Goal: Transaction & Acquisition: Purchase product/service

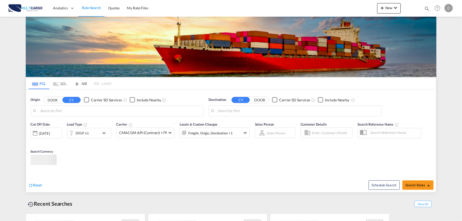
type input "Port of Qingdao, Qingdao, CNTAO"
type input "Leixoes, Leixoes, PTLEI"
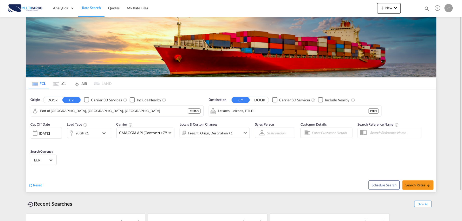
drag, startPoint x: 125, startPoint y: 166, endPoint x: 259, endPoint y: 160, distance: 134.2
click at [125, 166] on div "Cut Off Date 12 Aug 2025 12/08/2025 Load Type 20GP x1 Carrier CMACGM API (Contr…" at bounding box center [231, 144] width 410 height 51
click at [390, 9] on span "New" at bounding box center [388, 8] width 19 height 4
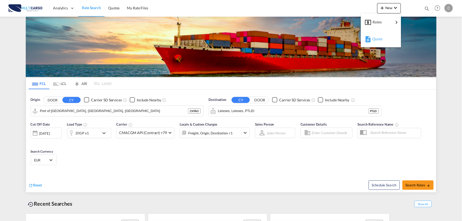
click at [377, 37] on span "Quote" at bounding box center [375, 39] width 6 height 10
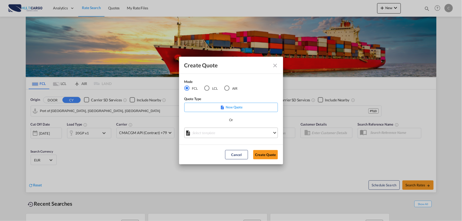
click at [214, 135] on md-select "Select template 25/11/24 IMP_EXW_FCL Patricia Barroso | 25 Nov 2024 25/11/24 IM…" at bounding box center [231, 133] width 94 height 10
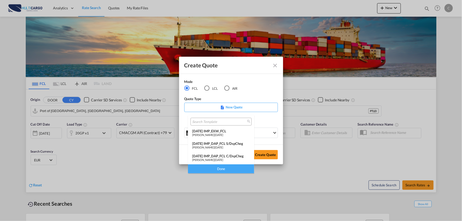
click at [220, 157] on div "25/11/24 IMP_DAP_FCL C/DspCheg" at bounding box center [221, 156] width 58 height 4
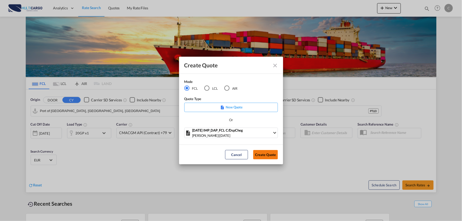
click at [274, 156] on button "Create Quote" at bounding box center [265, 154] width 25 height 9
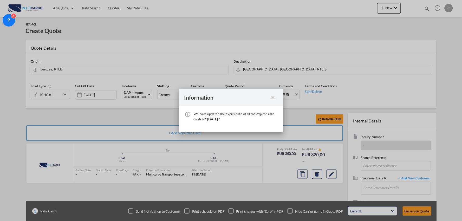
drag, startPoint x: 273, startPoint y: 97, endPoint x: 270, endPoint y: 98, distance: 2.8
click at [273, 97] on md-icon "icon-close fg-AAA8AD cursor" at bounding box center [273, 97] width 6 height 6
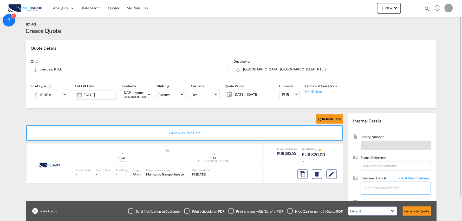
click at [394, 190] on input "Enter Customer Details" at bounding box center [396, 188] width 67 height 12
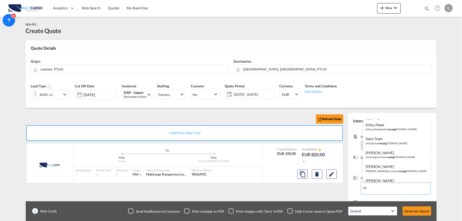
type input "e"
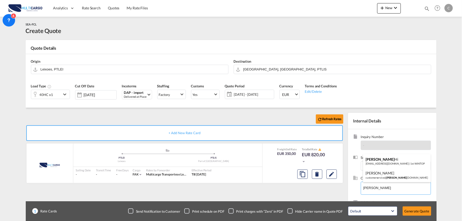
type input "[PERSON_NAME]"
drag, startPoint x: 387, startPoint y: 183, endPoint x: 352, endPoint y: 184, distance: 34.8
click at [352, 184] on body "Analytics Reports Dashboard Rate Search Quotes My Rate Files Analytics" at bounding box center [231, 110] width 462 height 221
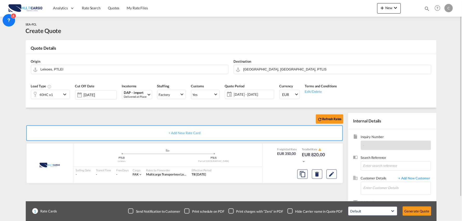
click at [337, 194] on div "Refresh Rates + Add New Rate Card MultiCargo added by you .a{fill:#aaa8ad;} .a{…" at bounding box center [185, 167] width 319 height 109
click at [412, 177] on span "+ Add New Customer" at bounding box center [413, 179] width 35 height 6
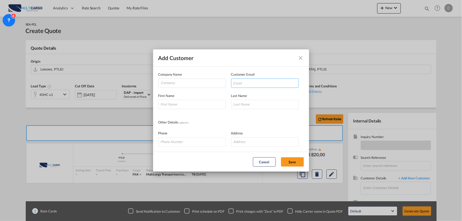
drag, startPoint x: 247, startPoint y: 83, endPoint x: 191, endPoint y: 102, distance: 58.8
click at [247, 83] on input "Add Customer Company ..." at bounding box center [265, 82] width 68 height 9
click at [190, 103] on input "Add Customer Company ..." at bounding box center [192, 104] width 68 height 9
type input "Dylan"
type input "Hi"
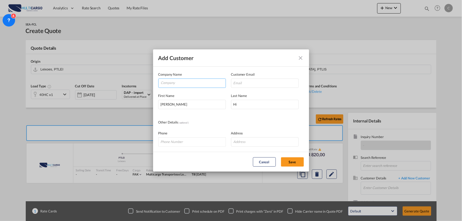
click at [204, 81] on input "Company" at bounding box center [193, 83] width 65 height 8
paste input "eCargoWorld Taiwan"
type input "eCargoWorld Taiwan"
click at [251, 83] on input "Add Customer Company ..." at bounding box center [265, 82] width 68 height 9
paste input "dylan.hi@ecargoplus.com"
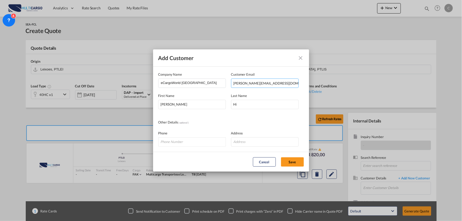
type input "dylan.hi@ecargoplus.com"
drag, startPoint x: 290, startPoint y: 160, endPoint x: 290, endPoint y: 168, distance: 7.8
click at [290, 160] on button "Save" at bounding box center [292, 161] width 23 height 9
type input "eCargoWorld Taiwan, Dylan Hi, dylan.hi@ecargoplus.com"
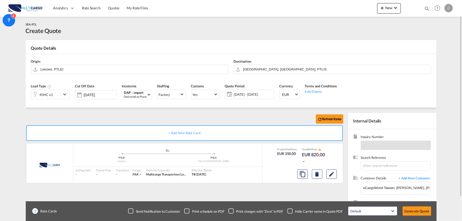
click at [290, 209] on div "Checkbox No Ink" at bounding box center [289, 210] width 5 height 5
click at [274, 196] on div "Refresh Rates + Add New Rate Card MultiCargo added by you .a{fill:#aaa8ad;} .a{…" at bounding box center [185, 167] width 319 height 109
click at [62, 72] on input "Leixoes, PTLEI" at bounding box center [133, 69] width 185 height 9
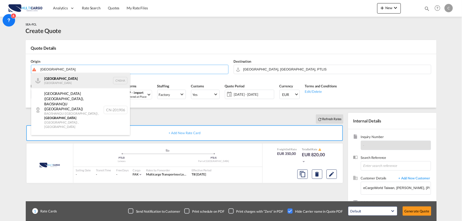
click at [60, 79] on div "Shanghai China CNSHA" at bounding box center [80, 81] width 99 height 16
type input "Shanghai, CNSHA"
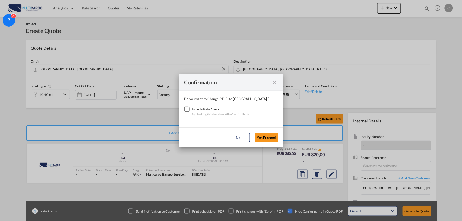
click at [185, 108] on div "Checkbox No Ink" at bounding box center [186, 108] width 5 height 5
click at [267, 138] on button "Yes,Proceed" at bounding box center [266, 137] width 23 height 9
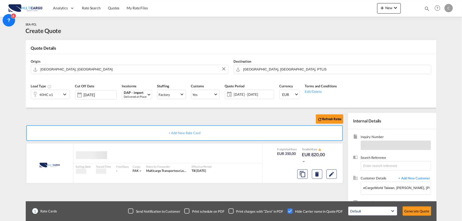
click at [85, 112] on div "Refresh Rates + Add New Rate Card MultiCargo added by you Sailing Date - Transi…" at bounding box center [231, 166] width 410 height 116
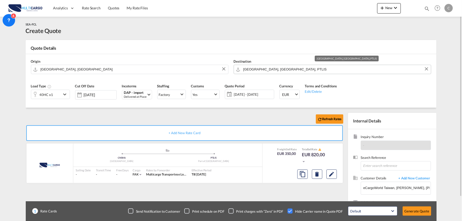
click at [260, 69] on input "[GEOGRAPHIC_DATA], [GEOGRAPHIC_DATA], PTLIS" at bounding box center [335, 69] width 185 height 9
type input "p"
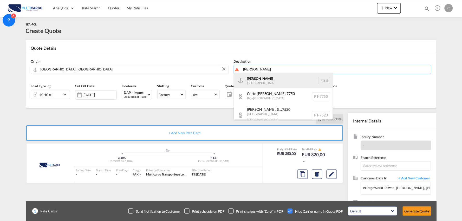
click at [261, 79] on div "Sines Portugal PTSIE" at bounding box center [283, 81] width 99 height 16
type input "Sines, PTSIE"
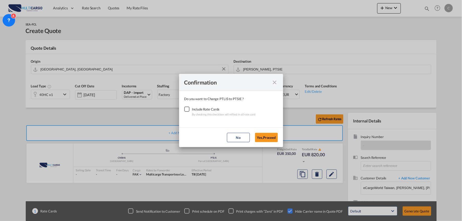
click at [188, 109] on div "Checkbox No Ink" at bounding box center [186, 108] width 5 height 5
click at [270, 137] on button "Yes,Proceed" at bounding box center [266, 137] width 23 height 9
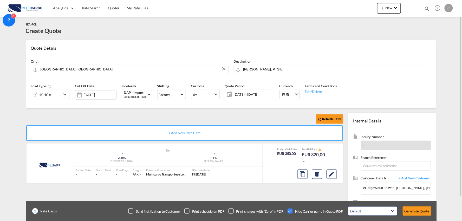
click at [152, 116] on div "Refresh Rates" at bounding box center [185, 119] width 319 height 12
click at [62, 112] on div "Refresh Rates + Add New Rate Card MultiCargo added by you .a{fill:#aaa8ad;} .a{…" at bounding box center [231, 166] width 410 height 116
click at [54, 93] on div "40HC x1" at bounding box center [46, 94] width 30 height 9
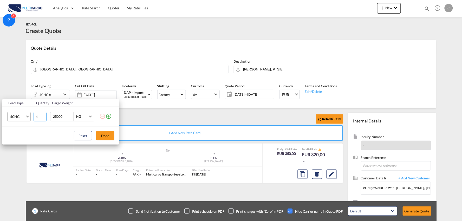
drag, startPoint x: 41, startPoint y: 118, endPoint x: 28, endPoint y: 118, distance: 13.5
click at [28, 118] on tr "40HC 20GP 40GP 40HC 45HC 20RE 40RE 40HR 20OT 40OT 20FR 40FR 40NR 20NR 45S 20TK …" at bounding box center [60, 116] width 117 height 20
type input "10"
click at [134, 120] on div "Load Type Quantity Cargo Weight 40HC 20GP 40GP 40HC 45HC 20RE 40RE 40HR 20OT 40…" at bounding box center [231, 110] width 462 height 221
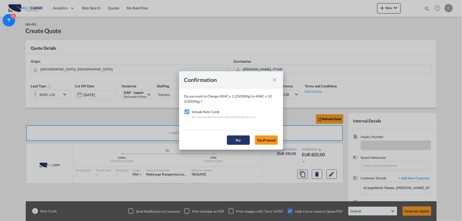
click at [243, 138] on button "No" at bounding box center [238, 139] width 23 height 9
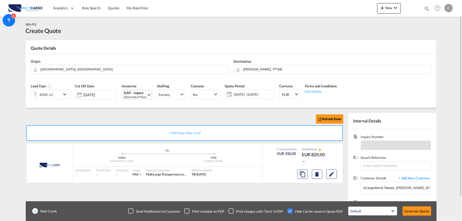
click at [133, 94] on div "DAP - import" at bounding box center [135, 93] width 23 height 4
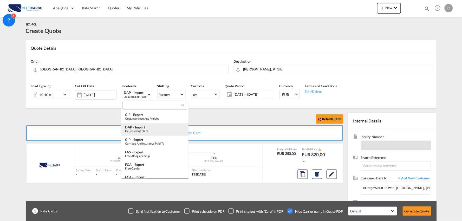
type md-option "[object Object]"
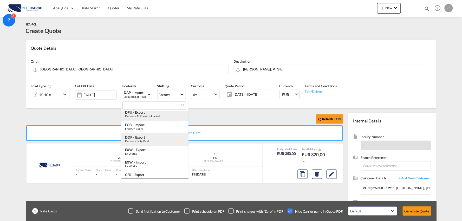
type md-option "[object Object]"
click at [132, 106] on input "search" at bounding box center [153, 105] width 58 height 5
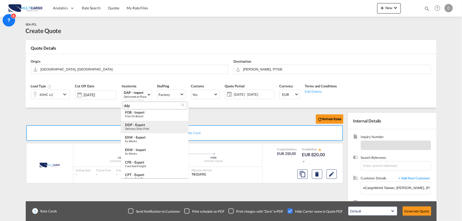
scroll to position [0, 0]
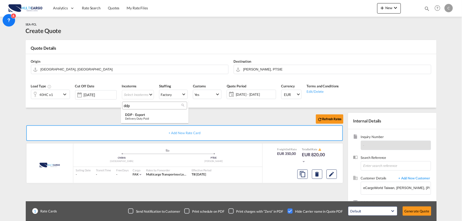
drag, startPoint x: 130, startPoint y: 104, endPoint x: 118, endPoint y: 104, distance: 11.9
click at [118, 104] on body "Analytics Reports Dashboard Rate Search Quotes My Rate Files Analytics" at bounding box center [231, 110] width 462 height 221
type input "dap"
click at [148, 114] on div "DAP - import" at bounding box center [154, 114] width 59 height 4
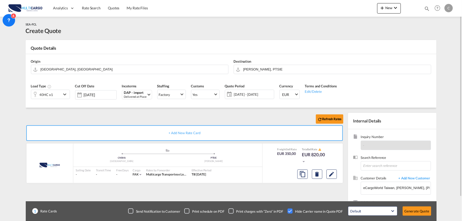
click at [219, 116] on div "Refresh Rates" at bounding box center [185, 119] width 319 height 12
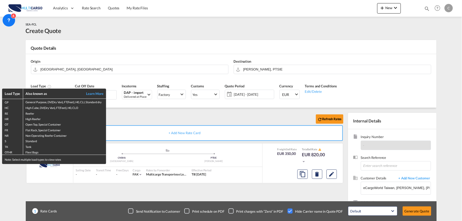
click at [232, 115] on div "Load Type Also known as Learn More GP General Purpose, DV(Dry Van), FT(Feet), H…" at bounding box center [231, 110] width 462 height 221
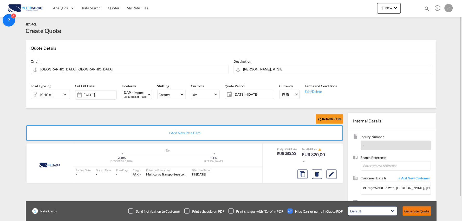
click at [422, 211] on button "Generate Quote" at bounding box center [416, 210] width 29 height 9
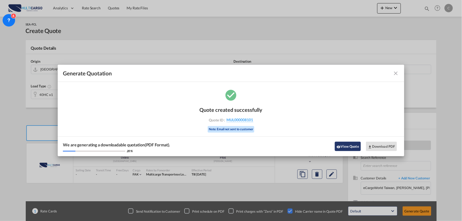
click at [347, 149] on button "View Quote" at bounding box center [348, 146] width 26 height 9
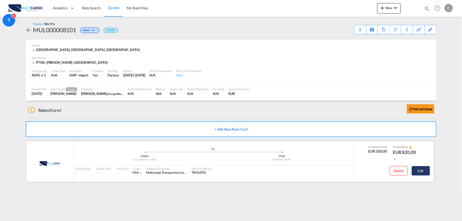
click at [422, 168] on button "Edit" at bounding box center [420, 170] width 18 height 9
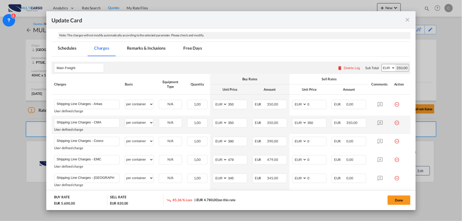
scroll to position [115, 0]
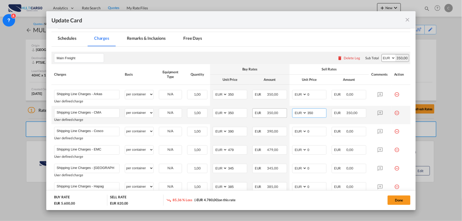
drag, startPoint x: 315, startPoint y: 113, endPoint x: 282, endPoint y: 113, distance: 32.5
click at [283, 113] on tr "Shipping Line Charges - CMA Please Enter User Defined Charges Cannot Be Publish…" at bounding box center [230, 115] width 359 height 18
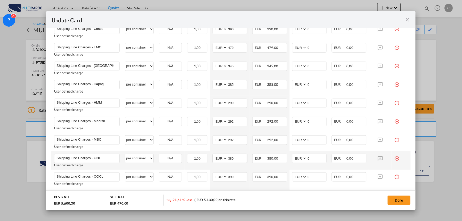
scroll to position [231, 0]
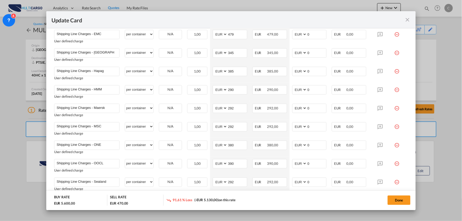
type input "0"
click at [409, 62] on md-dialog-content "Port of Loading CNSHA T/S Liner/Carrier MultiCargo 2HM LOGISTICS D.O.O AAXL GLO…" at bounding box center [230, 119] width 369 height 182
drag, startPoint x: 311, startPoint y: 127, endPoint x: 294, endPoint y: 128, distance: 17.4
click at [294, 128] on md-input-container "AED AFN ALL AMD ANG AOA ARS AUD AWG AZN BAM BBD BDT BGN BHD BIF BMD BND BOB BRL…" at bounding box center [309, 126] width 35 height 9
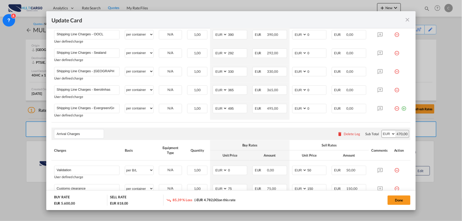
scroll to position [375, 0]
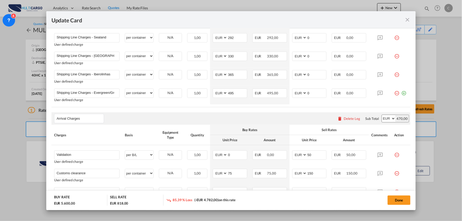
type input "348"
click at [149, 117] on div "Arrival Charges Please enter leg name Leg Name Already Exists Delete Leg Sub To…" at bounding box center [230, 118] width 359 height 12
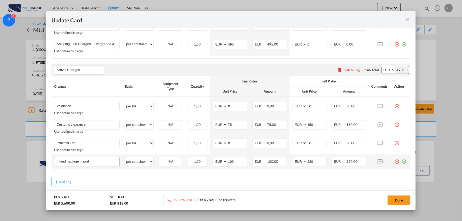
scroll to position [433, 0]
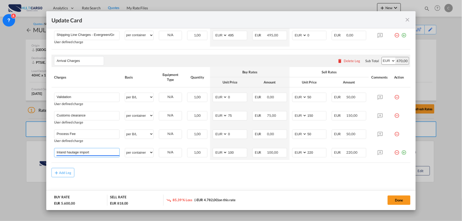
drag, startPoint x: 94, startPoint y: 154, endPoint x: 14, endPoint y: 144, distance: 81.2
click at [14, 144] on div "Update Card Port of [GEOGRAPHIC_DATA] [GEOGRAPHIC_DATA] T/S Liner/Carrier Multi…" at bounding box center [231, 110] width 462 height 221
type input "Delivery from [PERSON_NAME]"
click at [166, 175] on div "Add Leg" at bounding box center [230, 176] width 359 height 9
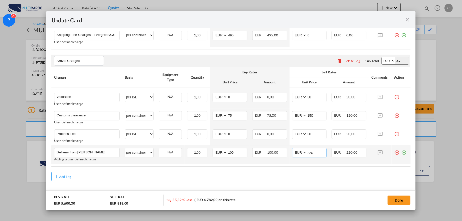
drag, startPoint x: 314, startPoint y: 151, endPoint x: 289, endPoint y: 152, distance: 25.5
click at [292, 152] on md-input-container "AED AFN ALL AMD ANG AOA ARS AUD AWG AZN BAM BBD BDT BGN BHD BIF BMD BND BOB BRL…" at bounding box center [309, 152] width 35 height 9
click at [315, 154] on input "220" at bounding box center [316, 152] width 19 height 8
drag, startPoint x: 315, startPoint y: 154, endPoint x: 291, endPoint y: 153, distance: 23.7
click at [296, 153] on md-input-container "AED AFN ALL AMD ANG AOA ARS AUD AWG AZN BAM BBD BDT BGN BHD BIF BMD BND BOB BRL…" at bounding box center [309, 152] width 35 height 9
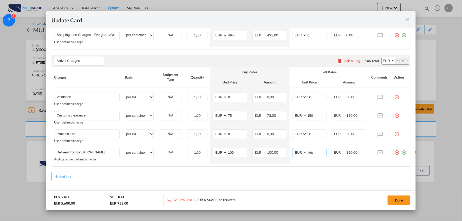
type input "360"
click at [150, 179] on div "Add Leg" at bounding box center [230, 176] width 359 height 9
click at [128, 174] on div "Add Leg" at bounding box center [230, 176] width 359 height 9
click at [394, 98] on md-icon "icon-minus-circle-outline red-400-fg" at bounding box center [396, 94] width 5 height 5
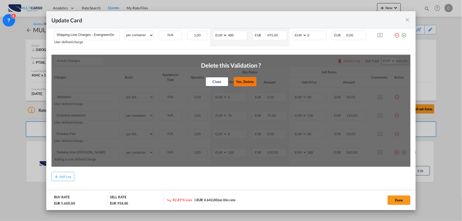
click at [244, 80] on button "Yes, Delete" at bounding box center [244, 81] width 23 height 9
type input "Customs clearance"
select select "per container"
type input "75"
type input "150"
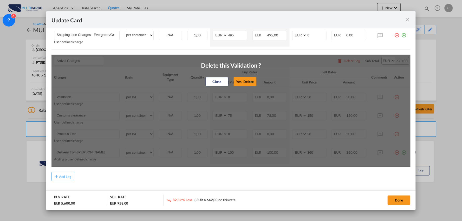
type input "Process Fee"
select select "per B/L"
type input "0"
type input "50"
type input "Delivery from [PERSON_NAME]"
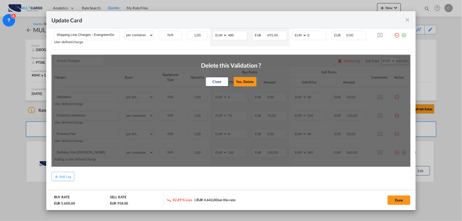
select select "per container"
type input "100"
type input "360"
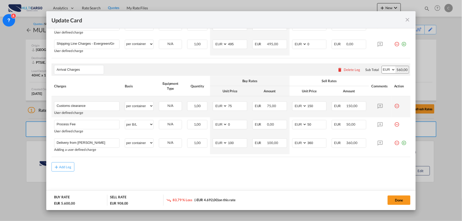
scroll to position [424, 0]
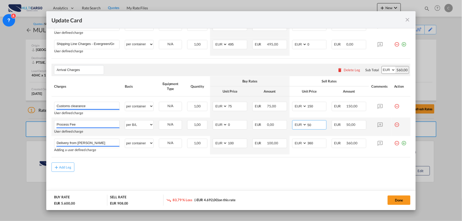
click at [299, 125] on md-input-container "AED AFN ALL AMD ANG AOA ARS AUD AWG AZN BAM BBD BDT BGN BHD BIF BMD BND BOB BRL…" at bounding box center [309, 124] width 35 height 9
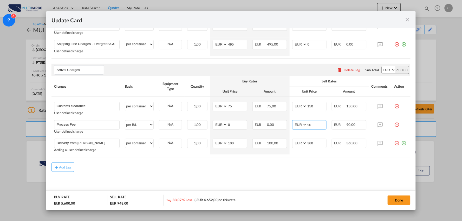
type input "90"
click at [292, 165] on div "Add Leg" at bounding box center [230, 166] width 359 height 9
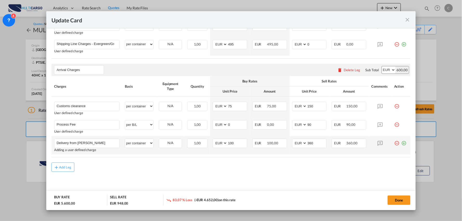
click at [401, 143] on md-icon "icon-plus-circle-outline green-400-fg" at bounding box center [403, 140] width 5 height 5
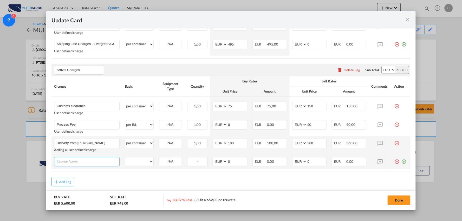
click at [78, 158] on input "Charge Name" at bounding box center [88, 161] width 63 height 8
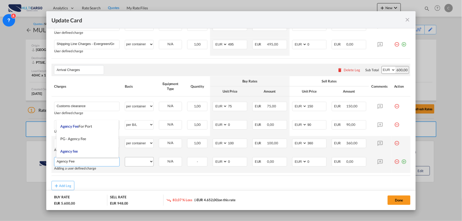
type input "Agency Fee"
drag, startPoint x: 139, startPoint y: 159, endPoint x: 144, endPoint y: 161, distance: 4.5
click at [139, 159] on select "per equipment per container per B/L per shipping bill per shipment per pallet p…" at bounding box center [139, 161] width 28 height 8
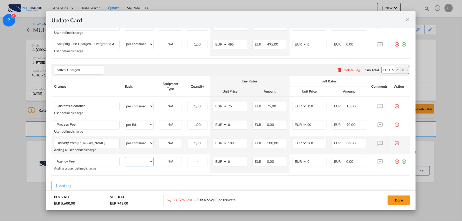
select select "per container"
click at [125, 157] on select "per equipment per container per B/L per shipping bill per shipment per pallet p…" at bounding box center [139, 161] width 28 height 8
click at [143, 108] on select "per equipment per container per B/L per shipping bill per shipment per pallet p…" at bounding box center [139, 106] width 28 height 8
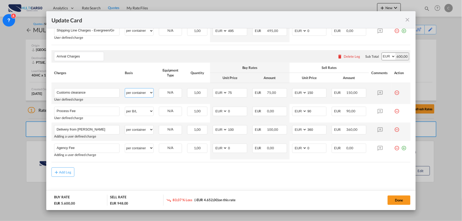
scroll to position [442, 0]
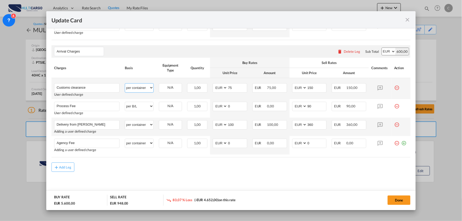
drag, startPoint x: 138, startPoint y: 88, endPoint x: 137, endPoint y: 91, distance: 2.8
click at [138, 88] on select "per equipment per container per B/L per shipping bill per shipment per pallet p…" at bounding box center [139, 87] width 28 height 8
select select "per_document"
click at [125, 84] on select "per equipment per container per B/L per shipping bill per shipment per pallet p…" at bounding box center [139, 87] width 28 height 8
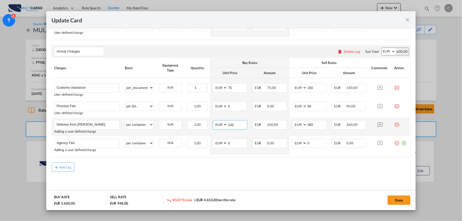
drag, startPoint x: 238, startPoint y: 128, endPoint x: 215, endPoint y: 126, distance: 23.2
click at [224, 126] on md-input-container "AED AFN ALL AMD ANG AOA ARS AUD AWG AZN BAM BBD BDT BGN BHD BIF BMD BND BOB BRL…" at bounding box center [229, 124] width 35 height 9
type input "300"
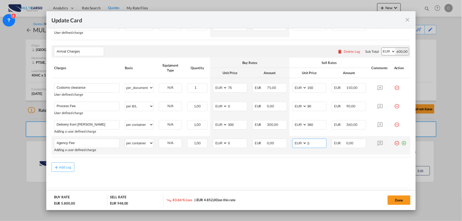
drag, startPoint x: 310, startPoint y: 143, endPoint x: 291, endPoint y: 143, distance: 18.7
click at [292, 143] on md-input-container "AED AFN ALL AMD ANG AOA ARS AUD AWG AZN BAM BBD BDT BGN BHD BIF BMD BND [PERSON…" at bounding box center [309, 142] width 35 height 9
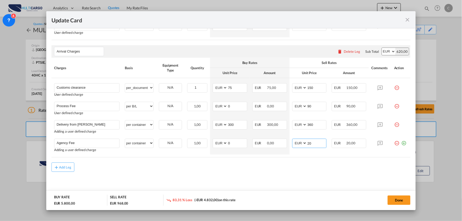
type input "20"
click at [82, 164] on div "Add Leg" at bounding box center [230, 166] width 359 height 9
drag, startPoint x: 244, startPoint y: 175, endPoint x: 236, endPoint y: 176, distance: 8.2
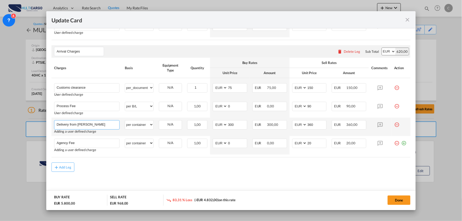
click at [97, 126] on input "Delivery from [PERSON_NAME]" at bounding box center [88, 124] width 63 height 8
type input "Delivery from [PERSON_NAME]"
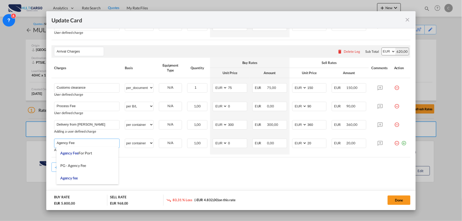
drag, startPoint x: 83, startPoint y: 146, endPoint x: 50, endPoint y: 146, distance: 32.5
click at [51, 146] on md-dialog-content "Port of Loading CNSHA T/S Liner/Carrier MultiCargo 2HM LOGISTICS D.O.O AAXL GLO…" at bounding box center [230, 119] width 369 height 182
type input "f"
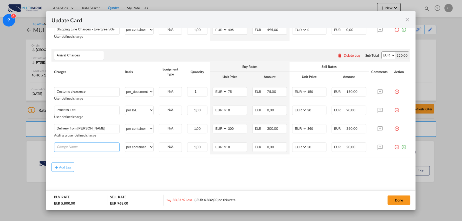
type input "G"
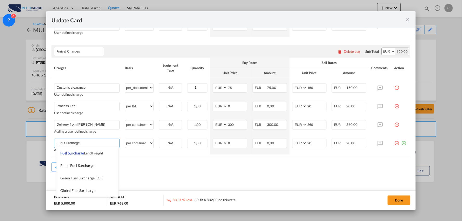
type input "Fuel Surcharge"
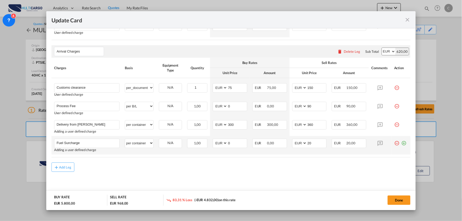
click at [401, 144] on md-icon "icon-plus-circle-outline green-400-fg" at bounding box center [403, 140] width 5 height 5
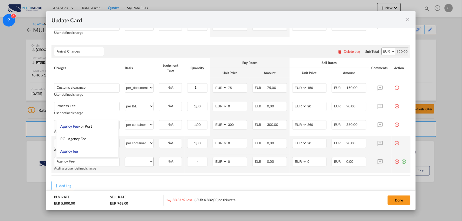
type input "Agency Fee"
click at [145, 159] on select "per equipment per container per B/L per shipping bill per shipment per pallet p…" at bounding box center [139, 161] width 28 height 8
select select "per container"
click at [125, 157] on select "per equipment per container per B/L per shipping bill per shipment per pallet p…" at bounding box center [139, 161] width 28 height 8
drag, startPoint x: 304, startPoint y: 161, endPoint x: 301, endPoint y: 161, distance: 3.5
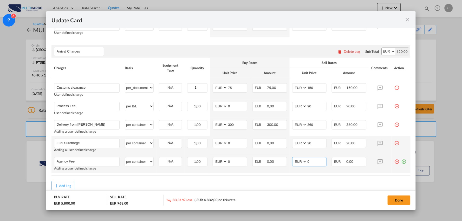
click at [302, 161] on md-input-container "AED AFN ALL AMD ANG AOA ARS AUD AWG AZN BAM BBD BDT BGN BHD BIF BMD BND BOB BRL…" at bounding box center [309, 161] width 35 height 9
drag, startPoint x: 308, startPoint y: 160, endPoint x: 300, endPoint y: 161, distance: 8.6
click at [300, 161] on md-input-container "AED AFN ALL AMD ANG AOA ARS AUD AWG AZN BAM BBD BDT BGN BHD BIF BMD BND BOB BRL…" at bounding box center [309, 161] width 35 height 9
type input "20"
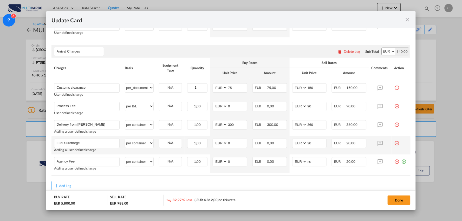
drag, startPoint x: 171, startPoint y: 189, endPoint x: 160, endPoint y: 174, distance: 18.2
click at [171, 189] on div "Add Leg" at bounding box center [230, 185] width 359 height 9
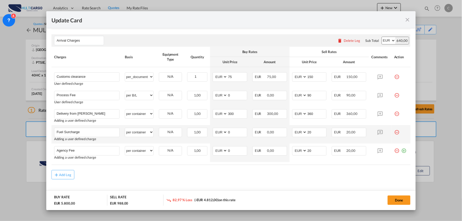
scroll to position [461, 0]
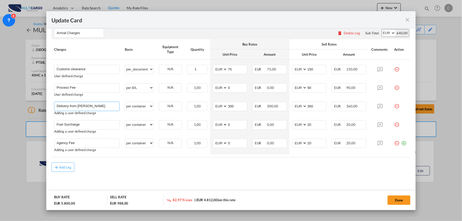
drag, startPoint x: 98, startPoint y: 105, endPoint x: 33, endPoint y: 103, distance: 64.7
click at [29, 104] on div "Update Card Port of Loading CNSHA T/S Liner/Carrier MultiCargo 2HM LOGISTICS D.…" at bounding box center [231, 110] width 462 height 221
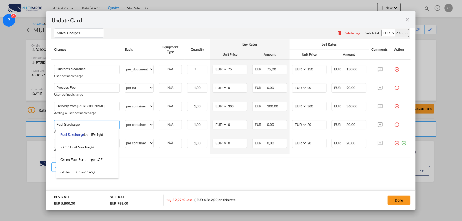
drag, startPoint x: 91, startPoint y: 123, endPoint x: 31, endPoint y: 124, distance: 59.8
click at [19, 123] on div "Update Card Port of Loading CNSHA T/S Liner/Carrier MultiCargo 2HM LOGISTICS D.…" at bounding box center [231, 110] width 462 height 221
click at [163, 172] on div "Add Leg" at bounding box center [230, 166] width 359 height 9
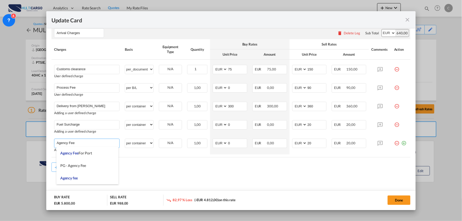
drag, startPoint x: 82, startPoint y: 142, endPoint x: 45, endPoint y: 142, distance: 36.4
click at [45, 142] on div "Update Card Port of Loading CNSHA T/S Liner/Carrier MultiCargo 2HM LOGISTICS D.…" at bounding box center [231, 110] width 462 height 221
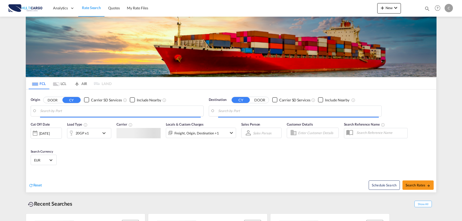
type input "Port of [GEOGRAPHIC_DATA], [GEOGRAPHIC_DATA], [GEOGRAPHIC_DATA]"
type input "Leixoes, Leixoes, PTLEI"
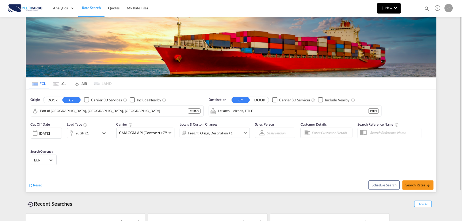
click at [386, 6] on span "New" at bounding box center [388, 8] width 19 height 4
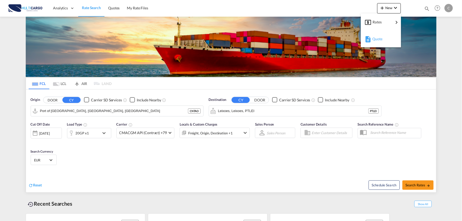
click at [374, 37] on span "Quote" at bounding box center [375, 39] width 6 height 10
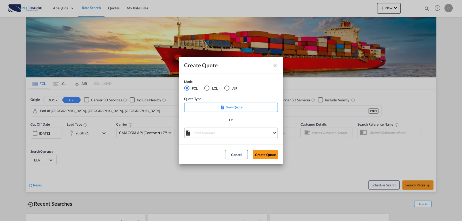
click at [223, 137] on md-select "Select template 25/11/24 IMP_EXW_FCL Patricia Barroso | 25 Nov 2024 25/11/24 IM…" at bounding box center [231, 133] width 94 height 10
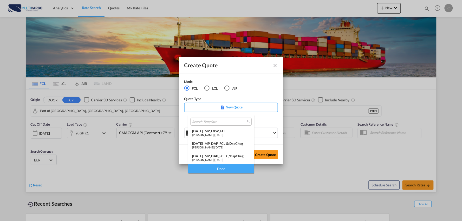
click at [232, 154] on div "25/11/24 IMP_DAP_FCL C/DspCheg" at bounding box center [221, 156] width 58 height 4
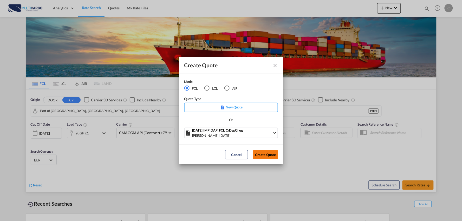
click at [268, 154] on button "Create Quote" at bounding box center [265, 154] width 25 height 9
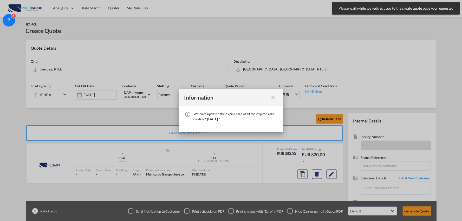
click at [272, 94] on md-icon "icon-close fg-AAA8AD cursor" at bounding box center [273, 97] width 6 height 6
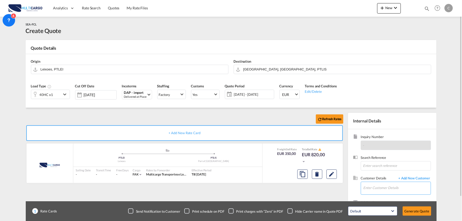
click at [377, 186] on input "Enter Customer Details" at bounding box center [396, 188] width 67 height 12
drag, startPoint x: 381, startPoint y: 188, endPoint x: 355, endPoint y: 187, distance: 26.3
click at [357, 188] on body "Analytics Reports Dashboard Rate Search Quotes My Rate Files Analytics" at bounding box center [231, 110] width 462 height 221
click at [384, 187] on body "Analytics Reports Dashboard Rate Search Quotes My Rate Files Analytics" at bounding box center [231, 110] width 462 height 221
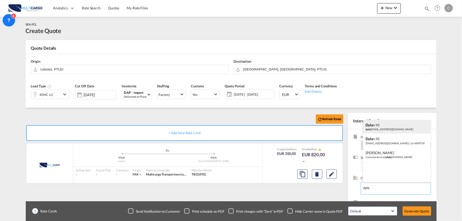
click at [394, 123] on div "Dyla n Hi dyla n.hi@ecargoplus.com" at bounding box center [397, 127] width 68 height 14
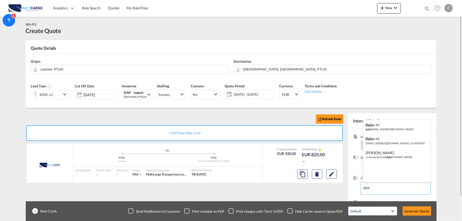
type input "eCargoWorld Taiwan, Dylan Hi, dylan.hi@ecargoplus.com"
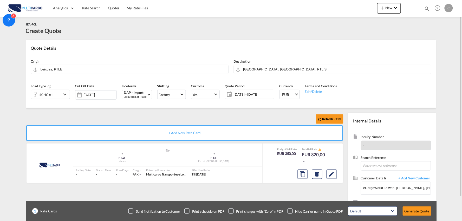
click at [291, 208] on div "Checkbox No Ink" at bounding box center [289, 210] width 5 height 5
click at [267, 194] on div "Refresh Rates + Add New Rate Card MultiCargo added by you .a{fill:#aaa8ad;} .a{…" at bounding box center [185, 167] width 319 height 109
click at [57, 72] on input "Leixoes, PTLEI" at bounding box center [133, 69] width 185 height 9
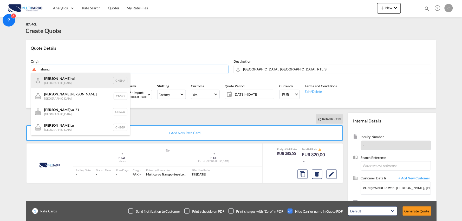
click at [61, 79] on div "Shang hai China CNSHA" at bounding box center [80, 81] width 99 height 16
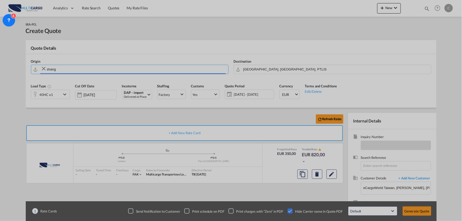
type input "Shanghai, CNSHA"
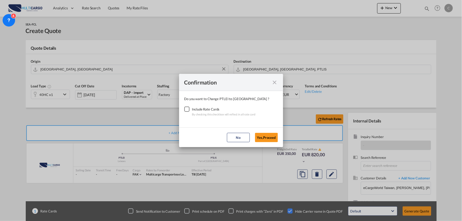
drag, startPoint x: 186, startPoint y: 107, endPoint x: 207, endPoint y: 109, distance: 20.4
click at [186, 108] on div "Checkbox No Ink" at bounding box center [186, 108] width 5 height 5
click at [265, 136] on button "Yes,Proceed" at bounding box center [266, 137] width 23 height 9
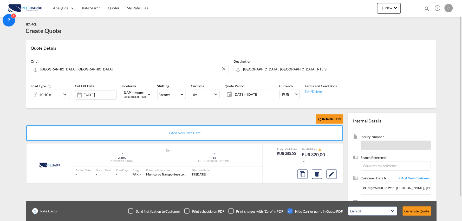
click at [109, 110] on div "Refresh Rates + Add New Rate Card MultiCargo added by you .a{fill:#aaa8ad;} .a{…" at bounding box center [231, 166] width 410 height 116
click at [412, 207] on button "Generate Quote" at bounding box center [416, 210] width 29 height 9
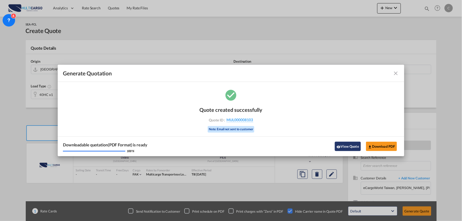
click at [349, 144] on button "View Quote" at bounding box center [348, 146] width 26 height 9
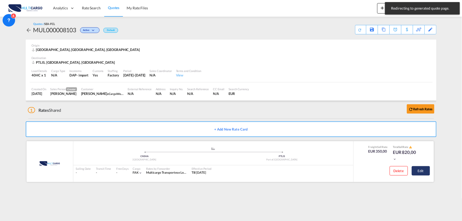
click at [422, 170] on button "Edit" at bounding box center [420, 170] width 18 height 9
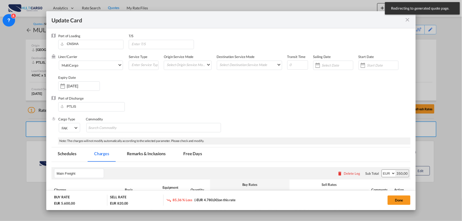
select select "per container"
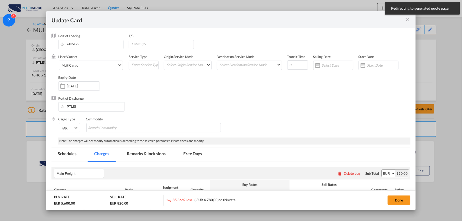
select select "per container"
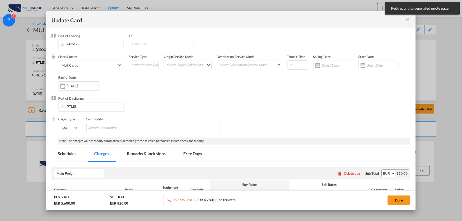
select select "per container"
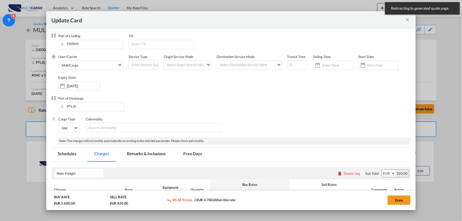
select select "per B/L"
select select "per container"
select select "per B/L"
select select "per container"
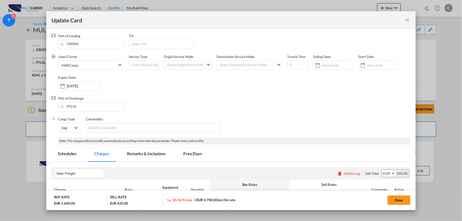
scroll to position [115, 0]
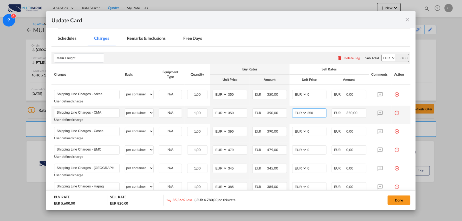
drag, startPoint x: 312, startPoint y: 112, endPoint x: 294, endPoint y: 113, distance: 18.7
click at [294, 113] on md-input-container "AED AFN ALL AMD ANG AOA ARS AUD AWG AZN BAM BBD BDT BGN BHD BIF BMD BND BOB BRL…" at bounding box center [309, 112] width 35 height 9
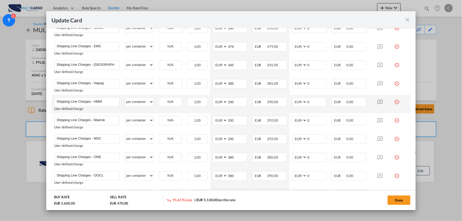
scroll to position [231, 0]
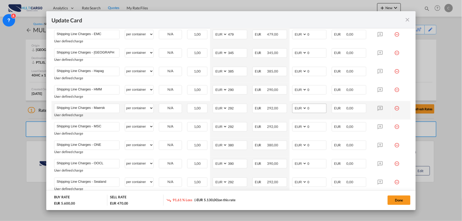
type input "0"
click at [308, 109] on input "0" at bounding box center [316, 108] width 19 height 8
drag, startPoint x: 311, startPoint y: 108, endPoint x: 297, endPoint y: 108, distance: 14.0
click at [297, 108] on md-input-container "AED AFN ALL AMD ANG AOA ARS AUD AWG AZN BAM BBD BDT BGN BHD BIF BMD BND [PERSON…" at bounding box center [309, 108] width 35 height 9
type input "348"
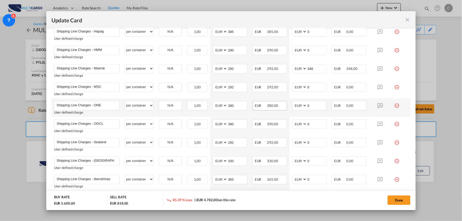
scroll to position [346, 0]
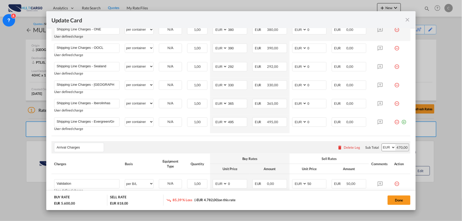
drag, startPoint x: 164, startPoint y: 149, endPoint x: 264, endPoint y: 36, distance: 151.1
click at [163, 149] on div "Arrival Charges Please enter leg name Leg Name Already Exists Delete Leg Sub To…" at bounding box center [230, 147] width 359 height 12
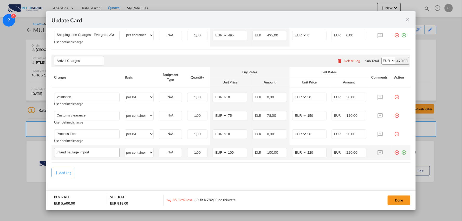
scroll to position [438, 0]
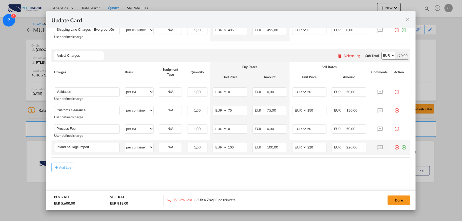
click at [401, 146] on md-icon "icon-plus-circle-outline green-400-fg" at bounding box center [403, 145] width 5 height 5
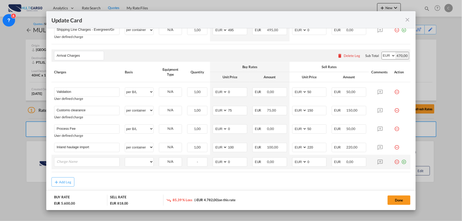
click at [401, 162] on md-icon "icon-plus-circle-outline green-400-fg" at bounding box center [403, 159] width 5 height 5
drag, startPoint x: 13, startPoint y: 93, endPoint x: -15, endPoint y: 92, distance: 28.6
click at [0, 92] on html "Analytics Reports Dashboard Rate Search Quotes My Rate Files" at bounding box center [231, 110] width 462 height 221
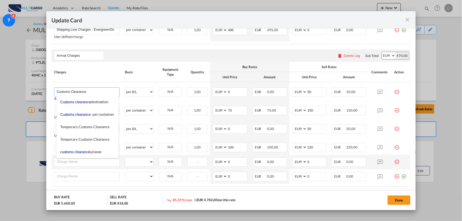
type input "Customs Clearance"
click at [184, 57] on div "Arrival Charges Please enter leg name Leg Name Already Exists Delete Leg Sub To…" at bounding box center [230, 55] width 359 height 12
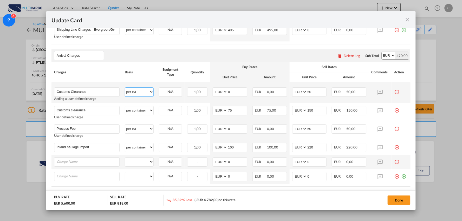
drag, startPoint x: 136, startPoint y: 91, endPoint x: 139, endPoint y: 95, distance: 4.6
click at [136, 91] on select "per equipment per container per B/L per shipping bill per shipment per pallet p…" at bounding box center [139, 92] width 28 height 8
select select "per_document"
click at [125, 88] on select "per equipment per container per B/L per shipping bill per shipment per pallet p…" at bounding box center [139, 92] width 28 height 8
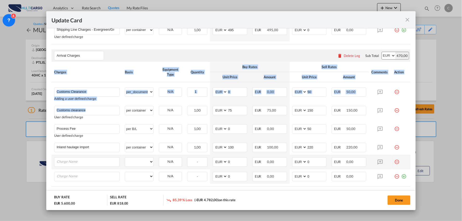
drag, startPoint x: 91, startPoint y: 114, endPoint x: 45, endPoint y: 108, distance: 46.9
click at [45, 108] on div "Update Card Port of Loading CNSHA T/S Liner/Carrier MultiCargo 2HM LOGISTICS D.…" at bounding box center [231, 110] width 462 height 221
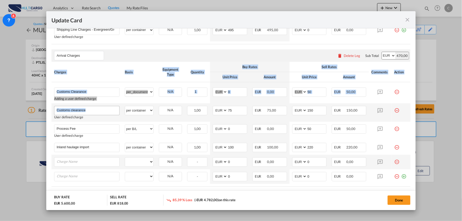
click at [90, 108] on input "Customs clearance" at bounding box center [88, 110] width 63 height 8
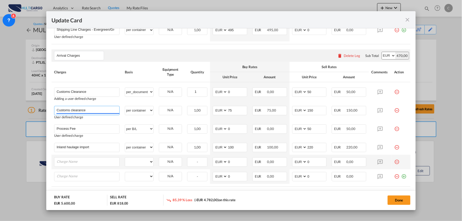
drag, startPoint x: 89, startPoint y: 112, endPoint x: 19, endPoint y: 111, distance: 69.6
click at [19, 111] on div "Update Card Port of Loading CNSHA T/S Liner/Carrier MultiCargo 2HM LOGISTICS D.…" at bounding box center [231, 110] width 462 height 221
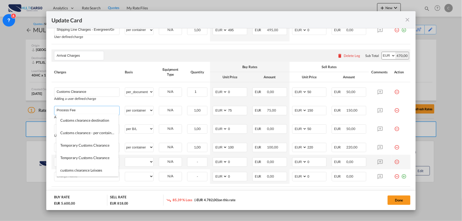
type input "Process Fee"
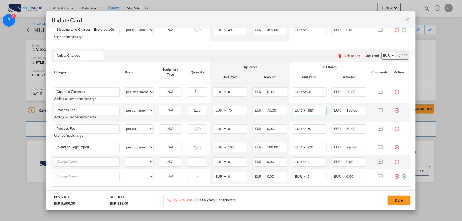
drag, startPoint x: 313, startPoint y: 110, endPoint x: 290, endPoint y: 112, distance: 23.2
click at [293, 113] on md-input-container "AED AFN ALL AMD ANG AOA ARS AUD AWG AZN BAM BBD BDT BGN BHD BIF BMD BND BOB BRL…" at bounding box center [309, 110] width 35 height 9
type input "90"
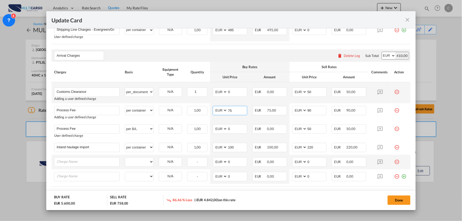
drag, startPoint x: 227, startPoint y: 110, endPoint x: 212, endPoint y: 102, distance: 16.6
click at [216, 111] on md-input-container "AED AFN ALL AMD ANG AOA ARS AUD AWG AZN BAM BBD BDT BGN BHD BIF BMD BND BOB BRL…" at bounding box center [229, 110] width 35 height 9
type input "0"
click at [219, 89] on td "AED AFN ALL AMD ANG AOA ARS AUD AWG AZN BAM BBD BDT BGN BHD BIF BMD BND BOB BRL…" at bounding box center [230, 92] width 40 height 21
drag, startPoint x: 226, startPoint y: 92, endPoint x: 207, endPoint y: 93, distance: 19.0
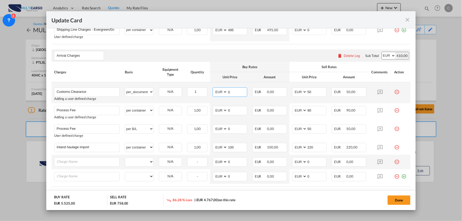
click at [216, 92] on md-input-container "AED AFN ALL AMD ANG AOA ARS AUD AWG AZN BAM BBD BDT BGN BHD BIF BMD BND BOB BRL…" at bounding box center [229, 91] width 35 height 9
type input "70"
drag, startPoint x: 82, startPoint y: 128, endPoint x: 17, endPoint y: 130, distance: 65.2
click at [17, 130] on div "Update Card Port of Loading CNSHA T/S Liner/Carrier MultiCargo 2HM LOGISTICS D.…" at bounding box center [231, 110] width 462 height 221
paste input "Delivery from Sines"
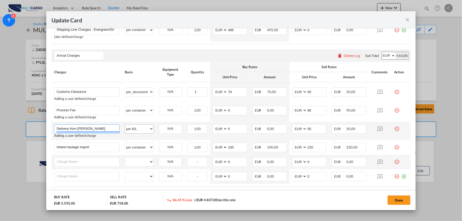
type input "Delivery from Sines"
click at [142, 129] on select "per equipment per container per B/L per shipping bill per shipment per pallet p…" at bounding box center [139, 128] width 28 height 8
select select "per container"
click at [125, 124] on select "per equipment per container per B/L per shipping bill per shipment per pallet p…" at bounding box center [139, 128] width 28 height 8
click at [97, 130] on input "Delivery from Sines" at bounding box center [88, 128] width 63 height 8
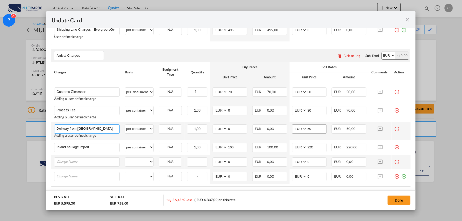
type input "Delivery from Lisbon"
click at [311, 129] on input "50" at bounding box center [316, 128] width 19 height 8
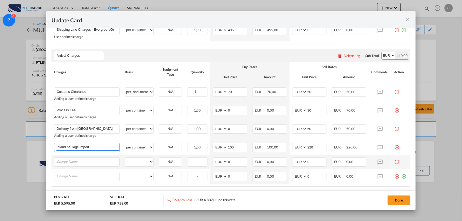
drag, startPoint x: 98, startPoint y: 148, endPoint x: 8, endPoint y: 139, distance: 90.8
click at [8, 139] on div "Update Card Port of Loading CNSHA T/S Liner/Carrier MultiCargo 2HM LOGISTICS D.…" at bounding box center [231, 110] width 462 height 221
paste input "Fuel Surcharge"
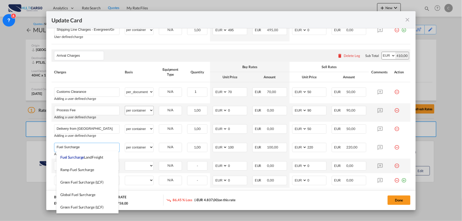
type input "Fuel Surcharge"
click at [145, 108] on select "per equipment per container per B/L per shipping bill per shipment per pallet p…" at bounding box center [139, 110] width 28 height 8
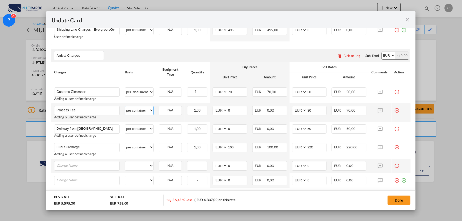
select select "per B/L"
click at [125, 106] on select "per equipment per container per B/L per shipping bill per shipment per pallet p…" at bounding box center [139, 110] width 28 height 8
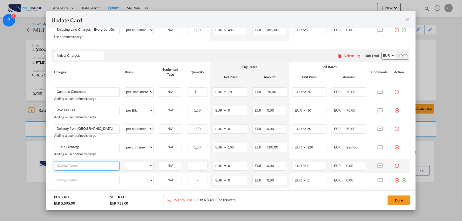
click at [86, 165] on input "Charge Name" at bounding box center [88, 165] width 63 height 8
paste input "Agency Fee"
type input "Agency Fee"
click at [147, 168] on select "per equipment per container per B/L per shipping bill per shipment per pallet p…" at bounding box center [139, 165] width 28 height 8
select select "per container"
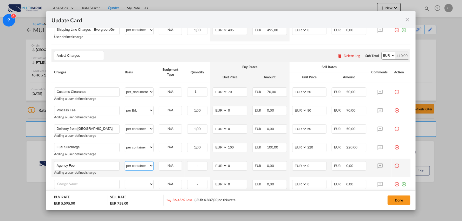
click at [125, 161] on select "per equipment per container per B/L per shipping bill per shipment per pallet p…" at bounding box center [139, 165] width 28 height 8
drag, startPoint x: 306, startPoint y: 166, endPoint x: 295, endPoint y: 166, distance: 11.4
click at [297, 166] on md-input-container "AED AFN ALL AMD ANG AOA ARS AUD AWG AZN BAM BBD BDT BGN BHD BIF BMD BND BOB BRL…" at bounding box center [309, 165] width 35 height 9
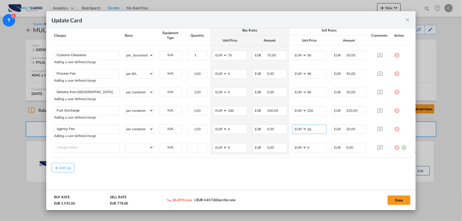
scroll to position [475, 0]
type input "20"
click at [394, 147] on md-icon "icon-minus-circle-outline red-400-fg" at bounding box center [396, 145] width 5 height 5
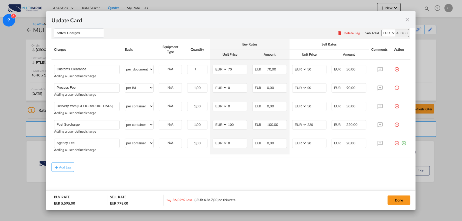
drag, startPoint x: 156, startPoint y: 184, endPoint x: 174, endPoint y: 171, distance: 22.2
drag, startPoint x: 225, startPoint y: 109, endPoint x: 211, endPoint y: 107, distance: 14.2
click at [207, 109] on tr "Delivery from Lisbon Please Enter User Defined Charges Cannot Be Published Addi…" at bounding box center [230, 108] width 359 height 18
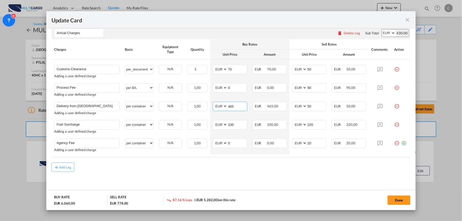
type input "465"
drag, startPoint x: 234, startPoint y: 182, endPoint x: 238, endPoint y: 164, distance: 18.3
click at [301, 168] on div "Add Leg" at bounding box center [230, 166] width 359 height 9
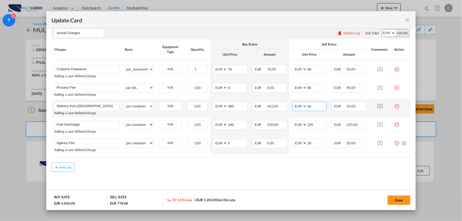
drag, startPoint x: 310, startPoint y: 108, endPoint x: 295, endPoint y: 108, distance: 15.1
click at [296, 108] on md-input-container "AED AFN ALL AMD ANG AOA ARS AUD AWG AZN BAM BBD BDT BGN BHD BIF BMD BND BOB BRL…" at bounding box center [309, 106] width 35 height 9
type input "525"
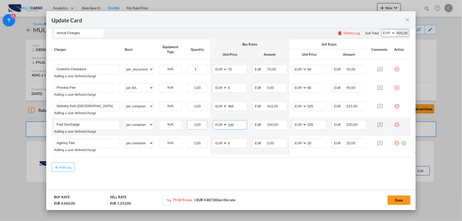
drag, startPoint x: 238, startPoint y: 125, endPoint x: 200, endPoint y: 126, distance: 37.4
click at [201, 126] on tr "Fuel Surcharge Please Enter User Defined Charges Cannot Be Published Adding a u…" at bounding box center [230, 126] width 359 height 18
type input "11.05"
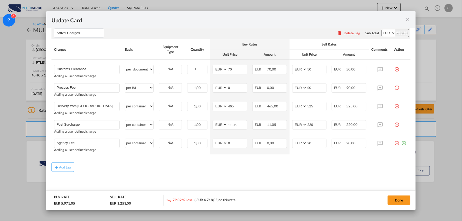
click at [239, 169] on div "Add Leg" at bounding box center [230, 166] width 359 height 9
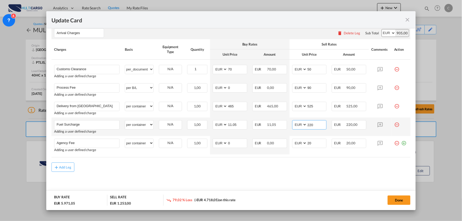
drag, startPoint x: 316, startPoint y: 126, endPoint x: 297, endPoint y: 126, distance: 19.7
click at [297, 126] on md-input-container "AED AFN ALL AMD ANG AOA ARS AUD AWG AZN BAM BBD BDT BGN BHD BIF BMD BND BOB BRL…" at bounding box center [309, 124] width 35 height 9
drag, startPoint x: 316, startPoint y: 125, endPoint x: 291, endPoint y: 126, distance: 25.5
click at [292, 126] on md-input-container "AED AFN ALL AMD ANG AOA ARS AUD AWG AZN BAM BBD BDT BGN BHD BIF BMD BND BOB BRL…" at bounding box center [309, 124] width 35 height 9
type input "13.26"
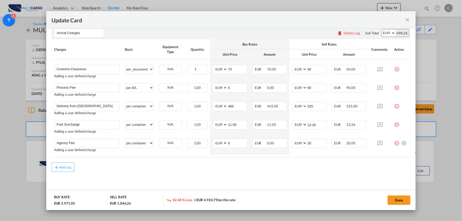
click at [401, 144] on md-icon "icon-plus-circle-outline green-400-fg" at bounding box center [403, 140] width 5 height 5
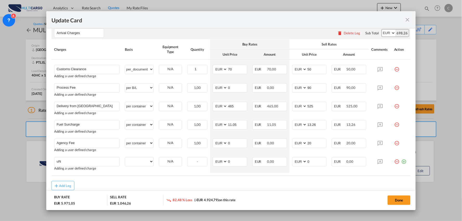
type input "u"
type input "U"
type input "Aditional time for unloading / Per hour"
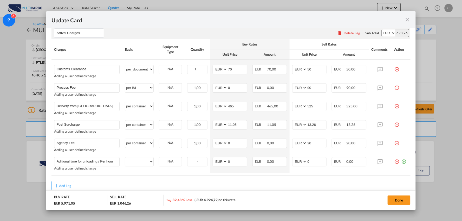
scroll to position [0, 0]
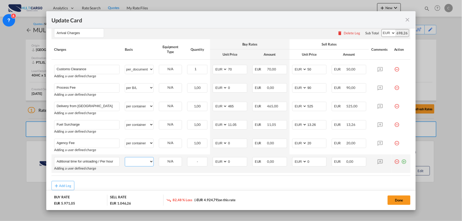
drag, startPoint x: 149, startPoint y: 161, endPoint x: 146, endPoint y: 158, distance: 3.7
click at [149, 161] on select "per equipment per container per B/L per shipping bill per shipment per pallet p…" at bounding box center [139, 161] width 28 height 8
select select "per container"
click at [125, 157] on select "per equipment per container per B/L per shipping bill per shipment per pallet p…" at bounding box center [139, 161] width 28 height 8
drag, startPoint x: 308, startPoint y: 161, endPoint x: 289, endPoint y: 161, distance: 19.0
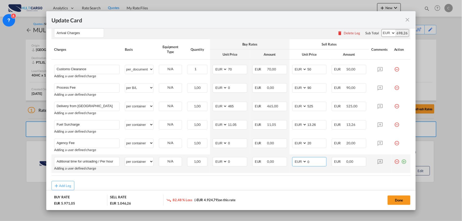
click at [292, 161] on md-input-container "AED AFN ALL AMD ANG AOA ARS AUD AWG AZN BAM BBD BDT BGN BHD BIF BMD BND BOB BRL…" at bounding box center [309, 161] width 35 height 9
type input "35"
drag, startPoint x: 218, startPoint y: 161, endPoint x: 206, endPoint y: 163, distance: 12.0
click at [207, 163] on tr "Aditional time for unloading / Per hour Please Enter User Defined Charges Canno…" at bounding box center [230, 163] width 359 height 18
type input "30"
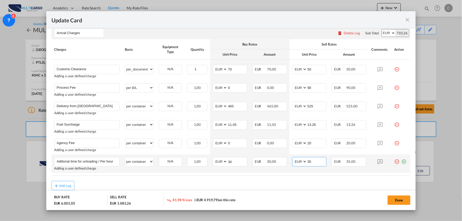
click at [311, 162] on input "35" at bounding box center [316, 161] width 19 height 8
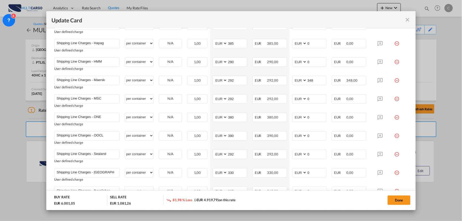
scroll to position [85, 0]
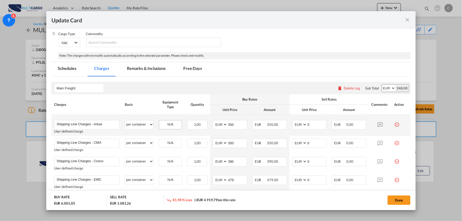
click at [138, 68] on md-tab-item "Remarks & Inclusions" at bounding box center [146, 69] width 51 height 14
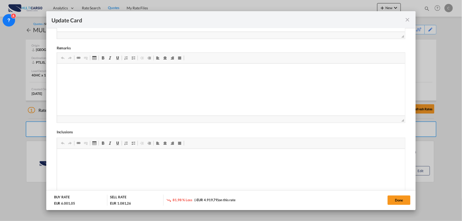
scroll to position [174, 0]
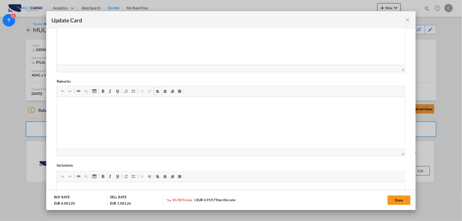
click at [132, 92] on span "Update CardPort of ..." at bounding box center [133, 91] width 4 height 4
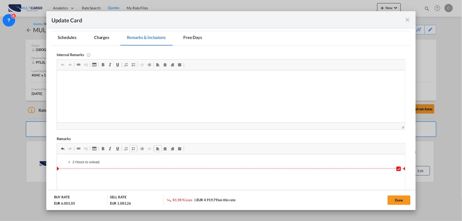
scroll to position [116, 0]
drag, startPoint x: 104, startPoint y: 163, endPoint x: 66, endPoint y: 165, distance: 38.0
click at [66, 165] on html "2 Hours to unload;" at bounding box center [231, 162] width 348 height 16
copy li "2 Hours to unload;"
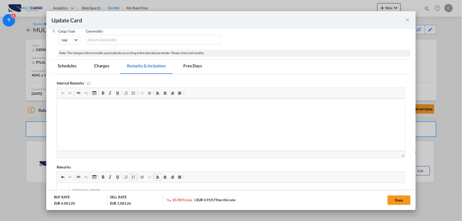
scroll to position [87, 0]
click at [104, 63] on md-tab-item "Charges" at bounding box center [102, 67] width 28 height 14
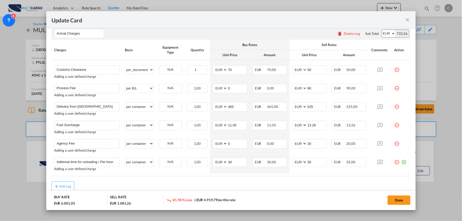
scroll to position [479, 0]
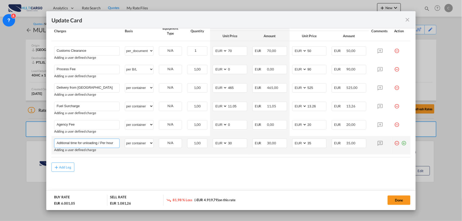
click at [90, 144] on input "Aditional time for unloading / Per hour" at bounding box center [88, 143] width 63 height 8
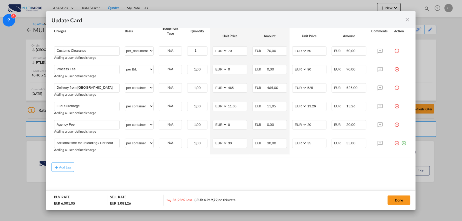
click at [166, 170] on div "Add Leg" at bounding box center [230, 166] width 359 height 9
click at [177, 168] on div "Add Leg" at bounding box center [230, 166] width 359 height 9
drag, startPoint x: 313, startPoint y: 87, endPoint x: 279, endPoint y: 89, distance: 33.3
click at [283, 89] on tr "Delivery from Lisbon Please Enter User Defined Charges Cannot Be Published Addi…" at bounding box center [230, 90] width 359 height 18
type input "538"
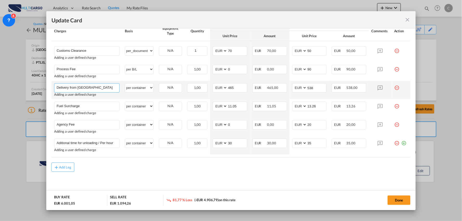
click at [105, 86] on input "Delivery from Lisbon" at bounding box center [88, 87] width 63 height 8
type input "Delivery from Lisbon ( Fuel surcharge Included)"
click at [159, 167] on div "Add Leg" at bounding box center [230, 166] width 359 height 9
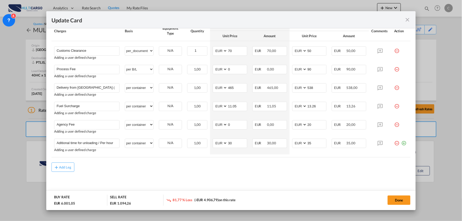
click at [394, 105] on md-icon "icon-minus-circle-outline red-400-fg" at bounding box center [396, 104] width 5 height 5
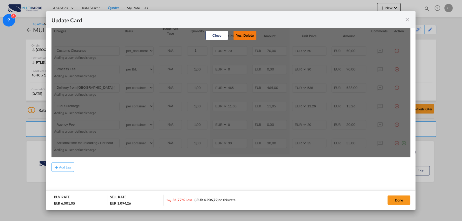
click at [239, 34] on button "Yes, Delete" at bounding box center [244, 35] width 23 height 9
type input "Agency Fee"
type input "0"
type input "20"
type input "Aditional time for unloading / Per hour"
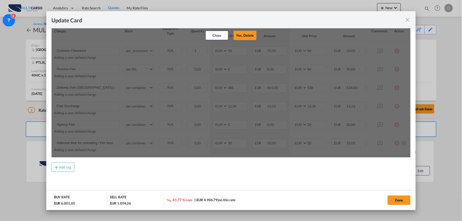
type input "30"
type input "35"
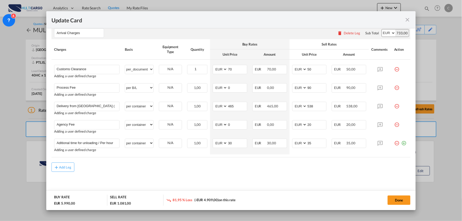
scroll to position [461, 0]
click at [189, 170] on div "Add Leg" at bounding box center [230, 166] width 359 height 9
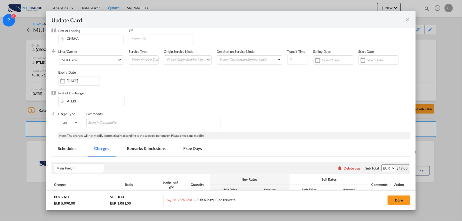
scroll to position [0, 0]
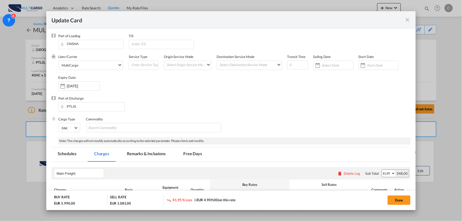
click at [142, 150] on md-tab-item "Remarks & Inclusions" at bounding box center [146, 154] width 51 height 14
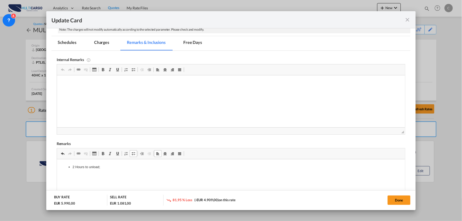
scroll to position [144, 0]
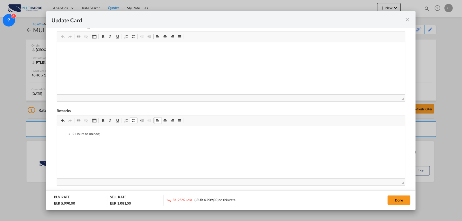
click at [125, 136] on li "2 Hours to unload;" at bounding box center [230, 133] width 317 height 5
drag, startPoint x: 84, startPoint y: 169, endPoint x: 58, endPoint y: 151, distance: 31.6
click at [58, 151] on html "2 Hours to unload; HS CODE: 8479899790 VAT: 23% Duties: 1.70%" at bounding box center [231, 151] width 348 height 51
copy body "HS CODE: 8479899790 VAT: 23% Duties: 1.70%"
click at [62, 152] on html "2 Hours to unload; HS CODE: 8479899790 VAT: 23% Duties: 1.70%" at bounding box center [231, 151] width 348 height 51
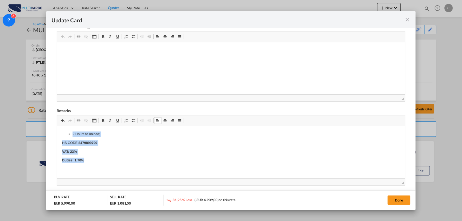
drag, startPoint x: 85, startPoint y: 158, endPoint x: 58, endPoint y: 134, distance: 36.1
click at [58, 134] on html "2 Hours to unload; HS CODE: 8479899790 VAT: 23% Duties: 1.70%" at bounding box center [231, 147] width 348 height 42
copy body "2 Hours to unload; HS CODE: 8479899790 VAT: 23% Duties: 1.70%"
click at [395, 199] on button "Done" at bounding box center [398, 199] width 23 height 9
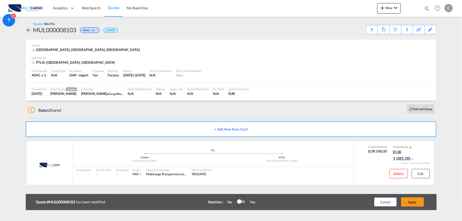
scroll to position [73, 0]
click at [417, 204] on button "Apply" at bounding box center [412, 201] width 23 height 9
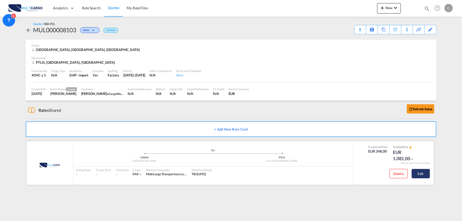
click at [427, 175] on button "Edit" at bounding box center [420, 173] width 18 height 9
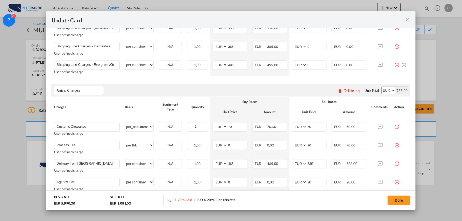
scroll to position [403, 0]
drag, startPoint x: 310, startPoint y: 130, endPoint x: 291, endPoint y: 130, distance: 19.2
click at [292, 130] on md-input-container "AED AFN ALL AMD ANG AOA ARS AUD AWG AZN BAM BBD BDT BGN BHD BIF BMD BND BOB BRL…" at bounding box center [309, 126] width 35 height 9
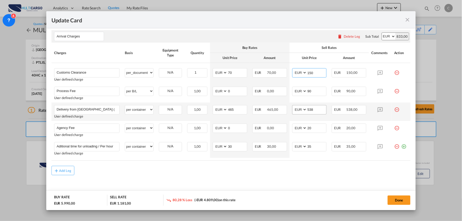
scroll to position [461, 0]
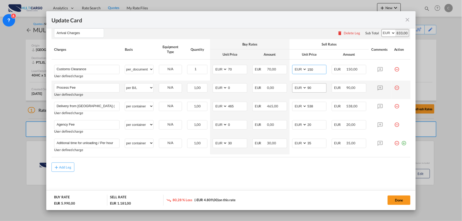
type input "150"
click at [313, 88] on input "90" at bounding box center [316, 87] width 19 height 8
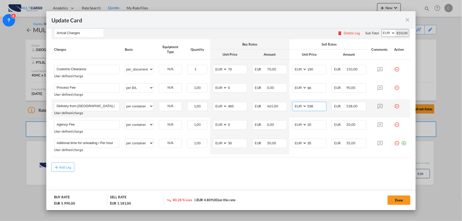
click at [318, 106] on input "538" at bounding box center [316, 106] width 19 height 8
click at [257, 168] on div "Add Leg" at bounding box center [230, 166] width 359 height 9
drag, startPoint x: 399, startPoint y: 199, endPoint x: 451, endPoint y: 207, distance: 53.1
click at [399, 199] on button "Done" at bounding box center [398, 199] width 23 height 9
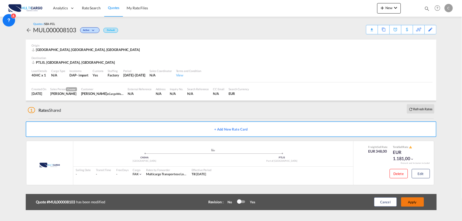
click at [416, 201] on button "Apply" at bounding box center [412, 201] width 23 height 9
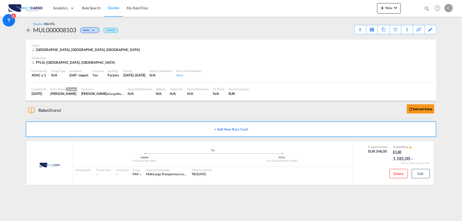
click at [100, 115] on div "1 Rates Shared Refresh Rates" at bounding box center [232, 109] width 408 height 17
click at [81, 109] on div "1 Rates Shared Refresh Rates" at bounding box center [232, 109] width 408 height 17
click at [345, 196] on md-content "Analytics Reports Dashboard Rate Search Quotes My Rate Files New Rates Ratecard" at bounding box center [231, 110] width 462 height 221
click at [124, 106] on div "1 Rates Shared Refresh Rates" at bounding box center [232, 109] width 408 height 17
click at [156, 109] on div "1 Rates Shared Refresh Rates" at bounding box center [232, 109] width 408 height 17
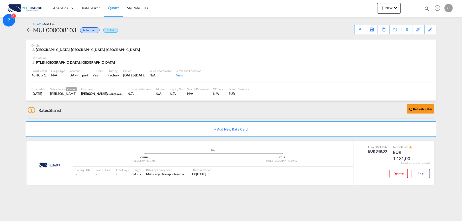
click at [156, 108] on div "1 Rates Shared Refresh Rates" at bounding box center [232, 109] width 408 height 17
click at [154, 108] on div "1 Rates Shared Refresh Rates" at bounding box center [232, 109] width 408 height 17
click at [157, 106] on div "1 Rates Shared Refresh Rates" at bounding box center [232, 109] width 408 height 17
click at [271, 31] on div "Quotes / SEA-FCL MUL000008103 Active Default Download Quote Save As Template Co…" at bounding box center [231, 28] width 410 height 12
click at [230, 34] on div "Quotes / SEA-FCL MUL000008103 Active Default Download Quote Save As Template Co…" at bounding box center [231, 28] width 410 height 12
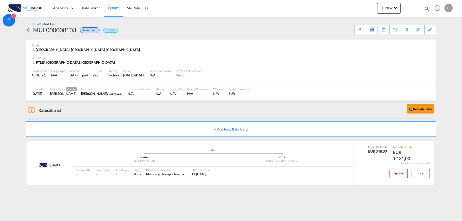
click at [14, 45] on md-content "Analytics Reports Dashboard Rate Search Quotes My Rate Files New Rates Ratecard" at bounding box center [231, 110] width 462 height 221
click at [242, 31] on div "Quotes / SEA-FCL MUL000008103 Active Default Download Quote Save As Template Co…" at bounding box center [231, 28] width 410 height 12
click at [18, 61] on md-content "Analytics Reports Dashboard Rate Search Quotes My Rate Files New Rates Ratecard" at bounding box center [231, 110] width 462 height 221
click at [199, 30] on div "Quotes / SEA-FCL MUL000008103 Active Default Download Quote Save As Template Co…" at bounding box center [231, 28] width 410 height 12
click at [203, 112] on div "1 Rates Shared Refresh Rates" at bounding box center [232, 109] width 408 height 17
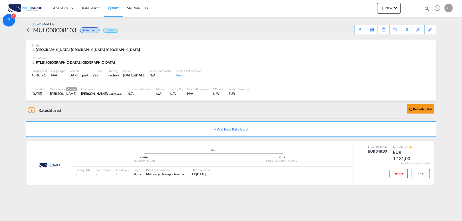
click at [213, 108] on div "1 Rates Shared Refresh Rates" at bounding box center [232, 109] width 408 height 17
click at [70, 197] on md-content "Analytics Reports Dashboard Rate Search Quotes My Rate Files New Rates Ratecard" at bounding box center [231, 110] width 462 height 221
click at [68, 195] on md-content "Analytics Reports Dashboard Rate Search Quotes My Rate Files New Rates Ratecard" at bounding box center [231, 110] width 462 height 221
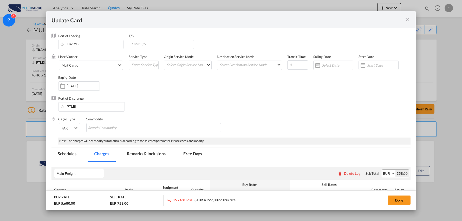
select select "per equipment"
select select "per_document"
select select "per B/L"
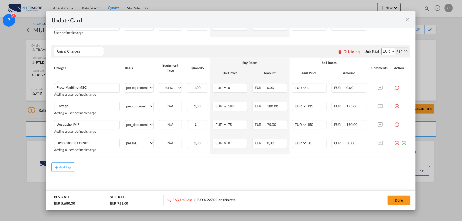
click at [163, 169] on div "Add Leg" at bounding box center [230, 166] width 359 height 9
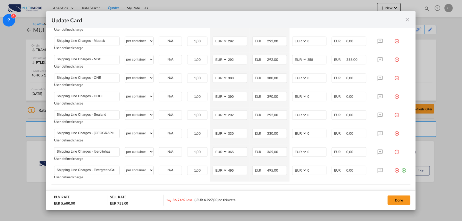
scroll to position [384, 0]
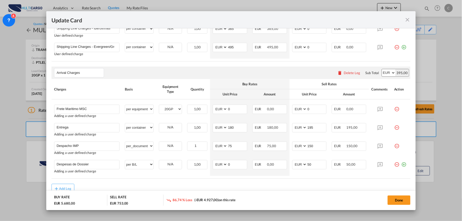
scroll to position [442, 0]
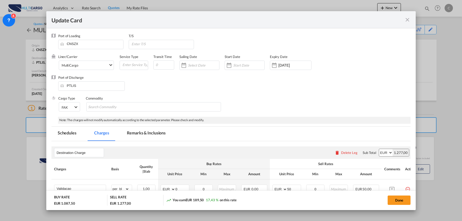
select select "per_shipment"
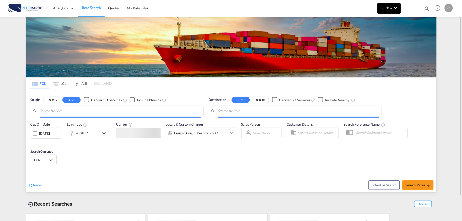
click at [390, 10] on button "New" at bounding box center [389, 8] width 24 height 10
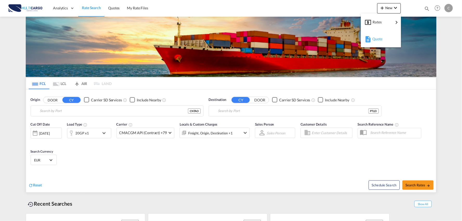
type input "Port of [GEOGRAPHIC_DATA], [GEOGRAPHIC_DATA], [GEOGRAPHIC_DATA]"
type input "Leixoes, Leixoes, PTLEI"
click at [378, 40] on span "Quote" at bounding box center [375, 39] width 6 height 10
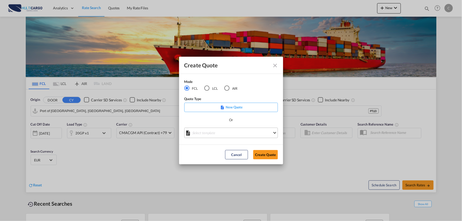
click at [225, 135] on md-select "Select template [DATE] IMP_EXW_FCL [PERSON_NAME] | [DATE] [DATE] IMP_DAP_FCL S/…" at bounding box center [231, 133] width 94 height 10
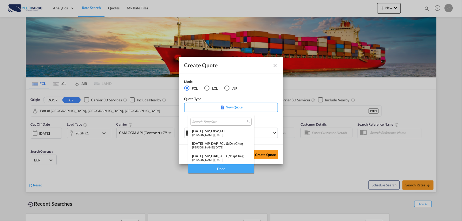
click at [228, 157] on div "[DATE] IMP_DAP_FCL C/DspCheg" at bounding box center [221, 156] width 58 height 4
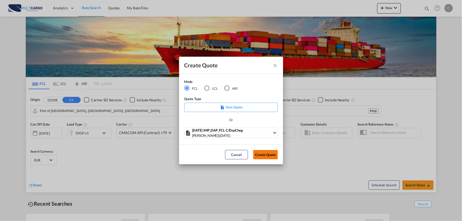
click at [276, 156] on button "Create Quote" at bounding box center [265, 154] width 25 height 9
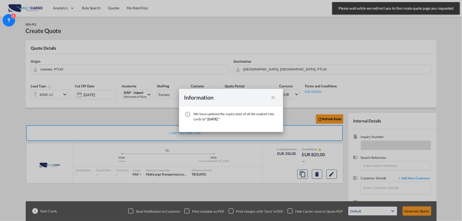
click at [273, 97] on md-icon "icon-close fg-AAA8AD cursor" at bounding box center [273, 97] width 6 height 6
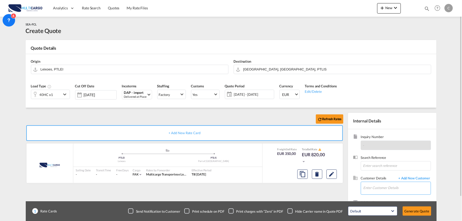
click at [383, 188] on input "Enter Customer Details" at bounding box center [396, 188] width 67 height 12
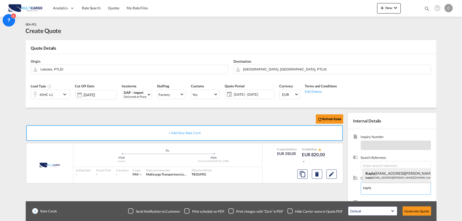
click at [387, 177] on div "kayla [EMAIL_ADDRESS][DOMAIN_NAME] kayla [EMAIL_ADDRESS][DOMAIN_NAME] kayla [EM…" at bounding box center [397, 175] width 68 height 14
type input "[PERSON_NAME][EMAIL_ADDRESS][DOMAIN_NAME], [PERSON_NAME][EMAIL_ADDRESS][DOMAIN_…"
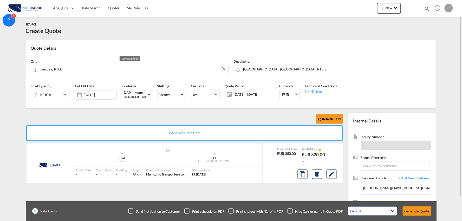
click at [76, 68] on input "Leixoes, PTLEI" at bounding box center [133, 69] width 185 height 9
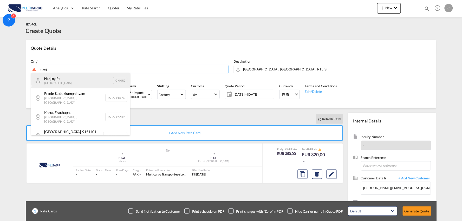
click at [49, 82] on div "Nanj ing Pt China CNNJG" at bounding box center [80, 81] width 99 height 16
type input "Nanjing Pt, CNNJG"
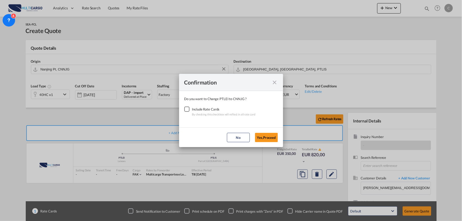
click at [188, 109] on div "Checkbox No Ink" at bounding box center [186, 108] width 5 height 5
click at [270, 135] on button "Yes,Proceed" at bounding box center [266, 137] width 23 height 9
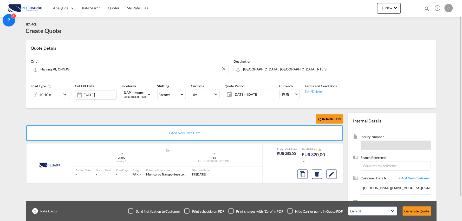
click at [103, 112] on div "Refresh Rates + Add New Rate Card MultiCargo added by you .a{fill:#aaa8ad;} .a{…" at bounding box center [231, 166] width 410 height 116
click at [59, 95] on div "40HC x1" at bounding box center [46, 94] width 30 height 9
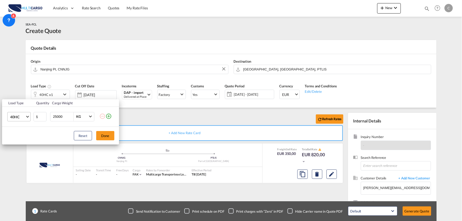
click at [23, 116] on span "40HC" at bounding box center [17, 116] width 15 height 5
click at [21, 92] on md-option "20GP" at bounding box center [23, 91] width 35 height 12
click at [107, 135] on button "Done" at bounding box center [105, 135] width 18 height 9
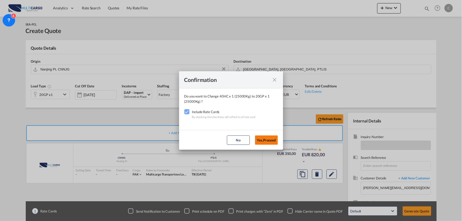
click at [264, 136] on button "Yes,Proceed" at bounding box center [266, 139] width 23 height 9
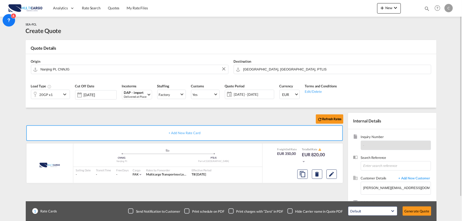
drag, startPoint x: 118, startPoint y: 118, endPoint x: 327, endPoint y: 194, distance: 222.1
click at [289, 211] on div "Checkbox No Ink" at bounding box center [289, 210] width 5 height 5
click at [414, 208] on button "Generate Quote" at bounding box center [416, 210] width 29 height 9
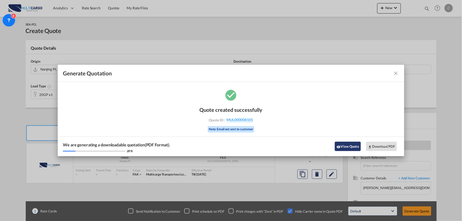
click at [341, 145] on button "View Quote" at bounding box center [348, 146] width 26 height 9
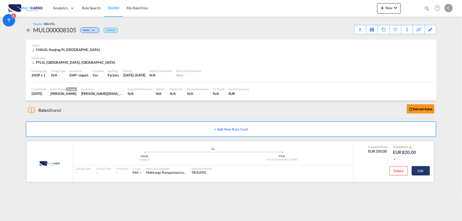
click at [423, 171] on button "Edit" at bounding box center [420, 170] width 18 height 9
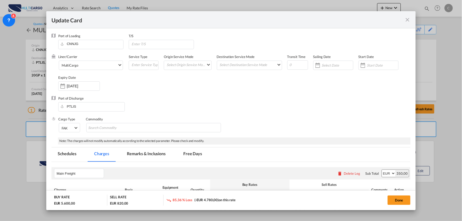
select select "per container"
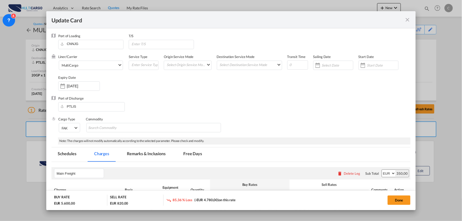
select select "per container"
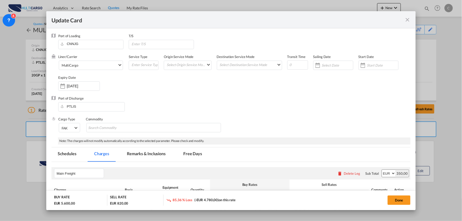
select select "per container"
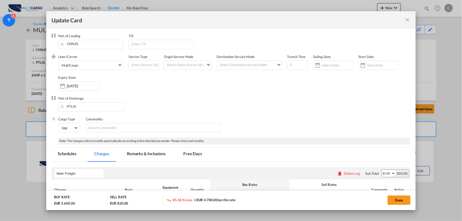
select select "per B/L"
select select "per container"
select select "per B/L"
select select "per container"
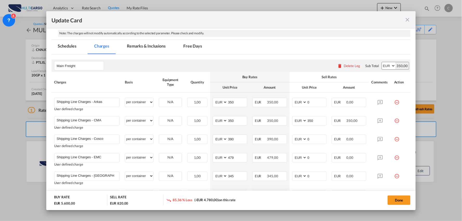
scroll to position [115, 0]
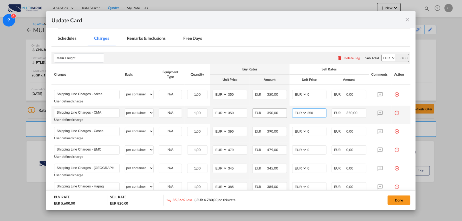
drag, startPoint x: 309, startPoint y: 113, endPoint x: 281, endPoint y: 114, distance: 28.9
click at [282, 114] on tr "Shipping Line Charges - CMA Please Enter User Defined Charges Cannot Be Publish…" at bounding box center [230, 115] width 359 height 18
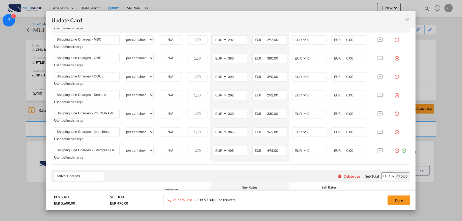
scroll to position [433, 0]
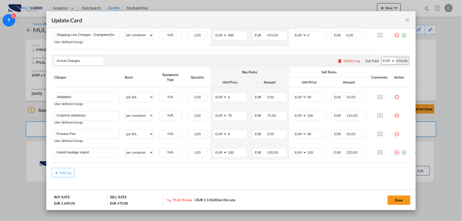
type input "0"
drag, startPoint x: 212, startPoint y: 179, endPoint x: 143, endPoint y: 157, distance: 72.9
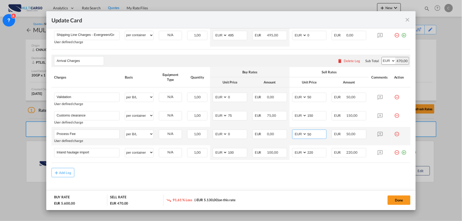
drag, startPoint x: 312, startPoint y: 134, endPoint x: 294, endPoint y: 134, distance: 17.9
click at [296, 134] on md-input-container "AED AFN ALL AMD ANG AOA ARS AUD AWG AZN BAM BBD BDT BGN BHD BIF BMD BND BOB BRL…" at bounding box center [309, 133] width 35 height 9
type input "90"
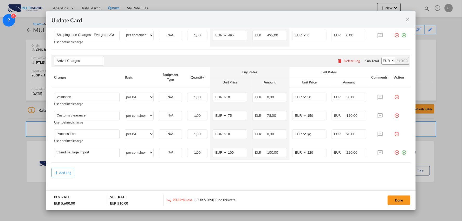
click at [304, 173] on div "Add Leg" at bounding box center [230, 172] width 359 height 9
drag, startPoint x: 310, startPoint y: 98, endPoint x: 295, endPoint y: 99, distance: 14.8
click at [297, 99] on md-input-container "AED AFN ALL AMD ANG AOA ARS AUD AWG AZN BAM BBD BDT BGN BHD BIF BMD BND BOB BRL…" at bounding box center [309, 96] width 35 height 9
type input "60"
drag, startPoint x: 274, startPoint y: 173, endPoint x: 263, endPoint y: 170, distance: 11.7
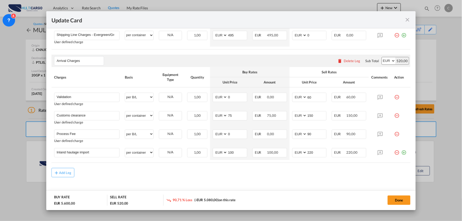
click at [275, 173] on div "Add Leg" at bounding box center [230, 172] width 359 height 9
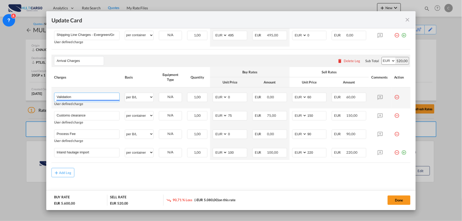
click at [85, 97] on input "Validation" at bounding box center [88, 97] width 63 height 8
type input "Validation + Process Fee"
drag, startPoint x: 309, startPoint y: 97, endPoint x: 291, endPoint y: 96, distance: 17.7
click at [292, 98] on md-input-container "AED AFN ALL AMD ANG AOA ARS AUD AWG AZN BAM BBD BDT BGN BHD BIF BMD BND BOB BRL…" at bounding box center [309, 96] width 35 height 9
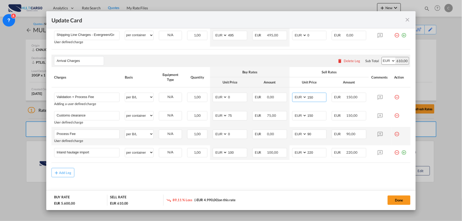
type input "150"
click at [394, 134] on md-icon "icon-minus-circle-outline red-400-fg" at bounding box center [396, 131] width 5 height 5
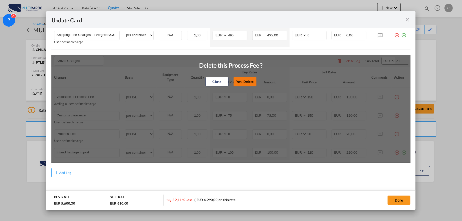
click at [236, 81] on button "Yes, Delete" at bounding box center [244, 81] width 23 height 9
type input "Inland haulage import"
select select "per container"
type input "100"
type input "220"
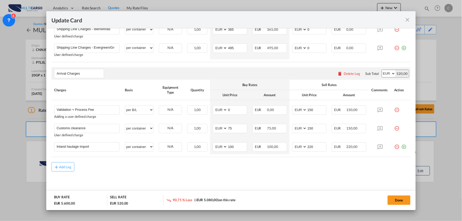
scroll to position [420, 0]
click at [202, 172] on div "Add Leg" at bounding box center [230, 166] width 359 height 9
drag, startPoint x: 42, startPoint y: 144, endPoint x: 21, endPoint y: 141, distance: 20.9
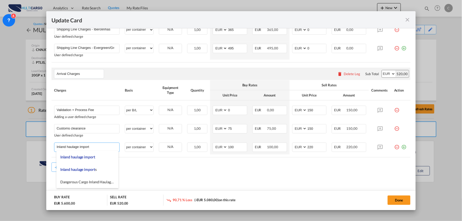
click at [22, 141] on div "Update Card Port of Loading CNNJG T/S Liner/Carrier MultiCargo 2HM LOGISTICS D.…" at bounding box center [231, 110] width 462 height 221
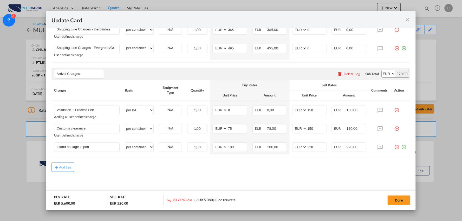
click at [242, 172] on div "Add Leg" at bounding box center [230, 166] width 359 height 9
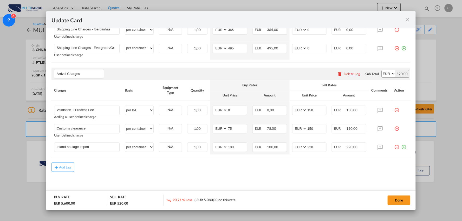
click at [113, 166] on div "Add Leg" at bounding box center [230, 166] width 359 height 9
drag, startPoint x: 227, startPoint y: 170, endPoint x: 222, endPoint y: 170, distance: 4.9
click at [227, 170] on div "Add Leg" at bounding box center [230, 166] width 359 height 9
drag, startPoint x: 98, startPoint y: 146, endPoint x: 44, endPoint y: 146, distance: 54.3
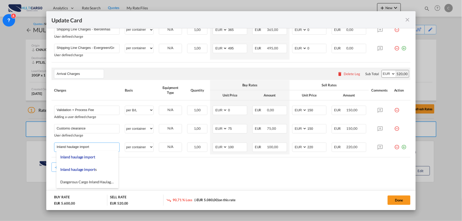
click at [44, 146] on div "Update Card Port of Loading CNNJG T/S Liner/Carrier MultiCargo 2HM LOGISTICS D.…" at bounding box center [231, 110] width 462 height 221
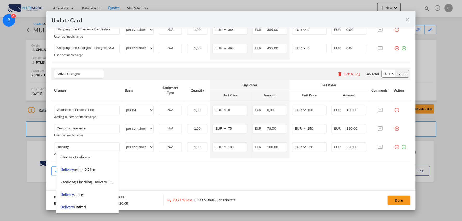
click at [183, 175] on div "Add Leg" at bounding box center [230, 170] width 359 height 9
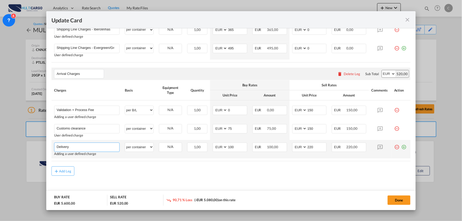
click at [88, 146] on input "Delivery" at bounding box center [88, 147] width 63 height 8
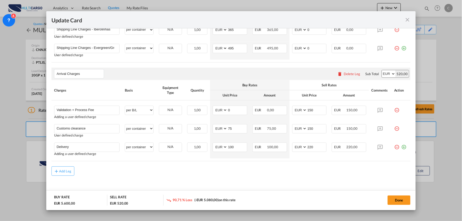
click at [155, 169] on div "Add Leg" at bounding box center [230, 170] width 359 height 9
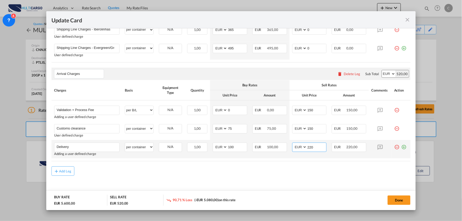
drag, startPoint x: 312, startPoint y: 148, endPoint x: 290, endPoint y: 146, distance: 22.7
click at [292, 146] on md-input-container "AED AFN ALL AMD ANG AOA ARS AUD AWG AZN BAM BBD BDT BGN BHD BIF BMD BND BOB BRL…" at bounding box center [309, 146] width 35 height 9
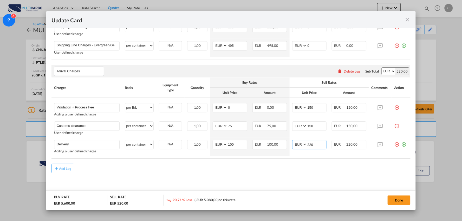
scroll to position [424, 0]
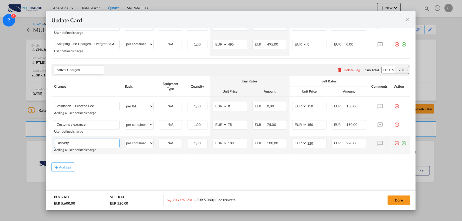
click at [95, 144] on input "Delivery" at bounding box center [88, 143] width 63 height 8
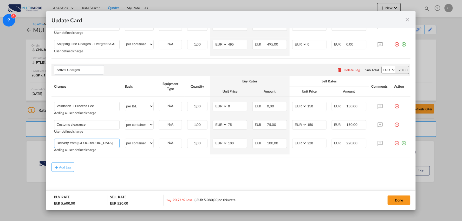
type input "Delivery from Lisbon"
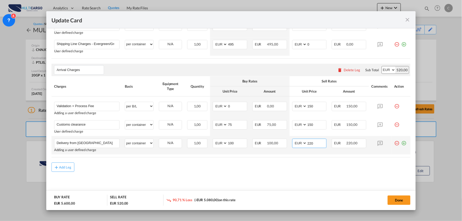
drag, startPoint x: 300, startPoint y: 142, endPoint x: 292, endPoint y: 141, distance: 8.6
click at [295, 142] on md-input-container "AED AFN ALL AMD ANG AOA ARS AUD AWG AZN BAM BBD BDT BGN BHD BIF BMD BND BOB BRL…" at bounding box center [309, 142] width 35 height 9
drag, startPoint x: 232, startPoint y: 143, endPoint x: 217, endPoint y: 143, distance: 15.3
click at [218, 143] on md-input-container "AED AFN ALL AMD ANG AOA ARS AUD AWG AZN BAM BBD BDT BGN BHD BIF BMD BND BOB BRL…" at bounding box center [229, 142] width 35 height 9
drag, startPoint x: 315, startPoint y: 143, endPoint x: 299, endPoint y: 143, distance: 15.8
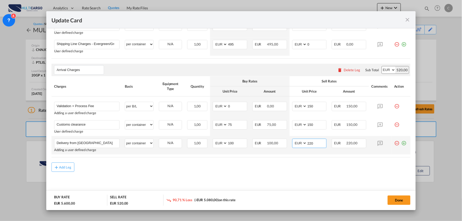
click at [299, 143] on md-input-container "AED AFN ALL AMD ANG AOA ARS AUD AWG AZN BAM BBD BDT BGN BHD BIF BMD BND BOB BRL…" at bounding box center [309, 142] width 35 height 9
click at [317, 144] on input "220" at bounding box center [316, 143] width 19 height 8
drag, startPoint x: 317, startPoint y: 144, endPoint x: 275, endPoint y: 143, distance: 41.6
click at [275, 143] on tr "Delivery from Lisbon Please Enter User Defined Charges Cannot Be Published Addi…" at bounding box center [230, 145] width 359 height 18
type input "486"
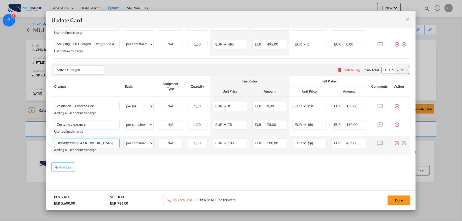
click at [109, 142] on input "Delivery from Lisbon" at bounding box center [88, 143] width 63 height 8
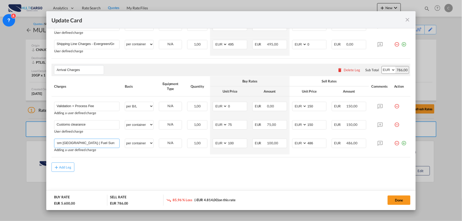
type input "Delivery from Lisbon ( Fuel Surcharge Included)"
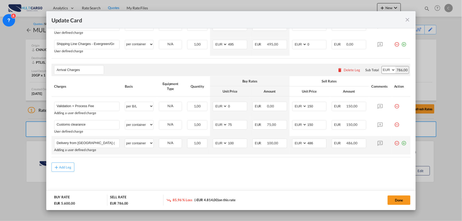
click at [401, 142] on md-icon "icon-plus-circle-outline green-400-fg" at bounding box center [403, 140] width 5 height 5
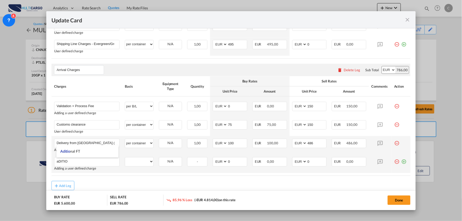
type input "aDITIO"
click at [394, 162] on md-icon "icon-minus-circle-outline red-400-fg" at bounding box center [396, 159] width 5 height 5
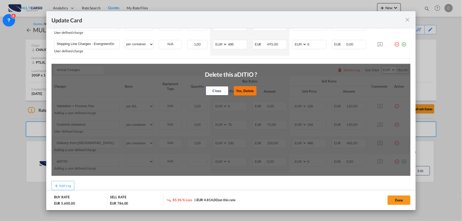
click at [238, 88] on button "Yes, Delete" at bounding box center [245, 90] width 23 height 9
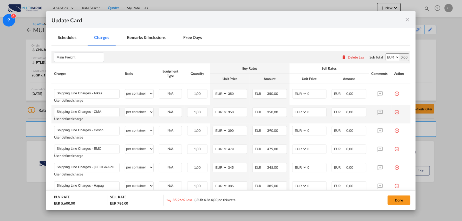
scroll to position [106, 0]
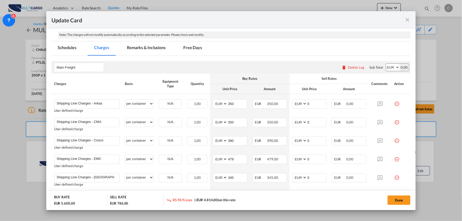
click at [141, 48] on md-tab-item "Remarks & Inclusions" at bounding box center [146, 48] width 51 height 14
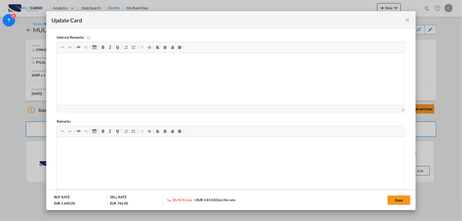
scroll to position [164, 0]
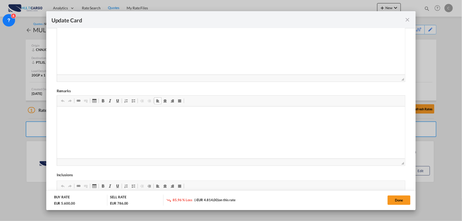
click at [133, 102] on span "Update CardPort of ..." at bounding box center [133, 101] width 4 height 4
click at [150, 114] on li "2 Hours to Unload - Aditional time EUR.40.00/per hour" at bounding box center [230, 114] width 317 height 5
click at [130, 122] on html "2 Hours to Unload - Aditional time EUR.40.00/ P er hour" at bounding box center [231, 114] width 348 height 16
click at [191, 121] on html "↵ 2 Hours to Unload - Aditional time EUR.40.00/ P er hour" at bounding box center [231, 114] width 348 height 16
click at [97, 126] on p "Hs code:" at bounding box center [231, 123] width 338 height 5
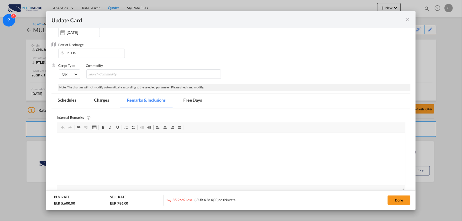
scroll to position [48, 0]
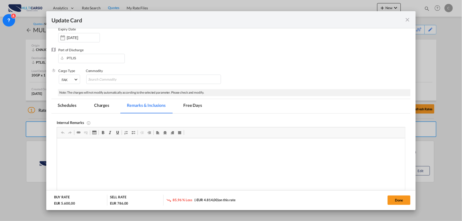
click at [95, 104] on md-tab-item "Charges" at bounding box center [102, 106] width 28 height 14
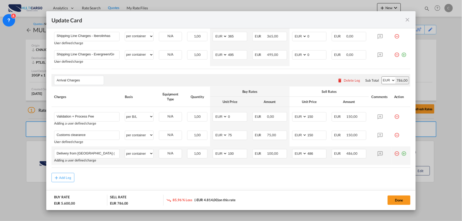
scroll to position [424, 0]
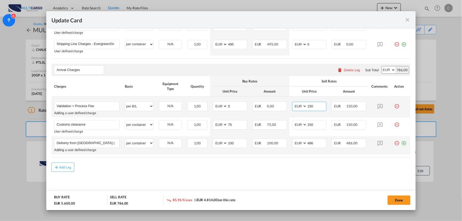
click at [315, 108] on input "150" at bounding box center [316, 106] width 19 height 8
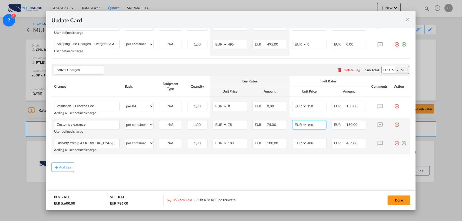
click at [317, 125] on input "150" at bounding box center [316, 124] width 19 height 8
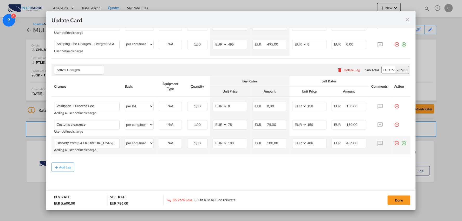
click at [141, 167] on div "Add Leg" at bounding box center [230, 166] width 359 height 9
click at [314, 143] on input "486" at bounding box center [316, 143] width 19 height 8
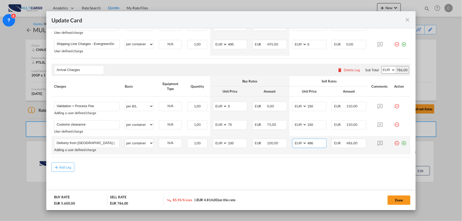
drag, startPoint x: 314, startPoint y: 142, endPoint x: 292, endPoint y: 141, distance: 22.7
click at [292, 141] on md-input-container "AED AFN ALL AMD ANG AOA ARS AUD AWG AZN BAM BBD BDT BGN BHD BIF BMD BND BOB BRL…" at bounding box center [309, 142] width 35 height 9
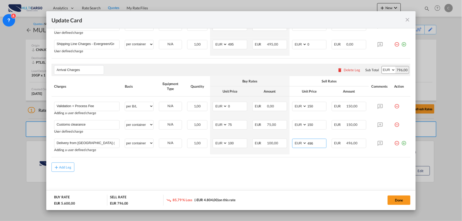
type input "496"
drag, startPoint x: 278, startPoint y: 177, endPoint x: 300, endPoint y: 183, distance: 23.1
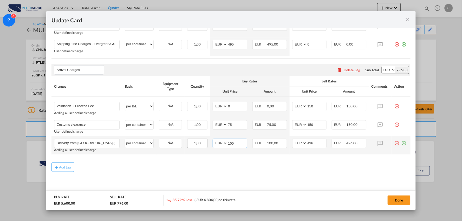
drag, startPoint x: 233, startPoint y: 143, endPoint x: 204, endPoint y: 143, distance: 28.6
click at [207, 143] on tr "Delivery from Lisbon ( Fuel Surcharge Included) Please Enter User Defined Charg…" at bounding box center [230, 145] width 359 height 18
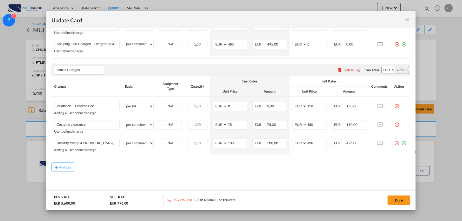
drag, startPoint x: 267, startPoint y: 186, endPoint x: 370, endPoint y: 78, distance: 149.6
click at [401, 144] on md-icon "icon-plus-circle-outline green-400-fg" at bounding box center [403, 140] width 5 height 5
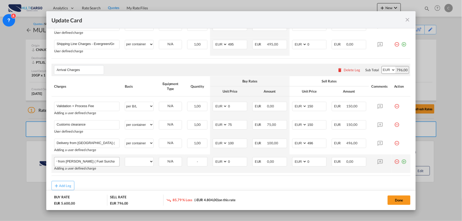
scroll to position [0, 13]
type input "Delivery from [PERSON_NAME] ( Fuel Surcharge included)"
drag, startPoint x: 145, startPoint y: 161, endPoint x: 142, endPoint y: 163, distance: 2.9
click at [144, 161] on select "per equipment per container per B/L per shipping bill per shipment per pallet p…" at bounding box center [139, 161] width 28 height 8
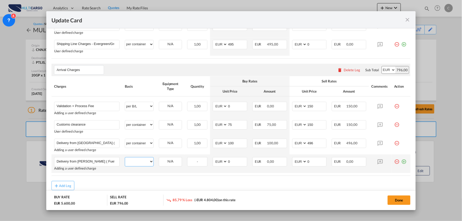
select select "per container"
click at [125, 157] on select "per equipment per container per B/L per shipping bill per shipment per pallet p…" at bounding box center [139, 161] width 28 height 8
drag, startPoint x: 176, startPoint y: 183, endPoint x: 285, endPoint y: 167, distance: 109.9
click at [177, 183] on div "Add Leg" at bounding box center [230, 185] width 359 height 9
drag, startPoint x: 312, startPoint y: 163, endPoint x: 298, endPoint y: 163, distance: 13.8
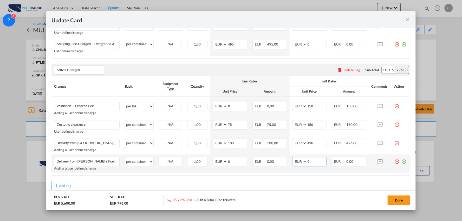
click at [301, 163] on md-input-container "AED AFN ALL AMD ANG AOA ARS AUD AWG AZN BAM BBD BDT BGN BHD BIF BMD BND BOB BRL…" at bounding box center [309, 161] width 35 height 9
type input "880"
click at [235, 161] on input "0" at bounding box center [236, 161] width 19 height 8
drag, startPoint x: 235, startPoint y: 161, endPoint x: 223, endPoint y: 161, distance: 11.2
click at [224, 161] on md-input-container "AED AFN ALL AMD ANG AOA ARS AUD AWG AZN BAM BBD BDT BGN BHD BIF BMD BND BOB BRL…" at bounding box center [229, 161] width 35 height 9
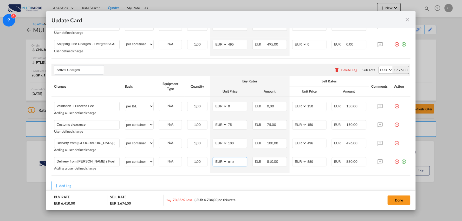
type input "810"
click at [163, 174] on table "Charges Basis Equipment Type Quantity Buy Rates Sell Rates Comments Action Unit…" at bounding box center [230, 125] width 359 height 99
click at [126, 70] on div "Arrival Charges Please enter leg name Leg Name Already Exists Delete Leg Sub To…" at bounding box center [230, 70] width 359 height 12
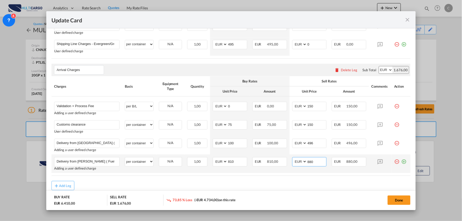
drag, startPoint x: 297, startPoint y: 163, endPoint x: 309, endPoint y: 163, distance: 11.9
click at [297, 163] on md-input-container "AED AFN ALL AMD ANG AOA ARS AUD AWG AZN BAM BBD BDT BGN BHD BIF BMD BND BOB BRL…" at bounding box center [309, 161] width 35 height 9
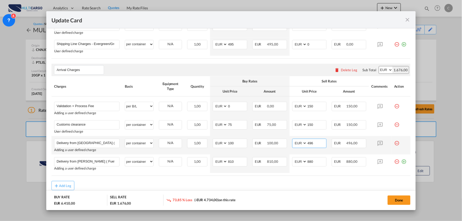
click at [316, 143] on input "496" at bounding box center [316, 143] width 19 height 8
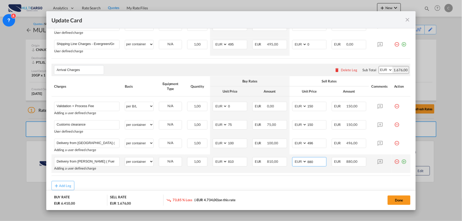
click at [316, 161] on input "880" at bounding box center [316, 161] width 19 height 8
drag, startPoint x: 317, startPoint y: 163, endPoint x: 296, endPoint y: 164, distance: 21.1
click at [307, 163] on input "880" at bounding box center [316, 161] width 19 height 8
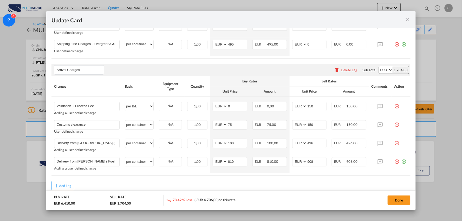
click at [161, 184] on div "Add Leg" at bounding box center [230, 185] width 359 height 9
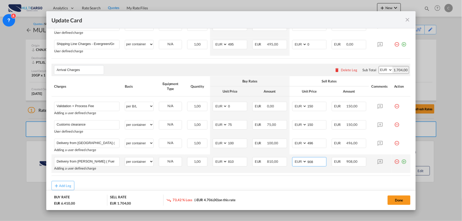
drag, startPoint x: 312, startPoint y: 162, endPoint x: 294, endPoint y: 162, distance: 18.2
click at [294, 162] on md-input-container "AED AFN ALL AMD ANG AOA ARS AUD AWG AZN BAM BBD BDT BGN BHD BIF BMD BND BOB BRL…" at bounding box center [309, 161] width 35 height 9
click at [311, 165] on input "908" at bounding box center [316, 161] width 19 height 8
drag, startPoint x: 312, startPoint y: 164, endPoint x: 289, endPoint y: 164, distance: 22.6
click at [292, 164] on md-input-container "AED AFN ALL AMD ANG AOA ARS AUD AWG AZN BAM BBD BDT BGN BHD BIF BMD BND BOB BRL…" at bounding box center [309, 161] width 35 height 9
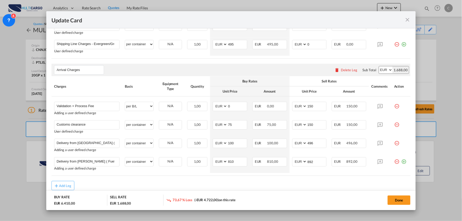
click at [299, 181] on div "Add Leg" at bounding box center [230, 185] width 359 height 9
click at [300, 181] on div "Add Leg" at bounding box center [230, 185] width 359 height 9
click at [312, 183] on div "Add Leg" at bounding box center [230, 185] width 359 height 9
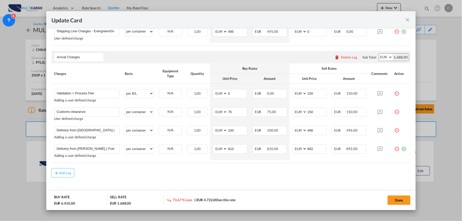
scroll to position [442, 0]
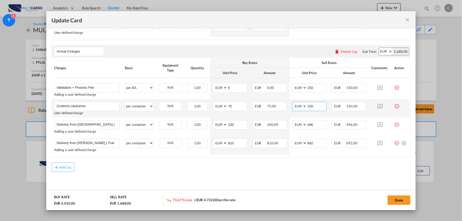
click at [316, 106] on input "150" at bounding box center [316, 106] width 19 height 8
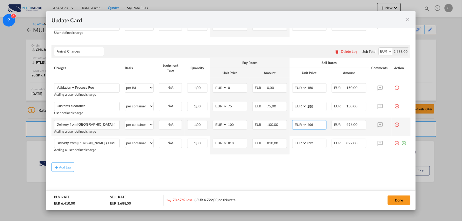
click at [318, 127] on input "496" at bounding box center [316, 124] width 19 height 8
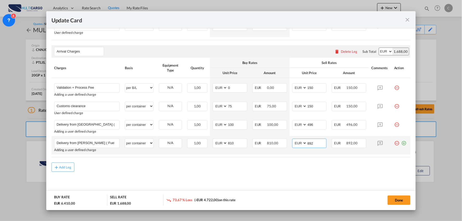
click at [319, 144] on input "892" at bounding box center [316, 143] width 19 height 8
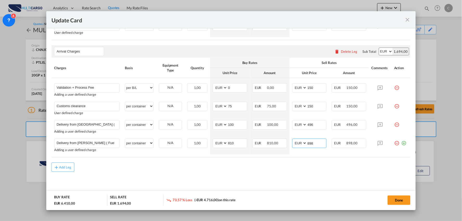
type input "898"
click at [307, 164] on div "Add Leg" at bounding box center [230, 166] width 359 height 9
click at [239, 170] on div "Add Leg" at bounding box center [230, 166] width 359 height 9
click at [402, 198] on button "Done" at bounding box center [398, 199] width 23 height 9
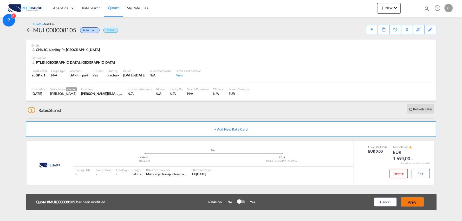
click at [415, 202] on button "Apply" at bounding box center [412, 201] width 23 height 9
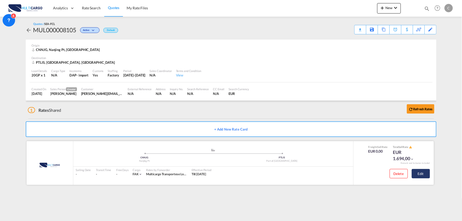
click at [417, 175] on button "Edit" at bounding box center [420, 173] width 18 height 9
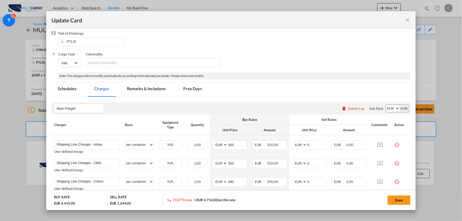
scroll to position [144, 0]
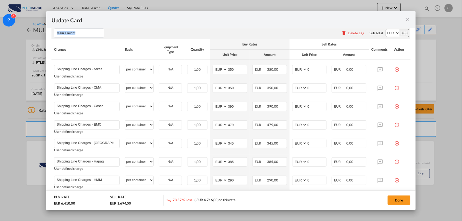
drag, startPoint x: 138, startPoint y: 16, endPoint x: 208, endPoint y: 29, distance: 71.7
click at [208, 29] on add-new-rate "Update Card Port of Loading CNNJG T/S Liner/Carrier MultiCargo 2HM LOGISTICS D.…" at bounding box center [230, 110] width 369 height 199
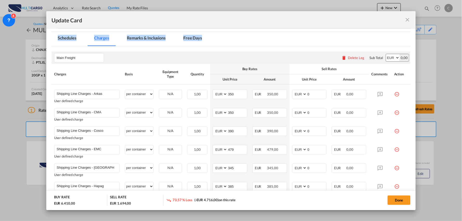
click at [403, 19] on div "Update Card" at bounding box center [227, 19] width 353 height 6
click at [409, 20] on md-icon "icon-close fg-AAA8AD m-0 pointer" at bounding box center [407, 20] width 6 height 6
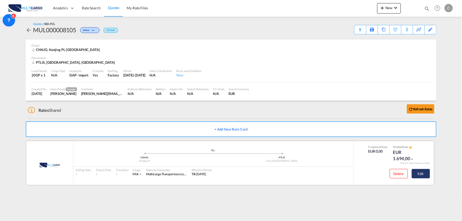
click at [418, 170] on button "Edit" at bounding box center [420, 173] width 18 height 9
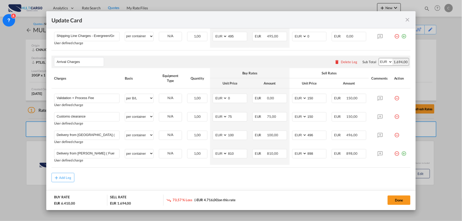
scroll to position [433, 0]
drag, startPoint x: 105, startPoint y: 98, endPoint x: 11, endPoint y: 86, distance: 94.7
click at [12, 86] on div "Update Card Port of Loading CNNJG T/S Liner/Carrier MultiCargo 2HM LOGISTICS D.…" at bounding box center [231, 110] width 462 height 221
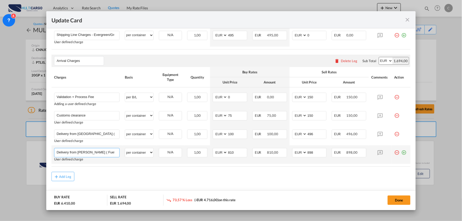
click at [99, 152] on input "Delivery from Sines ( Fuel Surcharge included)" at bounding box center [88, 152] width 63 height 8
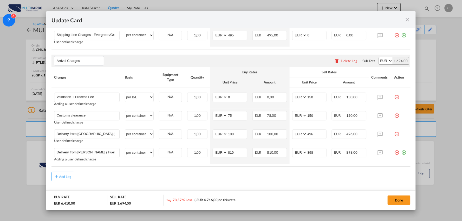
drag, startPoint x: 394, startPoint y: 152, endPoint x: 390, endPoint y: 152, distance: 3.1
click at [394, 152] on md-icon "icon-minus-circle-outline red-400-fg" at bounding box center [396, 150] width 5 height 5
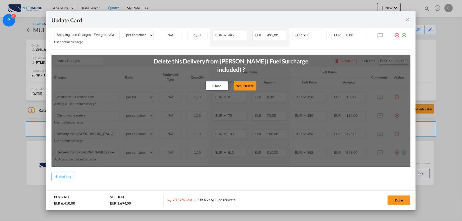
click at [243, 81] on button "Yes, Delete" at bounding box center [244, 85] width 23 height 9
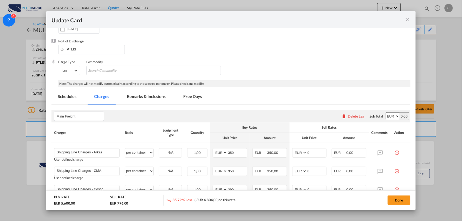
scroll to position [48, 0]
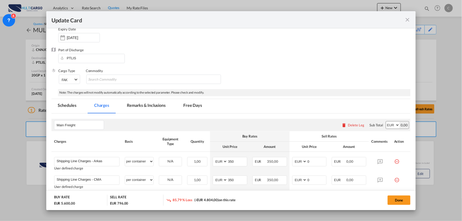
click at [137, 102] on md-tab-item "Remarks & Inclusions" at bounding box center [146, 106] width 51 height 14
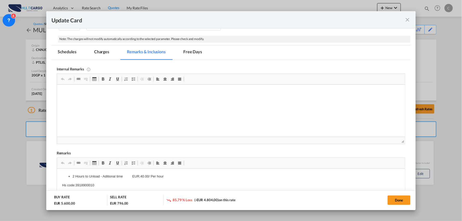
scroll to position [217, 0]
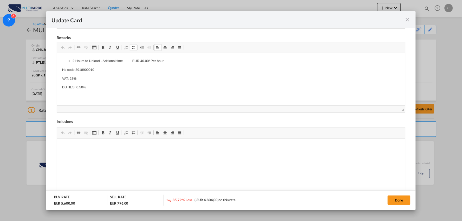
drag, startPoint x: 100, startPoint y: 88, endPoint x: 71, endPoint y: 66, distance: 36.3
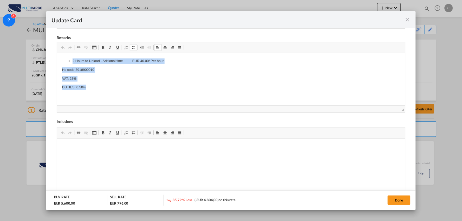
drag, startPoint x: 90, startPoint y: 88, endPoint x: 59, endPoint y: 60, distance: 41.4
click at [59, 60] on html "2 Hours to Unload - Aditional time EUR.40.00/ Per hour Hs code:3918900010 VAT: …" at bounding box center [231, 78] width 348 height 51
copy body "2 Hours to Unload - Aditional time EUR.40.00/ Per hour Hs code:3918900010 VAT: …"
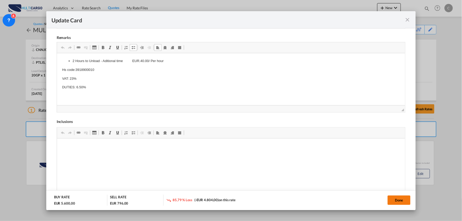
click at [398, 198] on button "Done" at bounding box center [398, 199] width 23 height 9
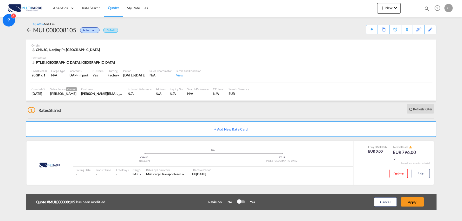
scroll to position [73, 0]
click at [414, 201] on button "Apply" at bounding box center [412, 201] width 23 height 9
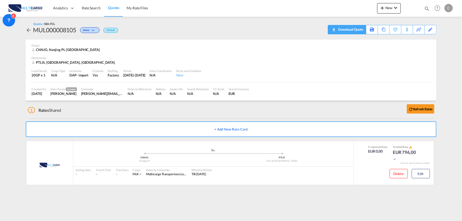
click at [358, 29] on div "Download Quote" at bounding box center [350, 29] width 26 height 8
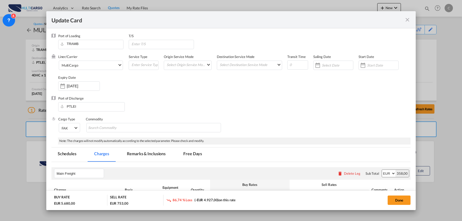
select select "per equipment"
select select "per_document"
select select "per B/L"
select select "per_document"
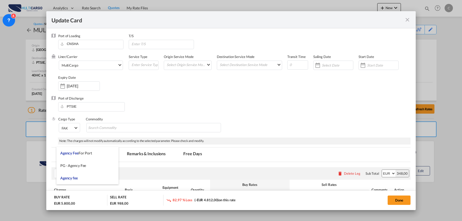
select select "per container"
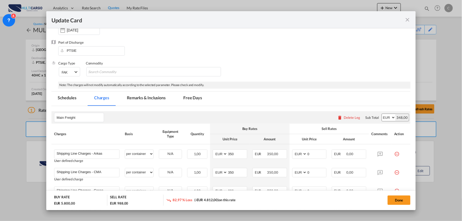
scroll to position [28, 0]
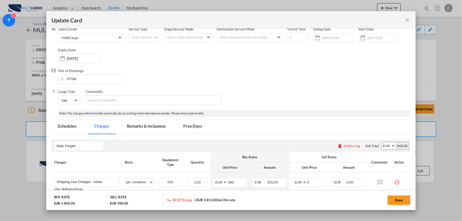
click at [155, 125] on md-tab-item "Remarks & Inclusions" at bounding box center [146, 127] width 51 height 14
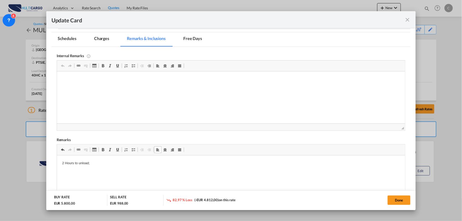
scroll to position [87, 0]
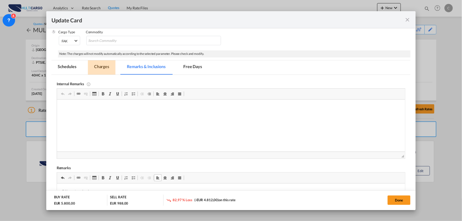
click at [103, 62] on md-tab-item "Charges" at bounding box center [102, 67] width 28 height 14
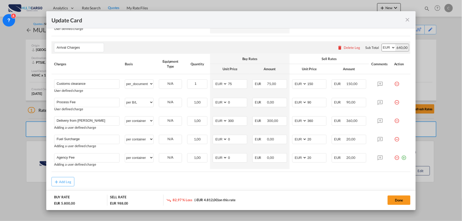
scroll to position [461, 0]
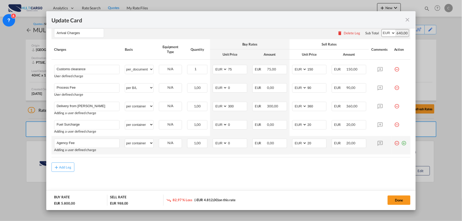
click at [401, 142] on md-icon "icon-plus-circle-outline green-400-fg" at bounding box center [403, 140] width 5 height 5
paste input "Aditional time for unloading / Per hour"
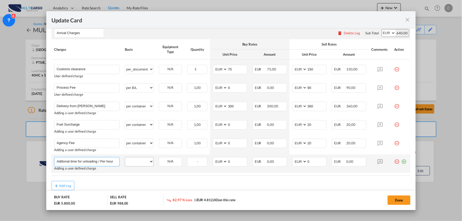
type input "Aditional time for unloading / Per hour"
click at [131, 160] on select "per equipment per container per B/L per shipping bill per shipment per pallet p…" at bounding box center [139, 161] width 28 height 8
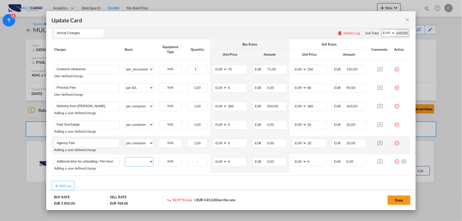
scroll to position [0, 0]
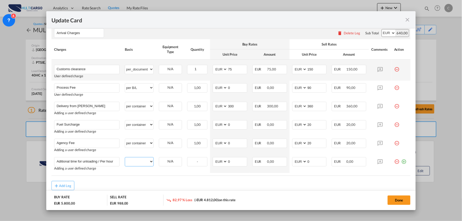
select select "per container"
click at [125, 157] on select "per equipment per container per B/L per shipping bill per shipment per pallet p…" at bounding box center [139, 161] width 28 height 8
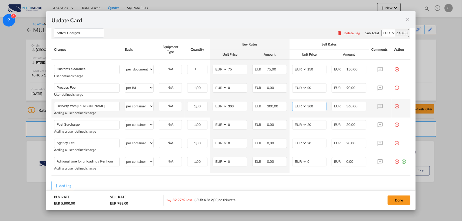
click at [317, 107] on input "360" at bounding box center [316, 106] width 19 height 8
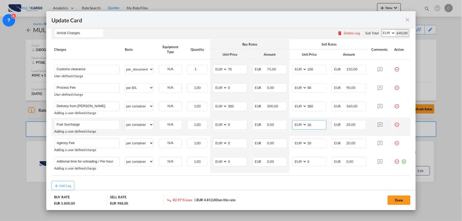
drag, startPoint x: 309, startPoint y: 127, endPoint x: 305, endPoint y: 126, distance: 3.8
click at [307, 126] on input "20" at bounding box center [316, 124] width 19 height 8
drag, startPoint x: 234, startPoint y: 123, endPoint x: 224, endPoint y: 123, distance: 9.6
click at [224, 123] on md-input-container "AED AFN ALL AMD ANG AOA ARS AUD AWG AZN BAM BBD BDT BGN BHD BIF BMD BND [PERSON…" at bounding box center [229, 124] width 35 height 9
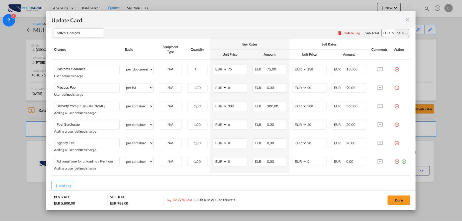
click at [281, 187] on div "Add Leg" at bounding box center [230, 185] width 359 height 9
click at [394, 124] on md-icon "icon-minus-circle-outline red-400-fg" at bounding box center [396, 122] width 5 height 5
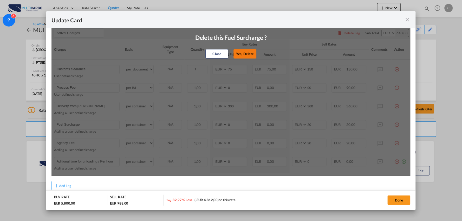
click at [244, 55] on button "Yes, Delete" at bounding box center [244, 53] width 23 height 9
type input "Agency Fee"
type input "Aditional time for unloading / Per hour"
type input "0"
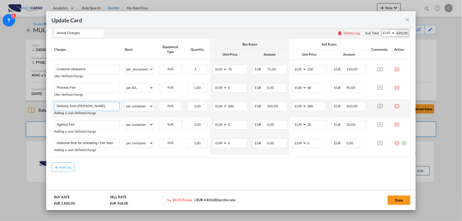
click at [91, 108] on input "Delivery from [PERSON_NAME]" at bounding box center [88, 106] width 63 height 8
type input "Delivery from [PERSON_NAME] (Fuel Surcharge Included)"
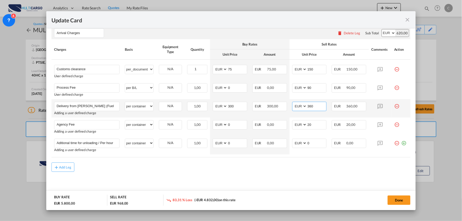
click at [316, 107] on input "360" at bounding box center [316, 106] width 19 height 8
click at [315, 107] on input "360" at bounding box center [316, 106] width 19 height 8
type input "366"
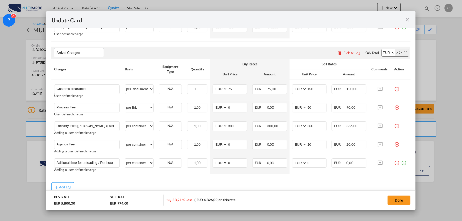
scroll to position [432, 0]
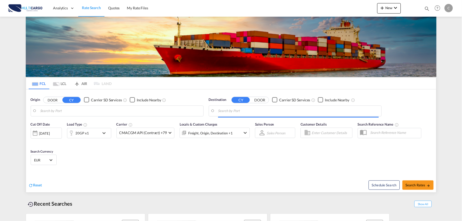
type input "Port of [GEOGRAPHIC_DATA], [GEOGRAPHIC_DATA], [GEOGRAPHIC_DATA]"
type input "Leixoes, Leixoes, PTLEI"
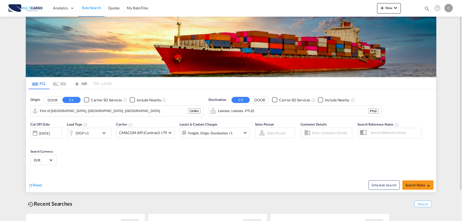
click at [224, 175] on div "Reset" at bounding box center [131, 181] width 204 height 14
click at [144, 177] on div "Reset" at bounding box center [131, 181] width 204 height 14
click at [168, 165] on div "Cut Off Date [DATE] [DATE] Load Type 20GP x1 Carrier CMACGM API (Contract) +79 …" at bounding box center [231, 144] width 410 height 51
click at [155, 177] on div "Reset" at bounding box center [131, 181] width 204 height 14
click at [382, 8] on md-icon "icon-plus 400-fg" at bounding box center [382, 8] width 6 height 6
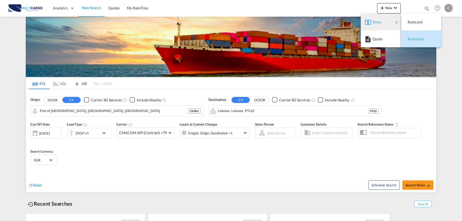
click at [413, 39] on span "Ratesheet" at bounding box center [411, 39] width 6 height 10
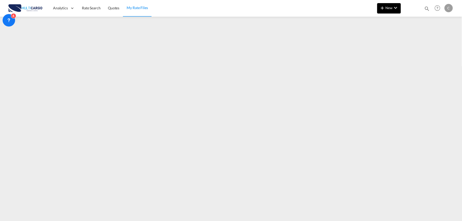
click at [388, 6] on span "New" at bounding box center [388, 8] width 19 height 4
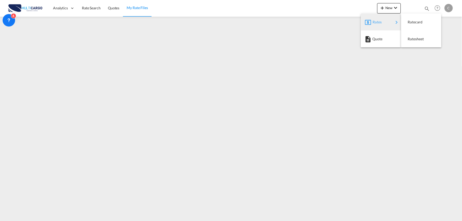
click at [276, 50] on md-backdrop at bounding box center [231, 110] width 462 height 221
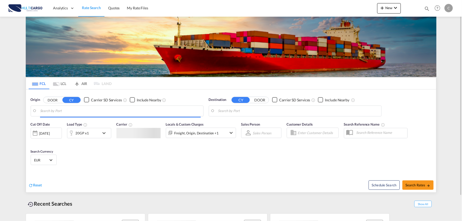
type input "Port of [GEOGRAPHIC_DATA], [GEOGRAPHIC_DATA], [GEOGRAPHIC_DATA]"
type input "Leixoes, Leixoes, PTLEI"
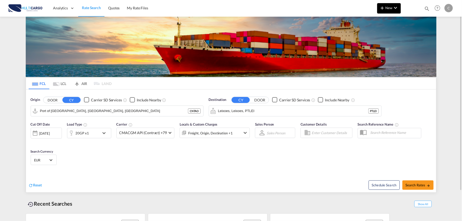
click at [390, 3] on button "New" at bounding box center [389, 8] width 24 height 10
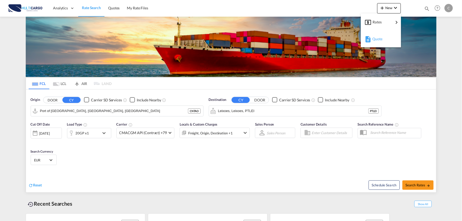
click at [379, 43] on div "Quote" at bounding box center [381, 38] width 19 height 13
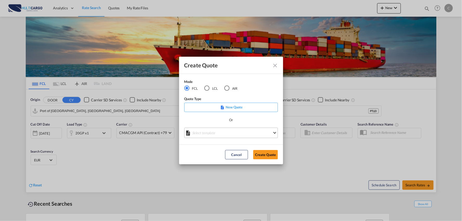
click at [218, 132] on md-select "Select template 25/11/24 IMP_EXW_FCL Patricia Barroso | 25 Nov 2024 25/11/24 IM…" at bounding box center [231, 133] width 94 height 10
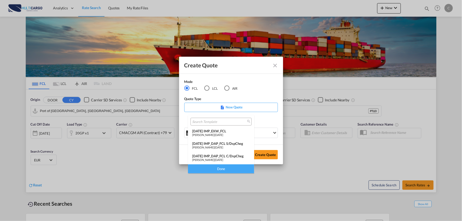
click at [236, 155] on div "25/11/24 IMP_DAP_FCL C/DspCheg" at bounding box center [221, 156] width 58 height 4
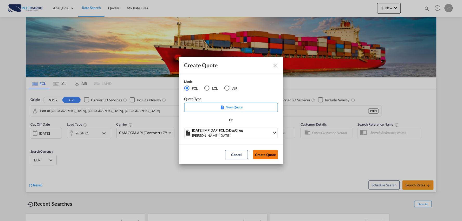
click at [266, 154] on button "Create Quote" at bounding box center [265, 154] width 25 height 9
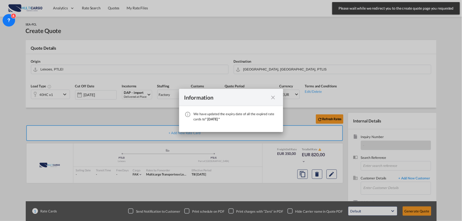
drag, startPoint x: 270, startPoint y: 95, endPoint x: 274, endPoint y: 101, distance: 7.0
click at [270, 95] on md-icon "icon-close fg-AAA8AD cursor" at bounding box center [273, 97] width 6 height 6
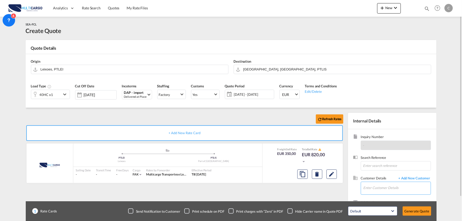
click at [395, 191] on input "Enter Customer Details" at bounding box center [396, 188] width 67 height 12
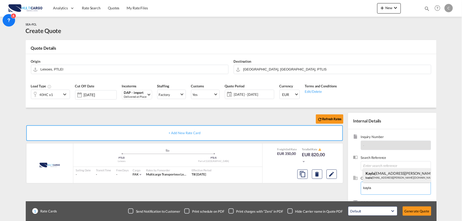
click at [379, 176] on div "kayla -lin.gz@ctsfreight.com kayla -lin.gz@ctsfreight.com kayla -lin.gz@ctsfrei…" at bounding box center [397, 175] width 68 height 14
type input "kayla-lin.gz@ctsfreight.com, kayla-lin.gz@ctsfreight.com kayla-lin.gz@ctsfreigh…"
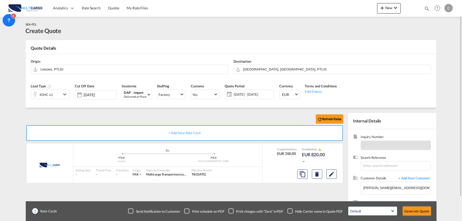
click at [290, 210] on div "Checkbox No Ink" at bounding box center [289, 210] width 5 height 5
click at [258, 67] on input "Port of Lisbon, Lisbon, PTLIS" at bounding box center [335, 69] width 185 height 9
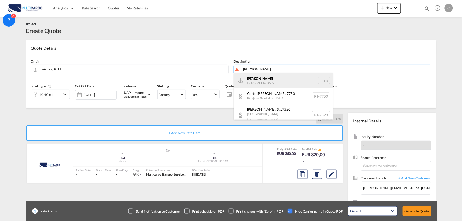
click at [259, 79] on div "Sines Portugal PTSIE" at bounding box center [283, 81] width 99 height 16
type input "Sines, PTSIE"
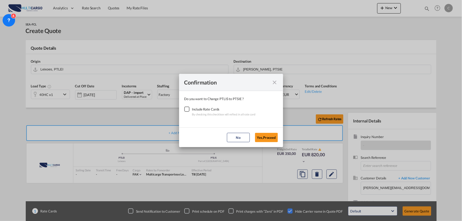
click at [189, 110] on div "Checkbox No Ink" at bounding box center [186, 108] width 5 height 5
click at [260, 137] on button "Yes,Proceed" at bounding box center [266, 137] width 23 height 9
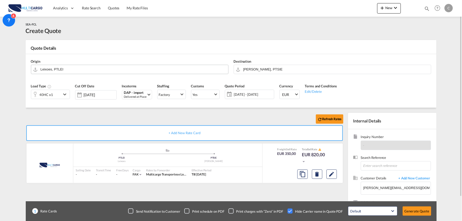
click at [70, 68] on input "Leixoes, PTLEI" at bounding box center [133, 69] width 185 height 9
click at [66, 68] on input "Leixoes, PTLEI" at bounding box center [133, 69] width 185 height 9
drag, startPoint x: 66, startPoint y: 68, endPoint x: 0, endPoint y: 68, distance: 65.7
click at [0, 68] on md-content "Analytics Reports Dashboard Rate Search Quotes My Rate Files New Quotes" at bounding box center [231, 110] width 462 height 221
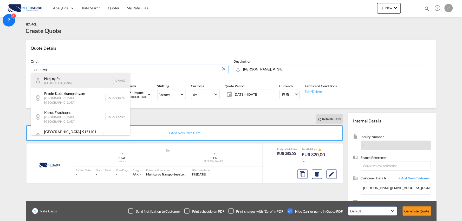
click at [57, 81] on div "Nanj ing Pt China CNNJG" at bounding box center [80, 81] width 99 height 16
type input "Nanjing Pt, CNNJG"
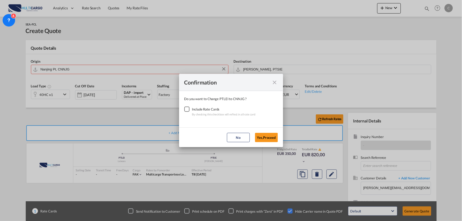
click at [185, 110] on div "Checkbox No Ink" at bounding box center [186, 108] width 5 height 5
click at [268, 136] on button "Yes,Proceed" at bounding box center [266, 137] width 23 height 9
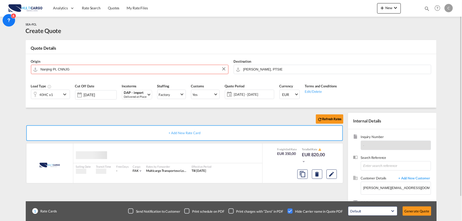
click at [112, 116] on div "Refresh Rates" at bounding box center [185, 119] width 319 height 12
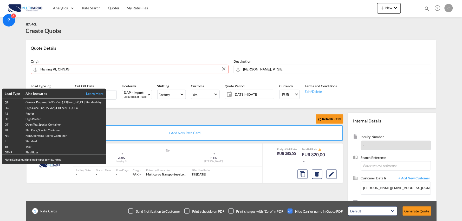
click at [137, 115] on div "Load Type Also known as Learn More GP General Purpose, DV(Dry Van), FT(Feet), H…" at bounding box center [231, 110] width 462 height 221
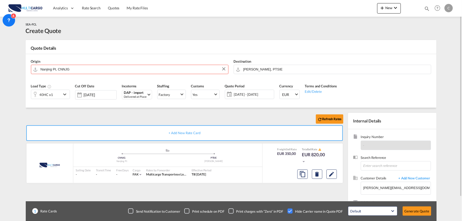
click at [124, 112] on div "Refresh Rates + Add New Rate Card MultiCargo added by you .a{fill:#aaa8ad;} .a{…" at bounding box center [231, 166] width 410 height 116
click at [56, 93] on div "40HC x1" at bounding box center [46, 94] width 30 height 9
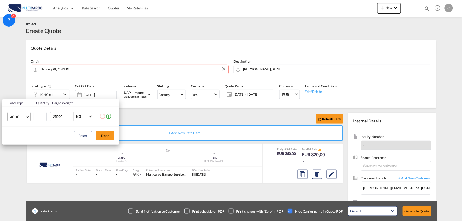
click at [22, 118] on span "40HC" at bounding box center [17, 116] width 15 height 5
click at [16, 92] on div "20GP" at bounding box center [14, 91] width 9 height 5
click at [103, 135] on button "Done" at bounding box center [105, 135] width 18 height 9
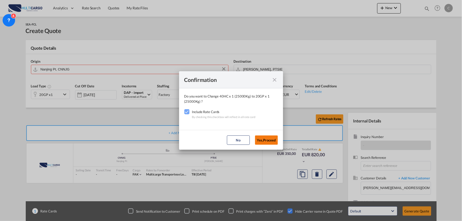
click at [269, 138] on button "Yes,Proceed" at bounding box center [266, 139] width 23 height 9
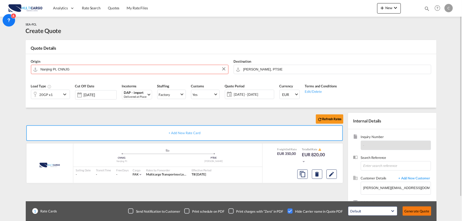
click at [421, 207] on button "Generate Quote" at bounding box center [416, 210] width 29 height 9
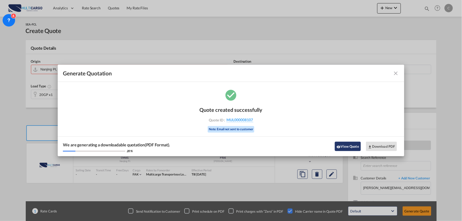
click at [338, 148] on md-icon "icon-eye" at bounding box center [338, 147] width 4 height 4
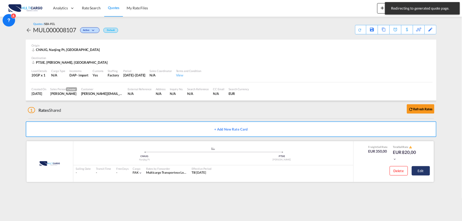
click at [422, 171] on button "Edit" at bounding box center [420, 170] width 18 height 9
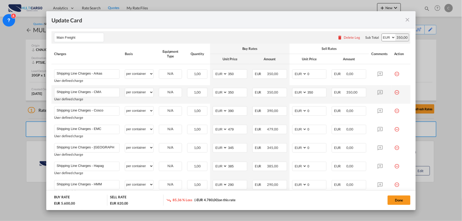
scroll to position [144, 0]
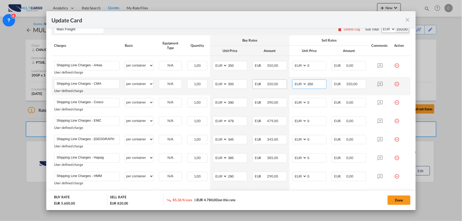
drag, startPoint x: 312, startPoint y: 87, endPoint x: 277, endPoint y: 86, distance: 34.3
click at [281, 86] on tr "Shipping Line Charges - CMA Please Enter User Defined Charges Cannot Be Publish…" at bounding box center [230, 86] width 359 height 18
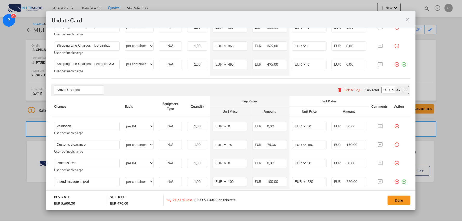
scroll to position [433, 0]
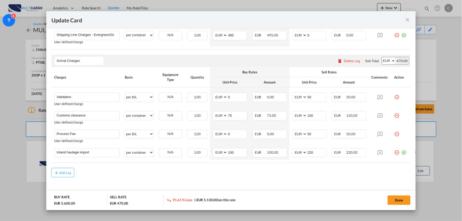
type input "0"
drag, startPoint x: 70, startPoint y: 97, endPoint x: 27, endPoint y: 94, distance: 43.4
click at [27, 94] on div "Update Card Port of Loading CNNJG T/S Liner/Carrier MultiCargo 2HM LOGISTICS D.…" at bounding box center [231, 110] width 462 height 221
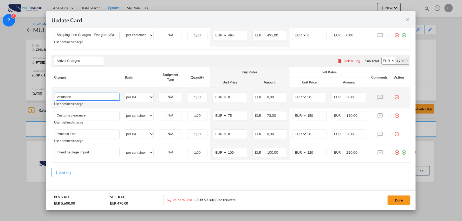
paste input "+ Process Fee"
type input "Validation + Process Fee"
drag, startPoint x: 308, startPoint y: 98, endPoint x: 294, endPoint y: 99, distance: 13.8
click at [294, 99] on md-input-container "AED AFN ALL AMD ANG AOA ARS AUD AWG AZN BAM BBD BDT BGN BHD BIF BMD BND BOB BRL…" at bounding box center [309, 96] width 35 height 9
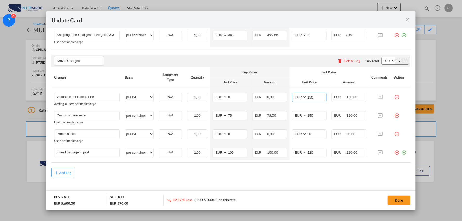
type input "150"
drag, startPoint x: 306, startPoint y: 171, endPoint x: 308, endPoint y: 168, distance: 3.7
click at [307, 171] on div "Add Leg" at bounding box center [230, 172] width 359 height 9
drag, startPoint x: 89, startPoint y: 135, endPoint x: 26, endPoint y: 133, distance: 62.9
click at [26, 133] on div "Update Card Port of Loading CNNJG T/S Liner/Carrier MultiCargo 2HM LOGISTICS D.…" at bounding box center [231, 110] width 462 height 221
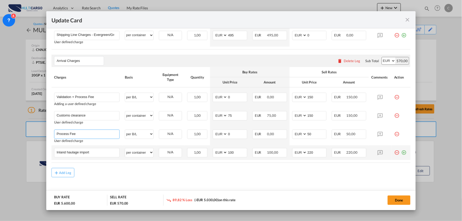
paste input "Delivery from Sines ( Fuel Surcharge included)"
type input "Delivery from Sines ( Fuel Surcharge included)"
click at [394, 152] on md-icon "icon-minus-circle-outline red-400-fg" at bounding box center [396, 150] width 5 height 5
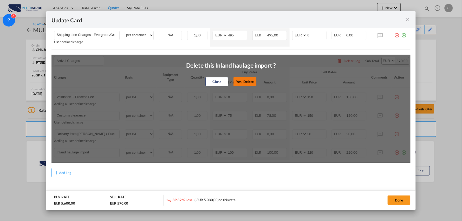
click at [247, 82] on button "Yes, Delete" at bounding box center [244, 81] width 23 height 9
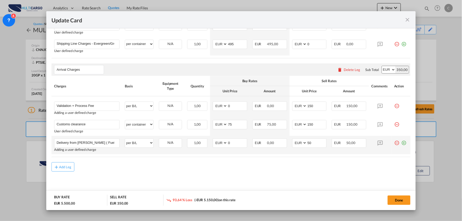
scroll to position [424, 0]
drag, startPoint x: 308, startPoint y: 146, endPoint x: 295, endPoint y: 146, distance: 13.2
click at [295, 146] on md-input-container "AED AFN ALL AMD ANG AOA ARS AUD AWG AZN BAM BBD BDT BGN BHD BIF BMD BND BOB BRL…" at bounding box center [309, 142] width 35 height 9
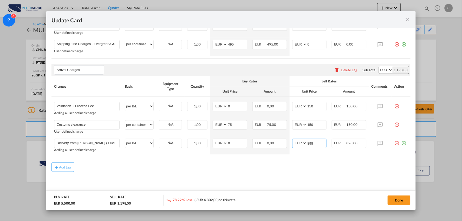
type input "898"
click at [257, 164] on div "Add Leg" at bounding box center [230, 166] width 359 height 9
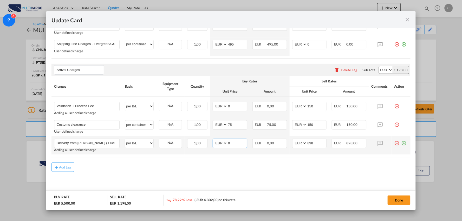
drag, startPoint x: 216, startPoint y: 145, endPoint x: 206, endPoint y: 145, distance: 9.4
click at [206, 145] on tr "Delivery from Sines ( Fuel Surcharge included) Please Enter User Defined Charge…" at bounding box center [230, 145] width 359 height 18
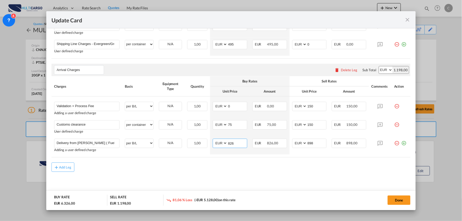
type input "826"
click at [236, 170] on div "Add Leg" at bounding box center [230, 166] width 359 height 9
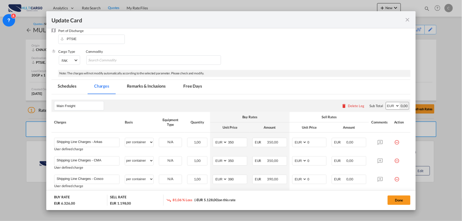
scroll to position [77, 0]
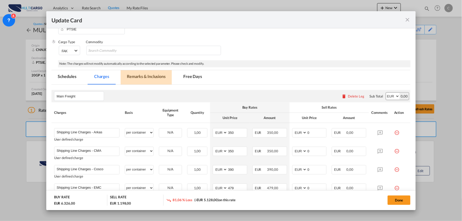
click at [139, 74] on md-tab-item "Remarks & Inclusions" at bounding box center [146, 77] width 51 height 14
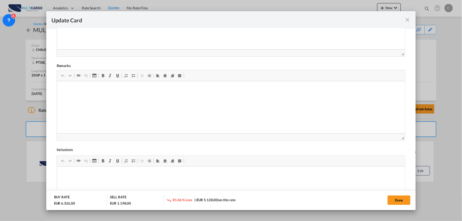
scroll to position [193, 0]
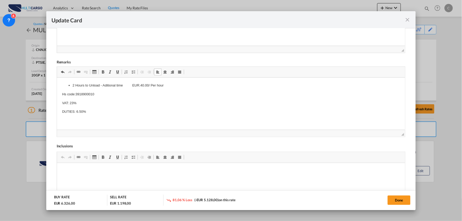
click at [179, 87] on li "2 Hours to Unload - Aditional time EUR.40.00/ Per hour" at bounding box center [230, 85] width 317 height 5
click at [398, 201] on button "Done" at bounding box center [398, 199] width 23 height 9
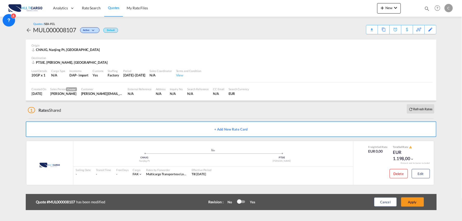
scroll to position [73, 0]
click at [420, 200] on button "Apply" at bounding box center [412, 201] width 23 height 9
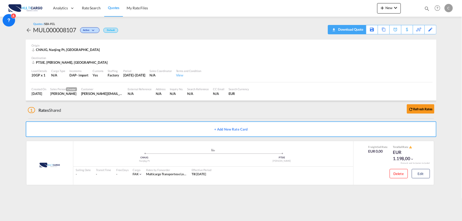
click at [356, 30] on div "Download Quote" at bounding box center [350, 29] width 26 height 8
click at [147, 108] on div "1 Rates Shared Refresh Rates" at bounding box center [232, 109] width 408 height 17
click at [421, 171] on button "Edit" at bounding box center [420, 173] width 18 height 9
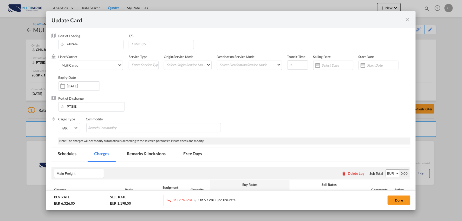
select select "per container"
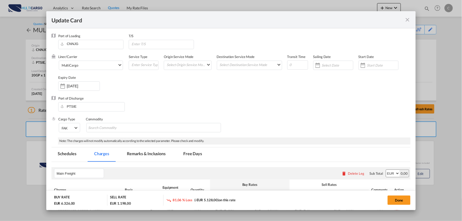
select select "per container"
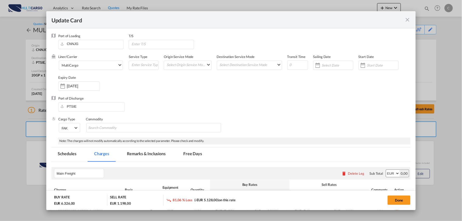
select select "per container"
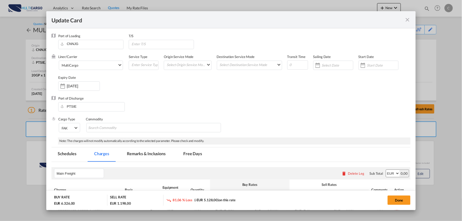
select select "per B/L"
select select "per container"
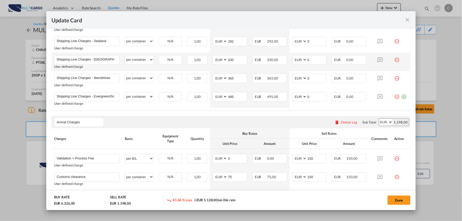
scroll to position [424, 0]
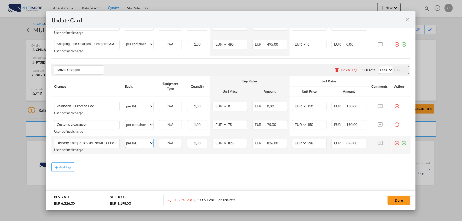
click at [144, 145] on select "per equipment per container per B/L per shipping bill per shipment per pallet p…" at bounding box center [139, 143] width 28 height 8
select select "per container"
click at [125, 139] on select "per equipment per container per B/L per shipping bill per shipment per pallet p…" at bounding box center [139, 143] width 28 height 8
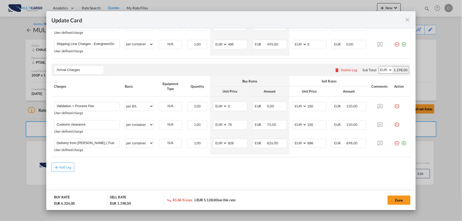
drag, startPoint x: 211, startPoint y: 184, endPoint x: 368, endPoint y: 198, distance: 157.3
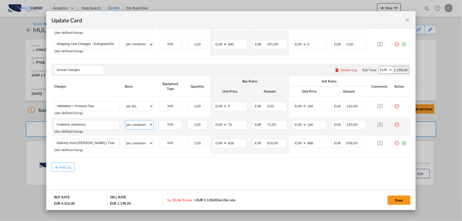
click at [136, 123] on select "per equipment per container per B/L per shipping bill per shipment per pallet p…" at bounding box center [139, 124] width 28 height 8
select select "per_document"
click at [125, 121] on select "per equipment per container per B/L per shipping bill per shipment per pallet p…" at bounding box center [139, 124] width 28 height 8
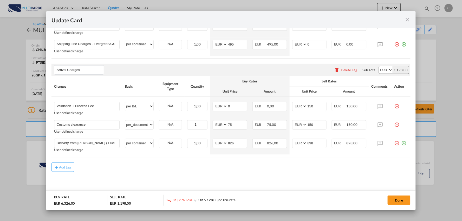
click at [207, 166] on div "Add Leg" at bounding box center [230, 166] width 359 height 9
click at [398, 202] on button "Done" at bounding box center [398, 199] width 23 height 9
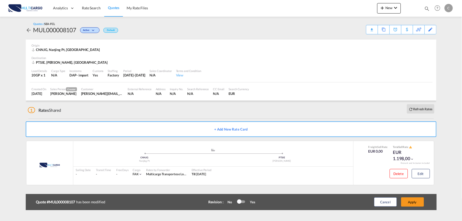
click at [417, 197] on div "Update Card Port of [GEOGRAPHIC_DATA] CNNJG T/S Liner/Carrier MultiCargo 2HM LO…" at bounding box center [231, 110] width 462 height 221
click at [416, 201] on button "Apply" at bounding box center [412, 201] width 23 height 9
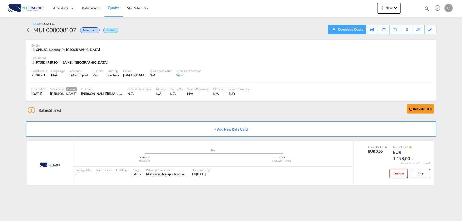
click at [355, 31] on div "Download Quote" at bounding box center [350, 29] width 26 height 8
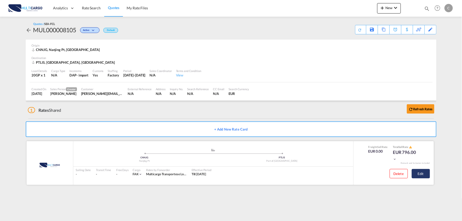
click at [425, 174] on button "Edit" at bounding box center [420, 173] width 18 height 9
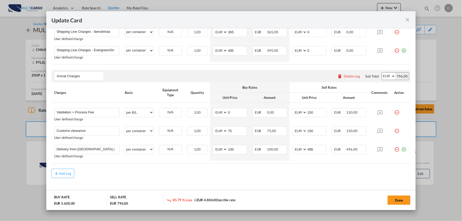
scroll to position [424, 0]
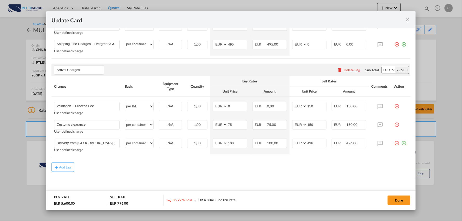
click at [408, 21] on md-icon "icon-close fg-AAA8AD m-0 pointer" at bounding box center [407, 20] width 6 height 6
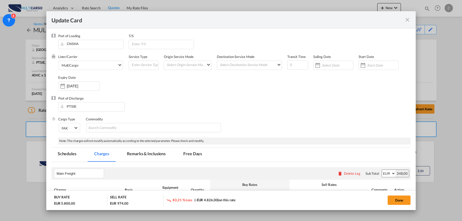
select select "per_document"
select select "per container"
click at [139, 154] on md-tab-item "Remarks & Inclusions" at bounding box center [146, 154] width 51 height 14
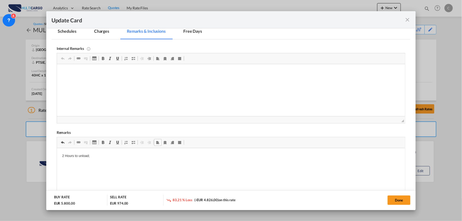
scroll to position [173, 0]
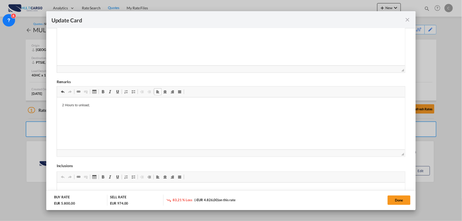
click at [100, 107] on p "2 Hours to unload;" at bounding box center [231, 105] width 338 height 5
click at [62, 105] on p "2 Hours to unload;" at bounding box center [231, 105] width 338 height 5
click at [132, 90] on span "Update CardPort of ..." at bounding box center [133, 92] width 4 height 4
drag, startPoint x: 110, startPoint y: 105, endPoint x: 47, endPoint y: 101, distance: 63.3
click at [57, 101] on html "2 Hours to unload;" at bounding box center [231, 105] width 348 height 16
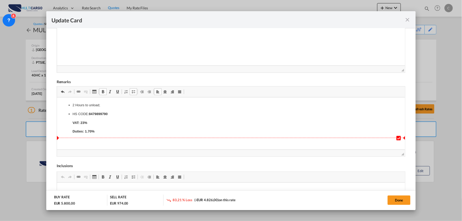
click at [134, 130] on p "Duties: 1.70%" at bounding box center [230, 131] width 317 height 5
click at [400, 202] on button "Done" at bounding box center [398, 199] width 23 height 9
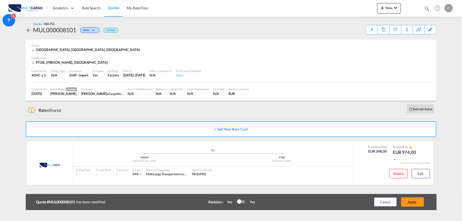
scroll to position [73, 0]
click at [414, 202] on button "Apply" at bounding box center [412, 201] width 23 height 9
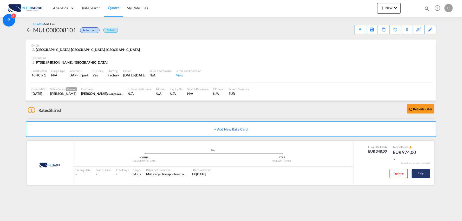
click at [427, 175] on button "Edit" at bounding box center [420, 173] width 18 height 9
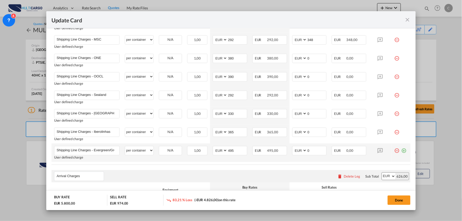
scroll to position [461, 0]
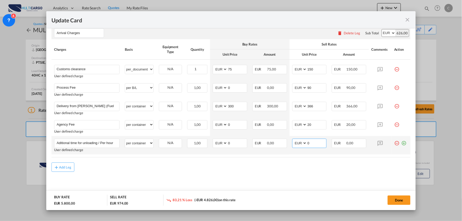
drag, startPoint x: 311, startPoint y: 142, endPoint x: 295, endPoint y: 142, distance: 16.4
click at [295, 142] on md-input-container "AED AFN ALL AMD ANG AOA ARS AUD AWG AZN BAM BBD BDT BGN BHD BIF BMD BND [PERSON…" at bounding box center [309, 142] width 35 height 9
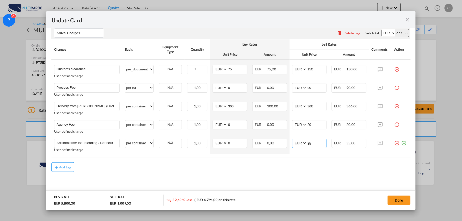
type input "35"
drag, startPoint x: 243, startPoint y: 174, endPoint x: 240, endPoint y: 174, distance: 2.6
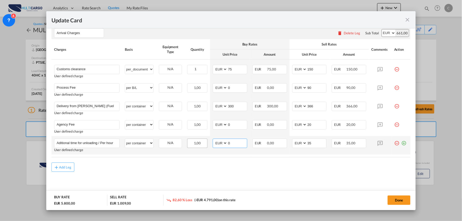
drag, startPoint x: 230, startPoint y: 146, endPoint x: 204, endPoint y: 145, distance: 25.2
click at [204, 145] on tr "Aditional time for unloading / Per hour Please Enter User Defined Charges Canno…" at bounding box center [230, 145] width 359 height 18
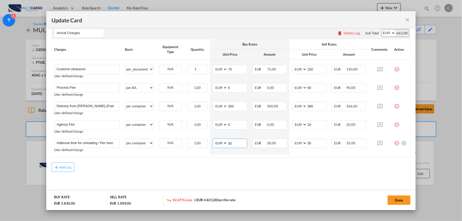
type input "30"
click at [396, 199] on button "Done" at bounding box center [398, 199] width 23 height 9
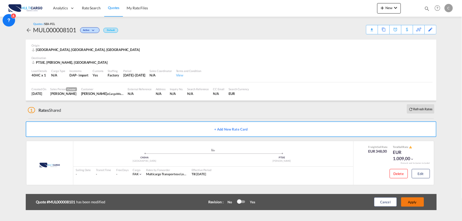
click at [414, 199] on button "Apply" at bounding box center [412, 201] width 23 height 9
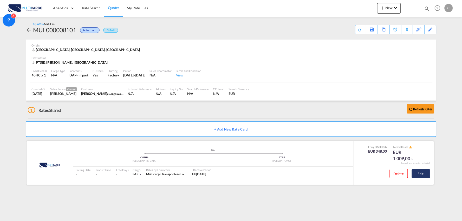
click at [423, 172] on button "Edit" at bounding box center [420, 173] width 18 height 9
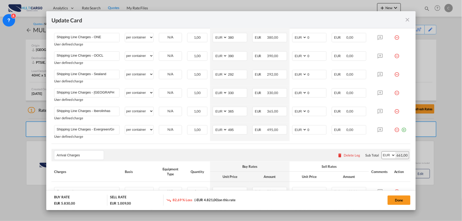
scroll to position [375, 0]
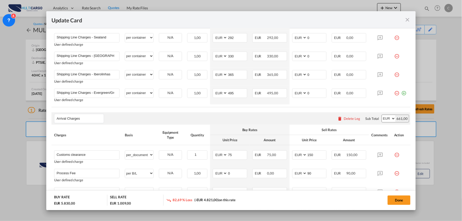
click at [407, 21] on md-icon "icon-close fg-AAA8AD m-0 pointer" at bounding box center [407, 20] width 6 height 6
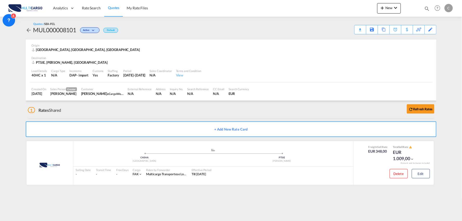
click at [272, 54] on div "Origin [GEOGRAPHIC_DATA], [GEOGRAPHIC_DATA], [GEOGRAPHIC_DATA]" at bounding box center [231, 47] width 398 height 17
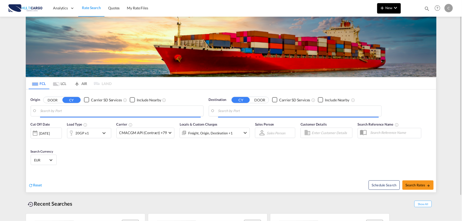
type input "Port of [GEOGRAPHIC_DATA], [GEOGRAPHIC_DATA], [GEOGRAPHIC_DATA]"
type input "Leixoes, Leixoes, PTLEI"
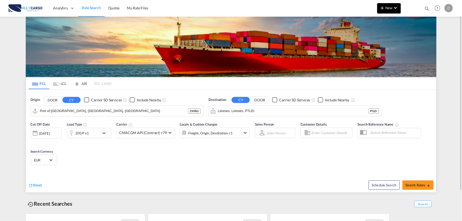
click at [387, 9] on span "New" at bounding box center [388, 8] width 19 height 4
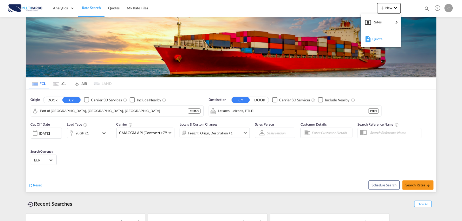
click at [378, 39] on span "Quote" at bounding box center [375, 39] width 6 height 10
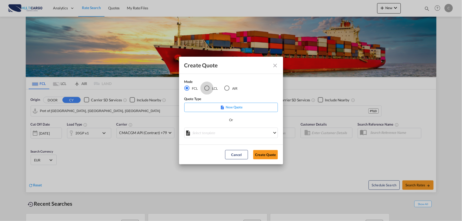
click at [209, 89] on div "LCL" at bounding box center [206, 87] width 5 height 5
click at [219, 129] on md-select "Select template TPS valid up to 31/12 [PERSON_NAME] | [DATE] [DATE] EXP_SP Gera…" at bounding box center [231, 133] width 94 height 10
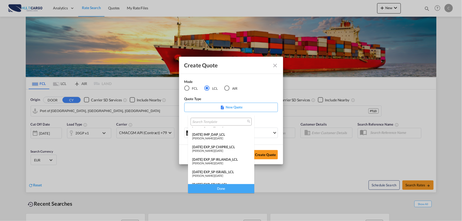
scroll to position [26, 0]
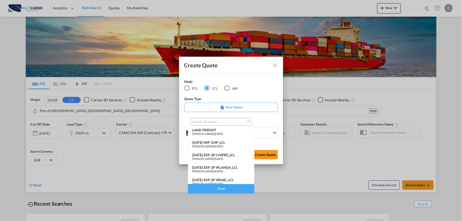
click at [223, 141] on div "25/11/24 IMP_DAP_LCL" at bounding box center [221, 142] width 58 height 4
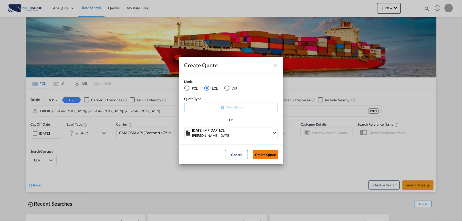
click at [267, 155] on button "Create Quote" at bounding box center [265, 154] width 25 height 9
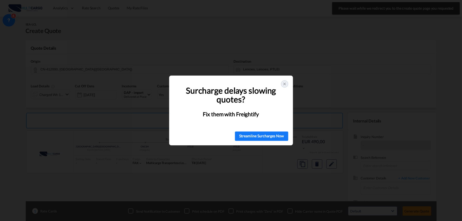
click at [273, 96] on h1 "Surcharge delays slowing quotes?" at bounding box center [230, 95] width 109 height 18
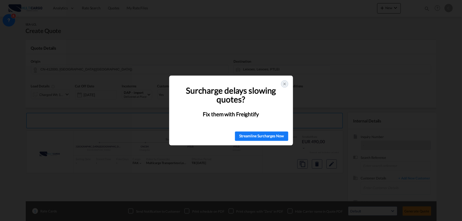
click at [285, 83] on icon at bounding box center [284, 84] width 4 height 4
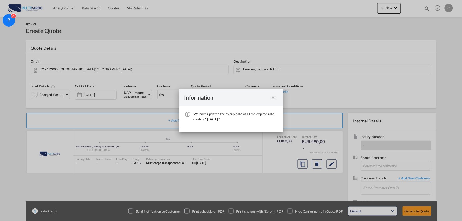
click at [273, 95] on md-icon "icon-close fg-AAA8AD cursor" at bounding box center [273, 97] width 6 height 6
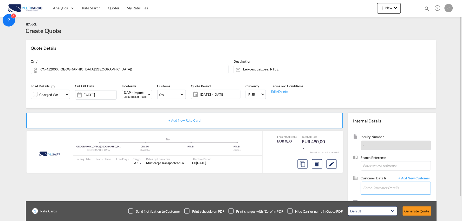
click at [390, 190] on input "Enter Customer Details" at bounding box center [396, 188] width 67 height 12
click at [405, 177] on span "+ Add New Customer" at bounding box center [413, 179] width 35 height 6
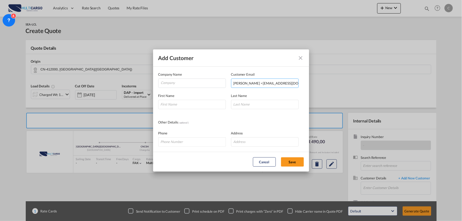
click at [261, 82] on input "Filip Stevanovic <filip@nex3pl.com>" at bounding box center [265, 82] width 68 height 9
drag, startPoint x: 259, startPoint y: 83, endPoint x: 119, endPoint y: 83, distance: 139.7
click at [118, 83] on div "Add Customer Company Name Customer Email Filip Stevanovic <filip@nex3pl.com> En…" at bounding box center [231, 110] width 462 height 221
click at [243, 85] on input "Filip Stevanovic <filip@nex3pl.com>" at bounding box center [265, 82] width 68 height 9
click at [240, 83] on input "Filip Stevanovic <filip@nex3pl.com>" at bounding box center [265, 82] width 68 height 9
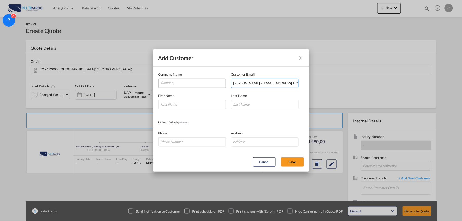
drag, startPoint x: 239, startPoint y: 83, endPoint x: 195, endPoint y: 83, distance: 44.4
click at [195, 83] on div "Company Name Customer Email Filip Stevanovic <filip@nex3pl.com> Enter a valid E…" at bounding box center [230, 80] width 145 height 16
type input "Filip Stevanovic <filip@nex3pl.com>"
drag, startPoint x: 175, startPoint y: 108, endPoint x: 178, endPoint y: 100, distance: 7.9
click at [175, 108] on input "Add Customer Company ..." at bounding box center [192, 104] width 68 height 9
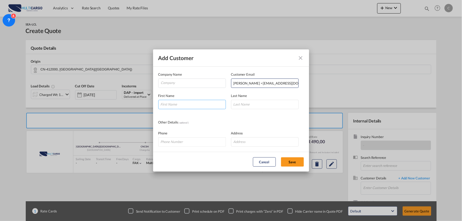
paste input "Filip"
type input "Filip"
drag, startPoint x: 257, startPoint y: 83, endPoint x: 240, endPoint y: 84, distance: 16.6
click at [240, 84] on input "Filip Stevanovic <filip@nex3pl.com>" at bounding box center [265, 82] width 68 height 9
drag, startPoint x: 249, startPoint y: 104, endPoint x: 256, endPoint y: 101, distance: 7.8
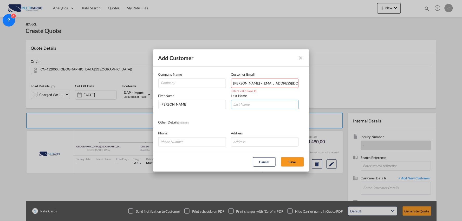
click at [249, 104] on input "Add Customer Company ..." at bounding box center [265, 104] width 68 height 9
paste input "Stevanovic"
type input "Stevanovic"
drag, startPoint x: 290, startPoint y: 82, endPoint x: 172, endPoint y: 77, distance: 117.5
click at [172, 77] on div "Company Name Customer Email Filip Stevanovic <filip@nex3pl.com> Enter a valid E…" at bounding box center [230, 80] width 145 height 16
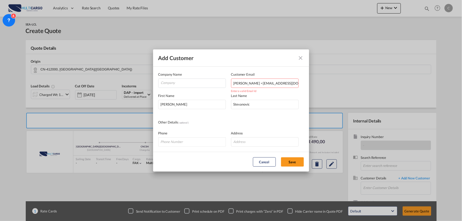
click at [281, 83] on input "Filip Stevanovic <filip@nex3pl.com>" at bounding box center [265, 82] width 68 height 9
click at [291, 81] on input "Filip Stevanovic <filip@nex3pl.com>" at bounding box center [265, 82] width 68 height 9
drag, startPoint x: 258, startPoint y: 83, endPoint x: 78, endPoint y: 86, distance: 179.3
click at [78, 86] on div "Add Customer Company Name Customer Email Filip Stevanovic <filip@nex3pl.com Ent…" at bounding box center [231, 110] width 462 height 221
type input "filip@nex3pl.com"
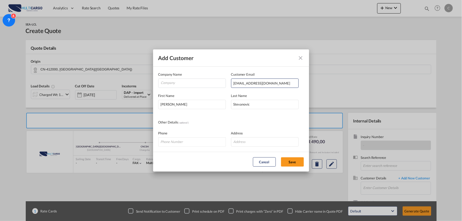
click at [195, 95] on div "First Name Filip" at bounding box center [194, 101] width 73 height 16
click at [179, 82] on input "Company" at bounding box center [193, 83] width 65 height 8
type input "NEX3PL"
click at [282, 160] on button "Save" at bounding box center [292, 161] width 23 height 9
type input "NEX3PL, Filip Stevanovic, filip@nex3pl.com"
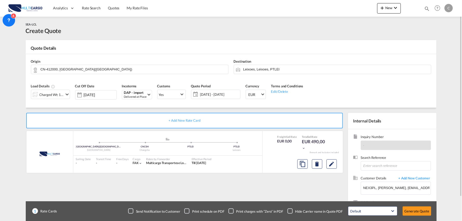
click at [289, 210] on div "Checkbox No Ink" at bounding box center [289, 210] width 5 height 5
click at [251, 183] on div "+ Add New Rate Card MultiCargo added by you ZHUZHOU(株洲市) - 412000 - HUNAN - Chi…" at bounding box center [185, 167] width 319 height 109
click at [267, 69] on input "Leixoes, Leixoes, PTLEI" at bounding box center [335, 69] width 185 height 9
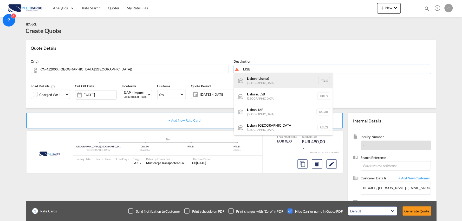
click at [272, 82] on div "Lisb on ( Lisb oa) Portugal PTLIS" at bounding box center [283, 81] width 99 height 16
type input "Lisbon (Lisboa), PTLIS"
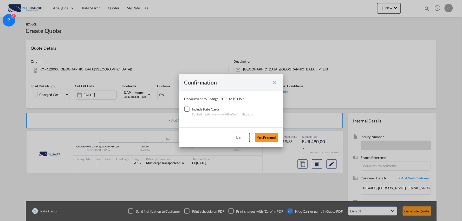
click at [186, 108] on div "Checkbox No Ink" at bounding box center [186, 108] width 5 height 5
click at [265, 137] on button "Yes,Proceed" at bounding box center [266, 137] width 23 height 9
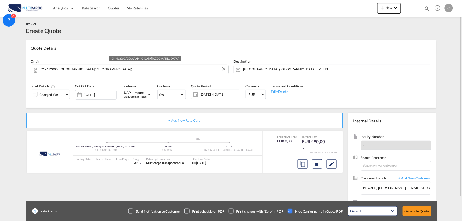
click at [84, 69] on input "CN-412000, ZHUZHOU(株洲市)" at bounding box center [133, 69] width 185 height 9
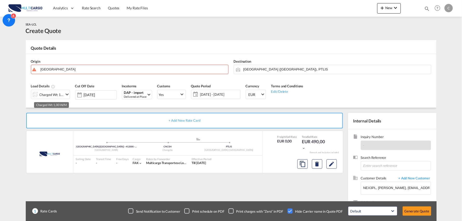
click at [0, 0] on div "West Memphis, AR United States USAWM" at bounding box center [0, 0] width 0 height 0
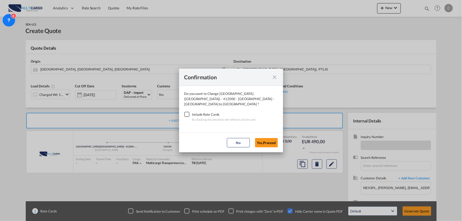
click at [277, 79] on md-icon "icon-close fg-AAA8AD cursor" at bounding box center [274, 77] width 6 height 6
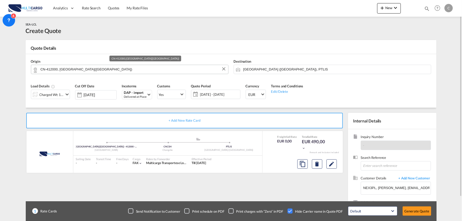
click at [100, 69] on input "CN-412000, ZHUZHOU(株洲市)" at bounding box center [133, 69] width 185 height 9
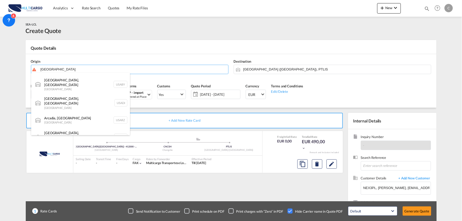
scroll to position [173, 0]
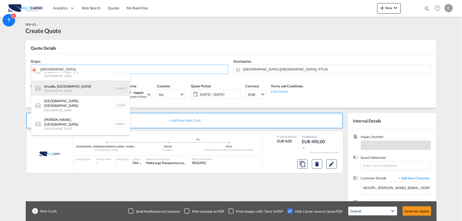
click at [69, 80] on div "Arcadia, SC United States USARZ" at bounding box center [80, 88] width 99 height 16
type input "Arcadia, SC, USARZ"
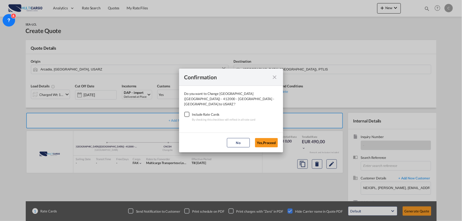
drag, startPoint x: 183, startPoint y: 110, endPoint x: 235, endPoint y: 126, distance: 55.0
click at [184, 112] on div "Checkbox No Ink" at bounding box center [186, 114] width 5 height 5
click at [270, 141] on button "Yes,Proceed" at bounding box center [266, 142] width 23 height 9
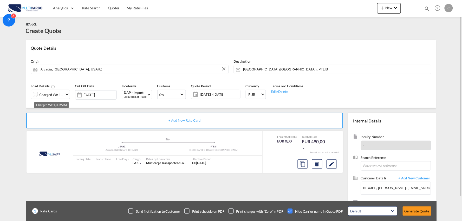
click at [51, 91] on div "Charged Wt: 1,00 W/M" at bounding box center [51, 94] width 24 height 7
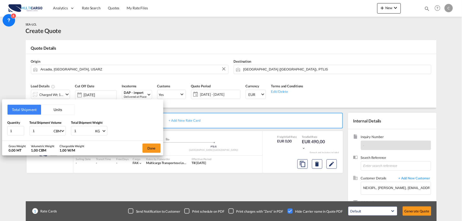
click at [39, 131] on input "1" at bounding box center [42, 130] width 21 height 9
drag, startPoint x: 35, startPoint y: 135, endPoint x: 2, endPoint y: 130, distance: 33.9
click at [11, 132] on div "Total Shipment Units Quantity 1 Total Shipment Volume 1 CBM CBM CFT Total Shipm…" at bounding box center [82, 120] width 161 height 42
click at [41, 132] on input "1" at bounding box center [42, 130] width 21 height 9
type input "1.156"
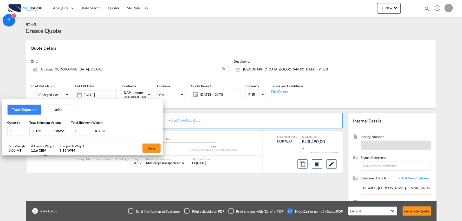
drag, startPoint x: 83, startPoint y: 130, endPoint x: 65, endPoint y: 130, distance: 17.7
click at [68, 130] on div "Quantity 1 Total Shipment Volume 1.156 CBM CBM CFT Total Shipment Weight 1 KG K…" at bounding box center [82, 128] width 151 height 16
type input "72"
click at [152, 149] on button "Done" at bounding box center [151, 147] width 18 height 9
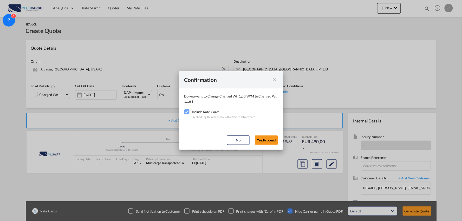
drag, startPoint x: 267, startPoint y: 139, endPoint x: 4, endPoint y: 151, distance: 262.6
click at [267, 139] on button "Yes,Proceed" at bounding box center [266, 139] width 23 height 9
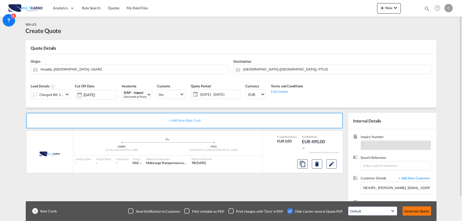
click at [416, 207] on button "Generate Quote" at bounding box center [416, 210] width 29 height 9
drag, startPoint x: 126, startPoint y: 105, endPoint x: 125, endPoint y: 99, distance: 5.5
click at [126, 105] on div "Incoterms DAP - import Delivered at Place CIP - export Carriage and Insurance P…" at bounding box center [136, 93] width 35 height 25
click at [423, 210] on button "Generate Quote" at bounding box center [416, 210] width 29 height 9
click at [416, 207] on button "Generate Quote" at bounding box center [416, 210] width 29 height 9
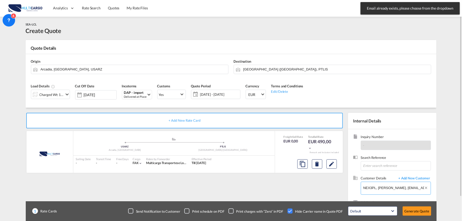
click at [396, 191] on input "NEX3PL, Filip Stevanovic, filip@nex3pl.com" at bounding box center [396, 188] width 67 height 12
click at [396, 190] on input "NEX3PL, Filip Stevanovic, filip@nex3pl.com" at bounding box center [396, 188] width 67 height 12
click at [396, 188] on input "NEX3PL, Filip Stevanovic, filip@nex3pl.com" at bounding box center [396, 188] width 67 height 12
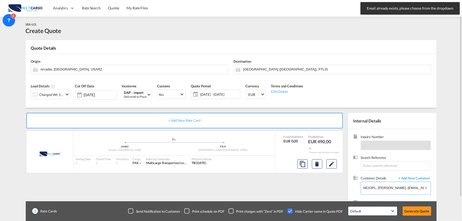
click at [396, 188] on input "NEX3PL, Filip Stevanovic, filip@nex3pl.com" at bounding box center [396, 188] width 67 height 12
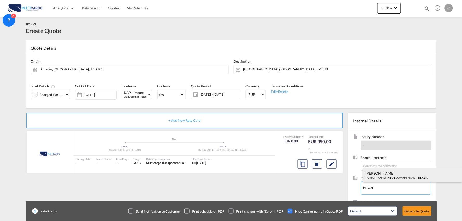
click at [391, 175] on div "Filip Stevanovic filip@ nex3p l.com | NEX3P L" at bounding box center [412, 175] width 99 height 14
type input "NEX3PL, Filip Stevanovic, filip@nex3pl.com"
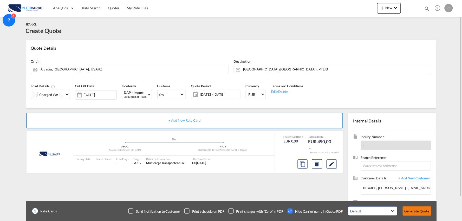
click at [418, 212] on button "Generate Quote" at bounding box center [416, 210] width 29 height 9
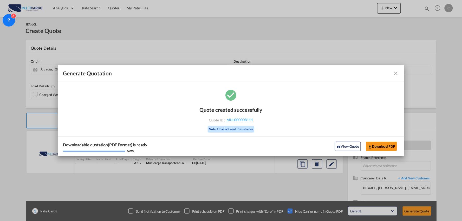
click at [344, 141] on div "Downloadable quotation(PDF Format) is ready 100 % View Quote Download PDF" at bounding box center [231, 146] width 346 height 20
click at [342, 147] on button "View Quote" at bounding box center [348, 146] width 26 height 9
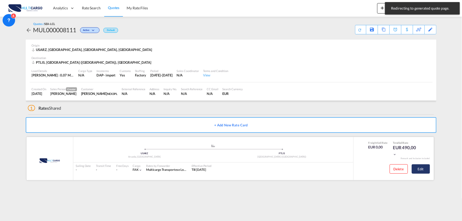
click at [421, 172] on button "Edit" at bounding box center [420, 168] width 18 height 9
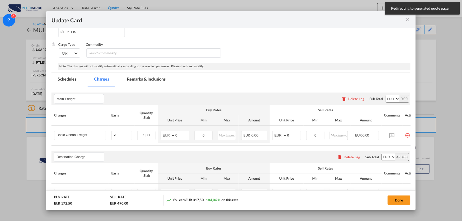
scroll to position [154, 0]
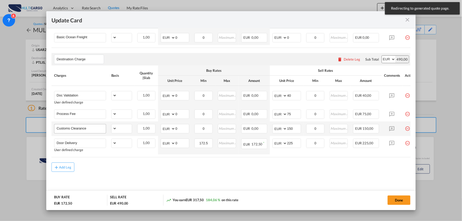
select select "per_shipment"
select select "per_bl"
select select "per_shipment"
select select "per_doc"
select select "per_shipment"
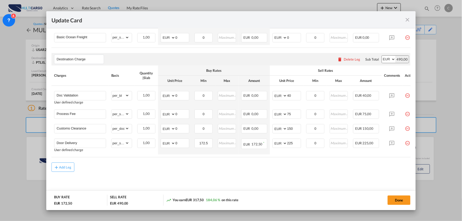
click at [304, 168] on div "Add Leg" at bounding box center [230, 166] width 359 height 9
click at [99, 171] on div "Add Leg" at bounding box center [230, 166] width 359 height 9
click at [174, 166] on div "Add Leg" at bounding box center [230, 166] width 359 height 9
drag, startPoint x: 157, startPoint y: 184, endPoint x: 180, endPoint y: 171, distance: 26.2
click at [157, 184] on md-content "Main Freight Please enter leg name Leg Name Already Exists Delete Leg Sub Total…" at bounding box center [230, 93] width 359 height 207
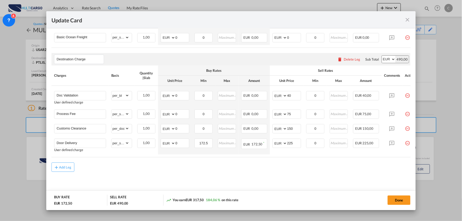
click at [120, 175] on md-content "Main Freight Please enter leg name Leg Name Already Exists Delete Leg Sub Total…" at bounding box center [230, 93] width 359 height 207
click at [189, 176] on md-content "Main Freight Please enter leg name Leg Name Already Exists Delete Leg Sub Total…" at bounding box center [230, 93] width 359 height 207
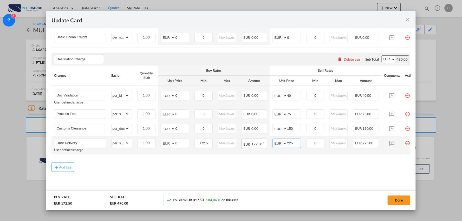
drag, startPoint x: 295, startPoint y: 142, endPoint x: 250, endPoint y: 146, distance: 44.9
click at [251, 146] on tr "Door Delivery User defined charge Please Enter Already Exists gross_weight volu…" at bounding box center [235, 145] width 368 height 18
type input "95"
drag, startPoint x: 180, startPoint y: 144, endPoint x: 155, endPoint y: 142, distance: 25.3
click at [166, 144] on md-input-container "AED AFN ALL AMD ANG AOA ARS AUD AWG AZN BAM BBD BDT BGN BHD BIF BMD BND BOB BRL…" at bounding box center [175, 142] width 29 height 9
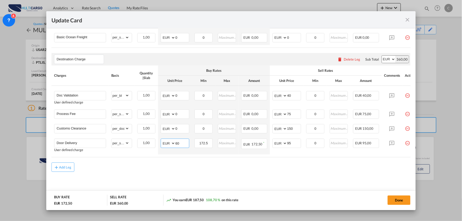
type input "60"
click at [278, 172] on md-content "Main Freight Please enter leg name Leg Name Already Exists Delete Leg Sub Total…" at bounding box center [230, 93] width 359 height 207
click at [255, 182] on md-content "Main Freight Please enter leg name Leg Name Already Exists Delete Leg Sub Total…" at bounding box center [230, 93] width 359 height 207
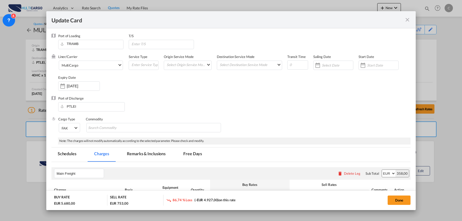
select select "per equipment"
select select "per_document"
select select "per B/L"
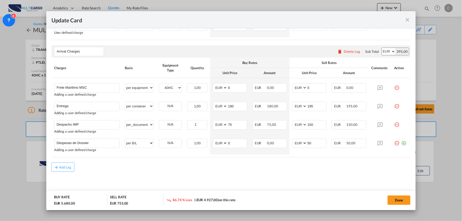
drag, startPoint x: 401, startPoint y: 201, endPoint x: 149, endPoint y: 129, distance: 261.8
click at [401, 201] on button "Done" at bounding box center [398, 199] width 23 height 9
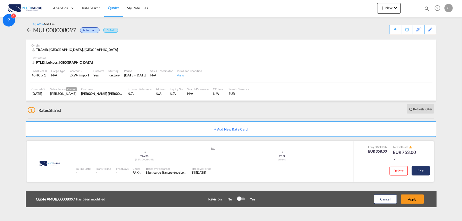
click at [423, 170] on button "Edit" at bounding box center [420, 170] width 18 height 9
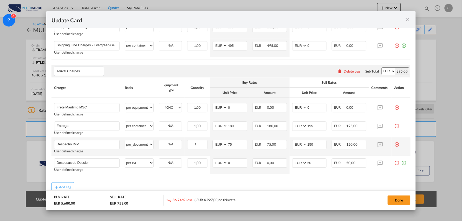
scroll to position [433, 0]
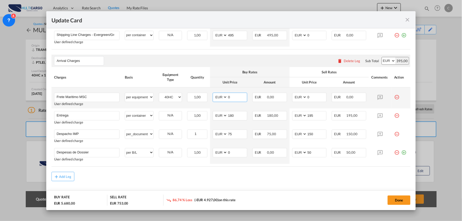
drag, startPoint x: 230, startPoint y: 97, endPoint x: 213, endPoint y: 97, distance: 16.9
click at [213, 97] on md-input-container "AED AFN ALL AMD ANG AOA ARS AUD AWG AZN BAM BBD BDT BGN BHD BIF BMD BND [PERSON…" at bounding box center [229, 96] width 35 height 9
type input "2027"
drag, startPoint x: 311, startPoint y: 97, endPoint x: 301, endPoint y: 84, distance: 16.2
click at [285, 97] on tr "Frete Maritimo MSC Please Enter User Defined Charges Cannot Be Published User d…" at bounding box center [230, 97] width 359 height 21
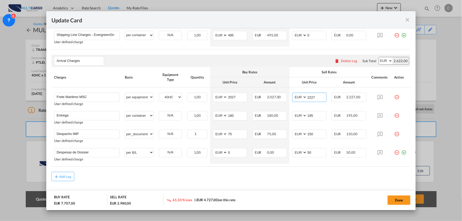
type input "2227"
click at [290, 177] on div "Add Leg" at bounding box center [230, 176] width 359 height 9
drag, startPoint x: 395, startPoint y: 201, endPoint x: 419, endPoint y: 79, distance: 124.6
click at [395, 201] on button "Done" at bounding box center [398, 199] width 23 height 9
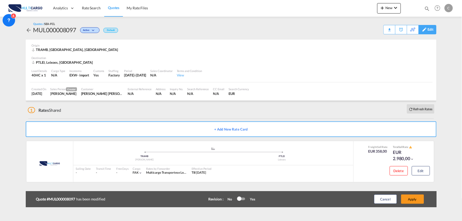
click at [429, 28] on div "Edit" at bounding box center [430, 29] width 6 height 9
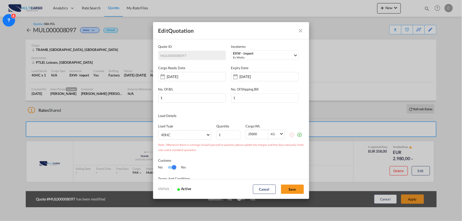
scroll to position [0, 0]
click at [240, 52] on div "EXW - import" at bounding box center [263, 53] width 60 height 4
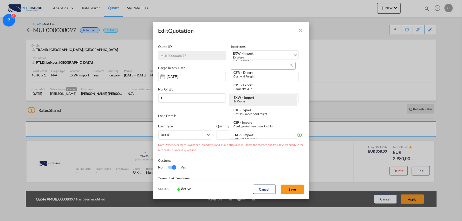
click at [248, 98] on div "EXW - import" at bounding box center [262, 97] width 59 height 4
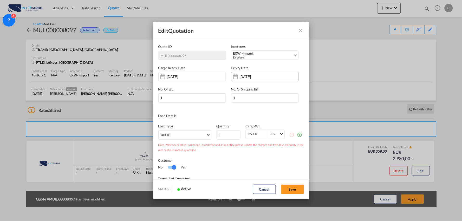
click at [246, 75] on input "[DATE]" at bounding box center [255, 77] width 33 height 4
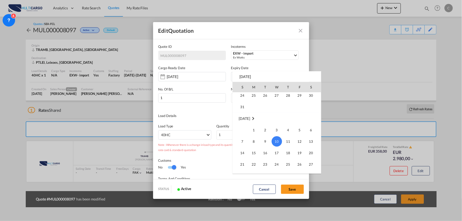
scroll to position [40, 0]
click at [312, 103] on span "30" at bounding box center [311, 104] width 10 height 10
type input "[DATE]"
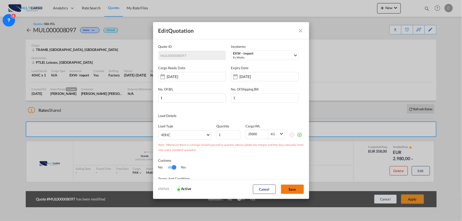
click at [292, 189] on button "Save" at bounding box center [292, 188] width 23 height 9
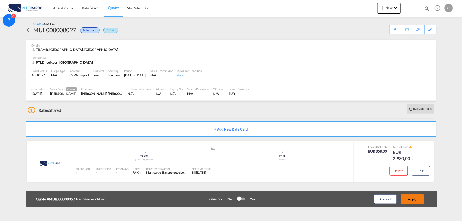
click at [417, 199] on button "Apply" at bounding box center [412, 198] width 23 height 9
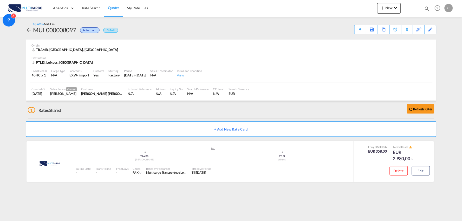
drag, startPoint x: 110, startPoint y: 102, endPoint x: 191, endPoint y: 114, distance: 81.7
click at [114, 103] on div "1 Rates Shared Refresh Rates" at bounding box center [232, 109] width 408 height 17
click at [358, 31] on div "Download Quote" at bounding box center [350, 29] width 26 height 8
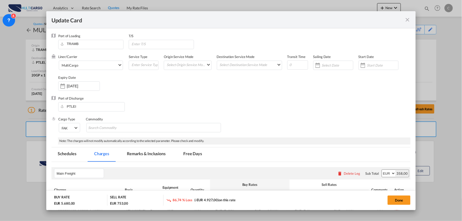
scroll to position [442, 0]
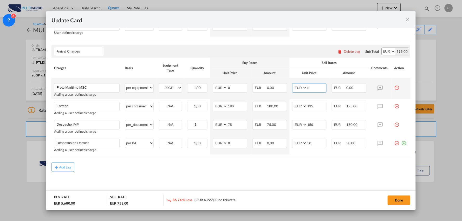
click at [311, 86] on input "0" at bounding box center [316, 87] width 19 height 8
drag, startPoint x: 234, startPoint y: 88, endPoint x: 225, endPoint y: 88, distance: 8.8
click at [227, 88] on input "0" at bounding box center [236, 87] width 19 height 8
type input "1667"
click at [315, 89] on input "0" at bounding box center [316, 87] width 19 height 8
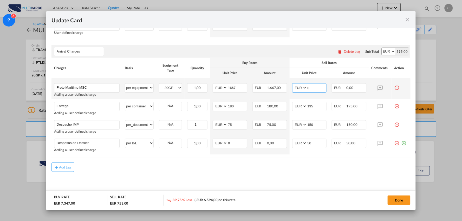
drag, startPoint x: 312, startPoint y: 89, endPoint x: 297, endPoint y: 88, distance: 14.6
click at [301, 89] on md-input-container "AED AFN ALL AMD ANG AOA ARS AUD AWG AZN BAM BBD BDT BGN BHD BIF BMD BND [PERSON…" at bounding box center [309, 87] width 35 height 9
type input "1867"
click at [257, 172] on div "Add Leg" at bounding box center [230, 166] width 359 height 9
drag, startPoint x: 396, startPoint y: 199, endPoint x: 407, endPoint y: 130, distance: 70.0
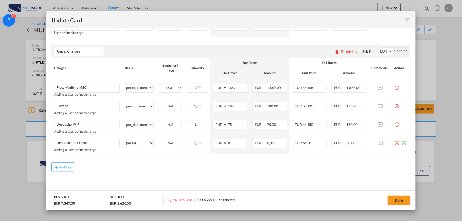
click at [396, 199] on button "Done" at bounding box center [398, 199] width 23 height 9
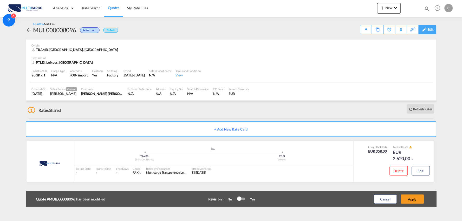
click at [427, 30] on md-icon at bounding box center [424, 30] width 6 height 4
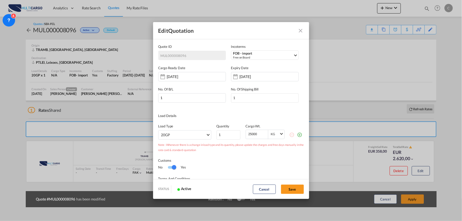
scroll to position [0, 0]
click at [245, 76] on input "[DATE]" at bounding box center [255, 77] width 33 height 4
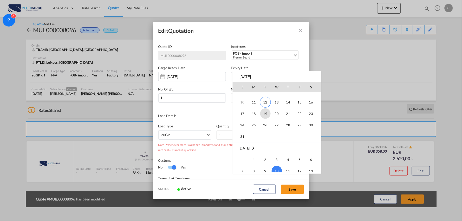
scroll to position [11, 0]
click at [309, 132] on span "30" at bounding box center [311, 133] width 10 height 10
type input "[DATE]"
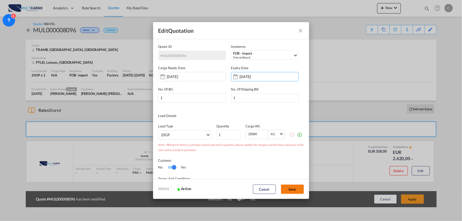
click at [296, 190] on button "Save" at bounding box center [292, 188] width 23 height 9
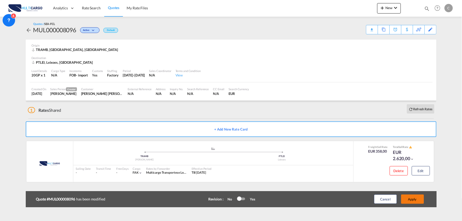
click at [415, 200] on button "Apply" at bounding box center [412, 198] width 23 height 9
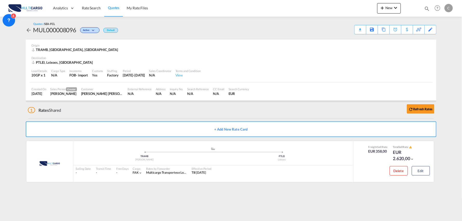
click at [108, 110] on div "1 Rates Shared Refresh Rates" at bounding box center [232, 109] width 408 height 17
click at [134, 109] on div "1 Rates Shared Refresh Rates" at bounding box center [232, 109] width 408 height 17
click at [359, 30] on div "Download Quote" at bounding box center [350, 29] width 26 height 8
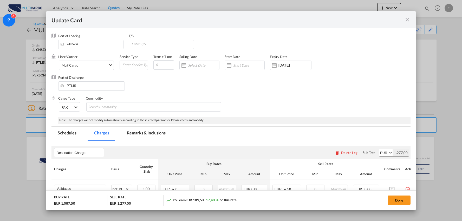
select select "per_shipment"
